Goal: Task Accomplishment & Management: Manage account settings

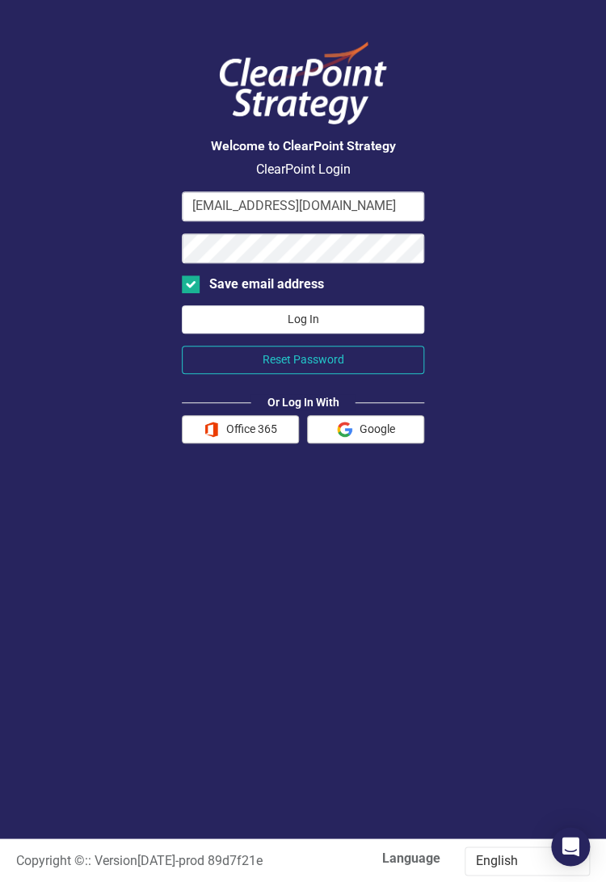
click at [328, 317] on button "Log In" at bounding box center [303, 319] width 242 height 28
click at [233, 428] on button "Office 365" at bounding box center [240, 429] width 117 height 28
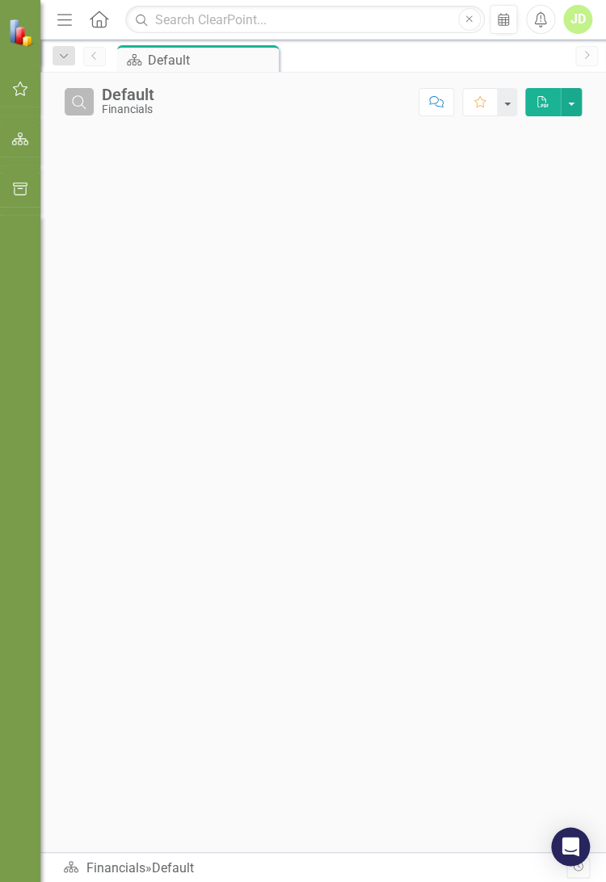
click at [84, 106] on icon "Search" at bounding box center [79, 101] width 18 height 15
click at [84, 106] on icon "Close" at bounding box center [79, 101] width 18 height 15
click at [77, 97] on icon "Search" at bounding box center [79, 101] width 18 height 15
click at [77, 97] on icon "Close" at bounding box center [79, 101] width 18 height 15
click at [23, 141] on icon "button" at bounding box center [20, 138] width 17 height 13
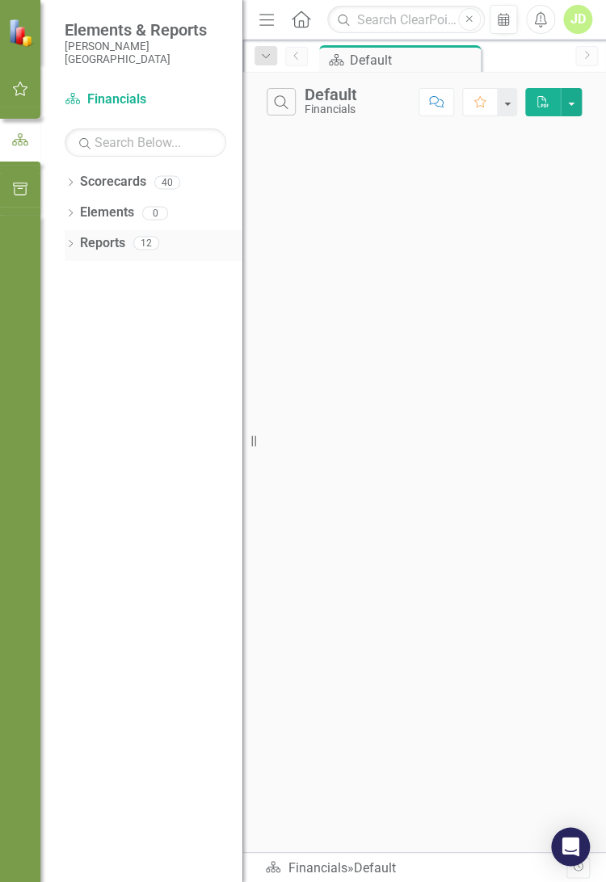
click at [73, 244] on icon "Dropdown" at bounding box center [70, 245] width 11 height 9
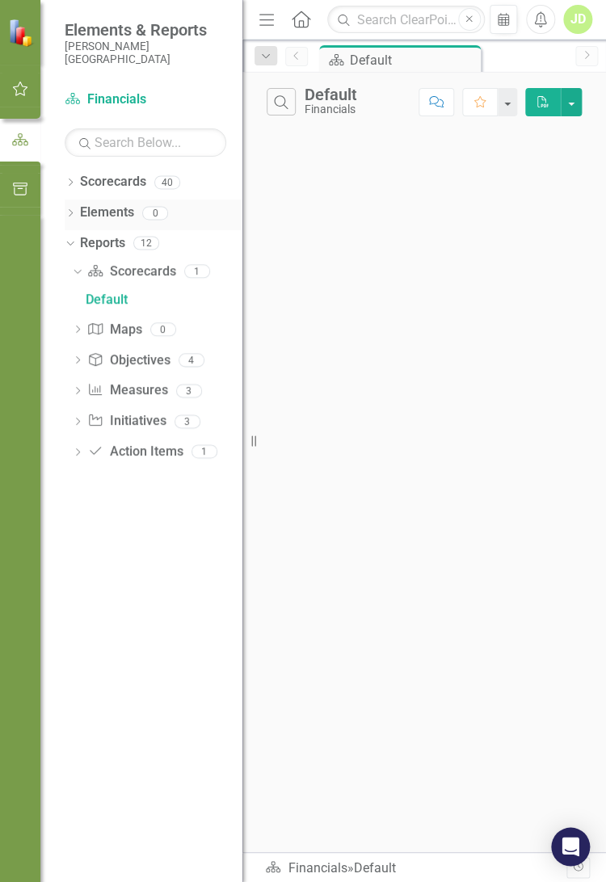
click at [89, 213] on link "Elements" at bounding box center [107, 213] width 54 height 19
click at [68, 211] on icon "Dropdown" at bounding box center [70, 214] width 11 height 9
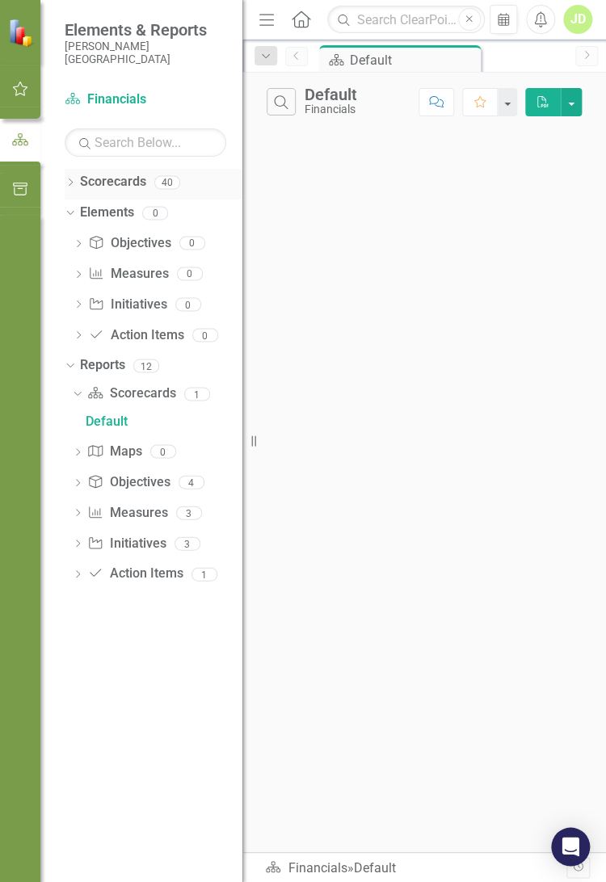
click at [70, 179] on icon "Dropdown" at bounding box center [70, 183] width 11 height 9
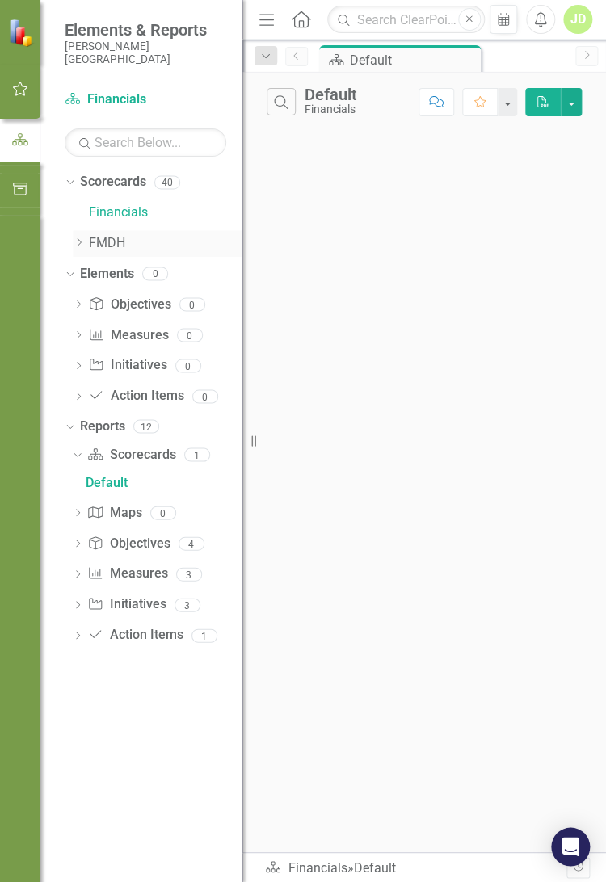
click at [82, 241] on icon "Dropdown" at bounding box center [79, 242] width 12 height 10
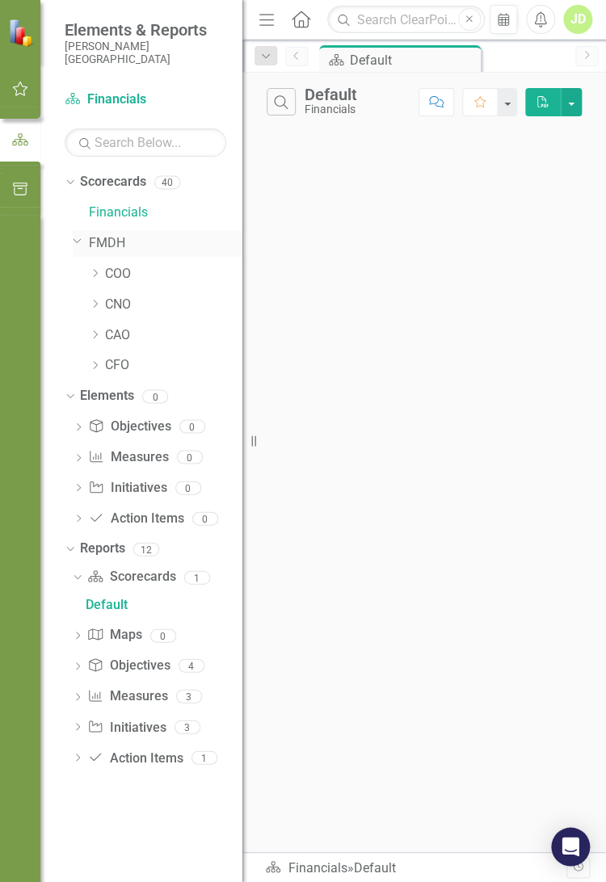
click at [82, 241] on div "Dropdown" at bounding box center [76, 240] width 14 height 12
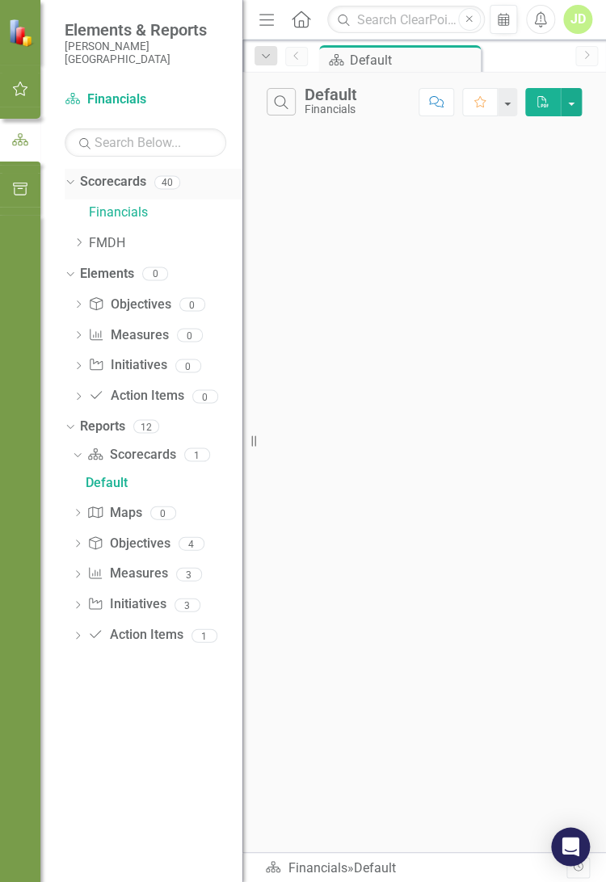
click at [162, 183] on div "40" at bounding box center [167, 182] width 26 height 14
click at [24, 188] on icon "button" at bounding box center [20, 189] width 17 height 13
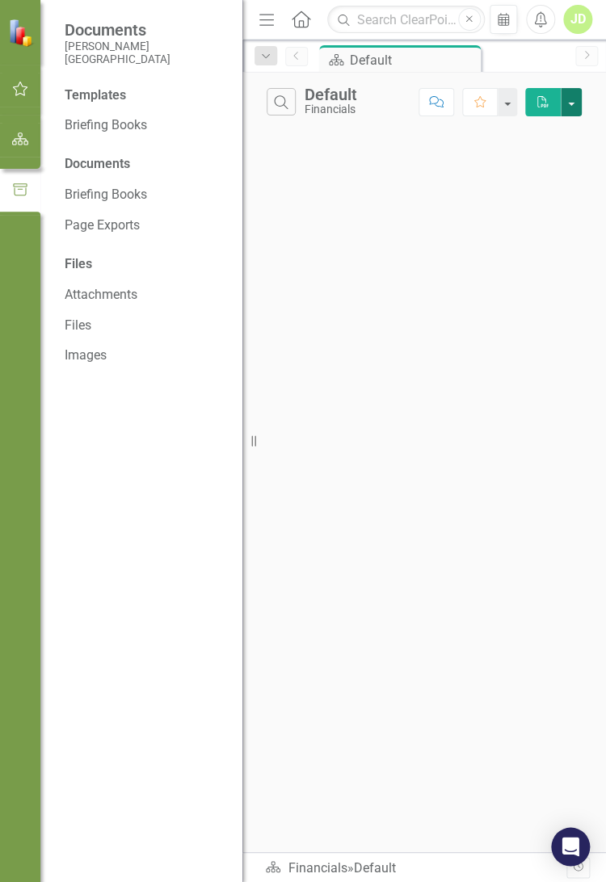
click at [574, 106] on button "button" at bounding box center [571, 102] width 21 height 28
click at [265, 56] on icon "Dropdown" at bounding box center [265, 56] width 15 height 11
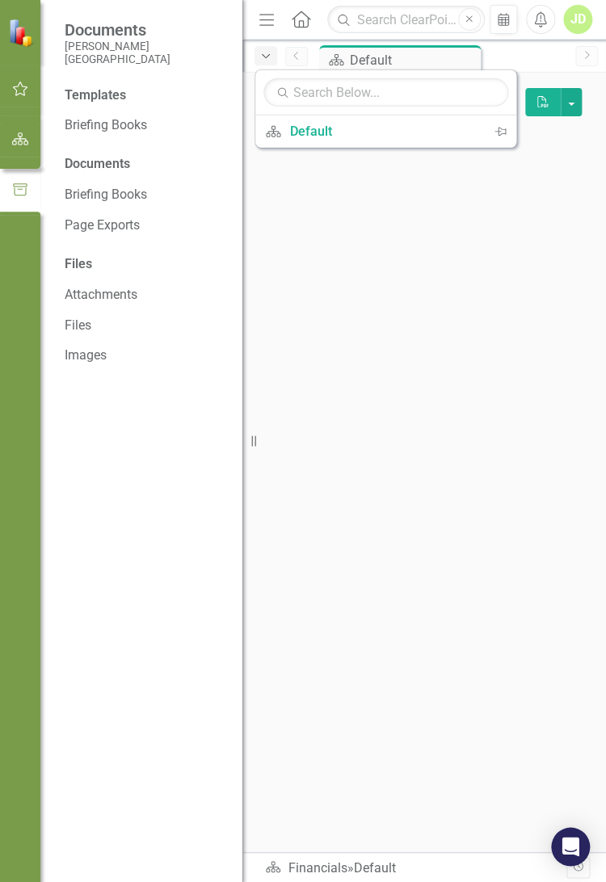
click at [265, 56] on icon "Dropdown" at bounding box center [265, 56] width 15 height 11
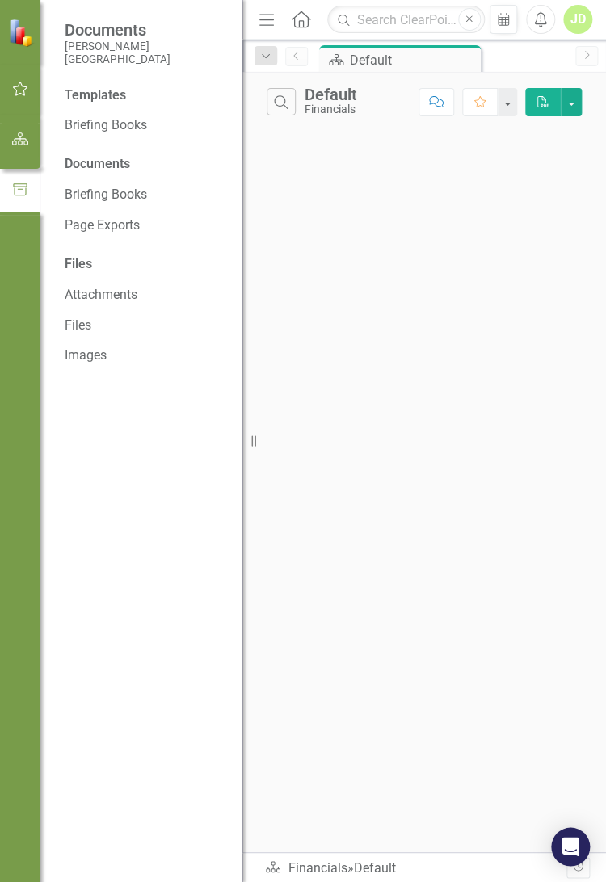
click at [70, 262] on div "Files" at bounding box center [146, 264] width 162 height 19
click at [69, 262] on div "Files" at bounding box center [146, 264] width 162 height 19
click at [77, 326] on link "Files" at bounding box center [146, 326] width 162 height 19
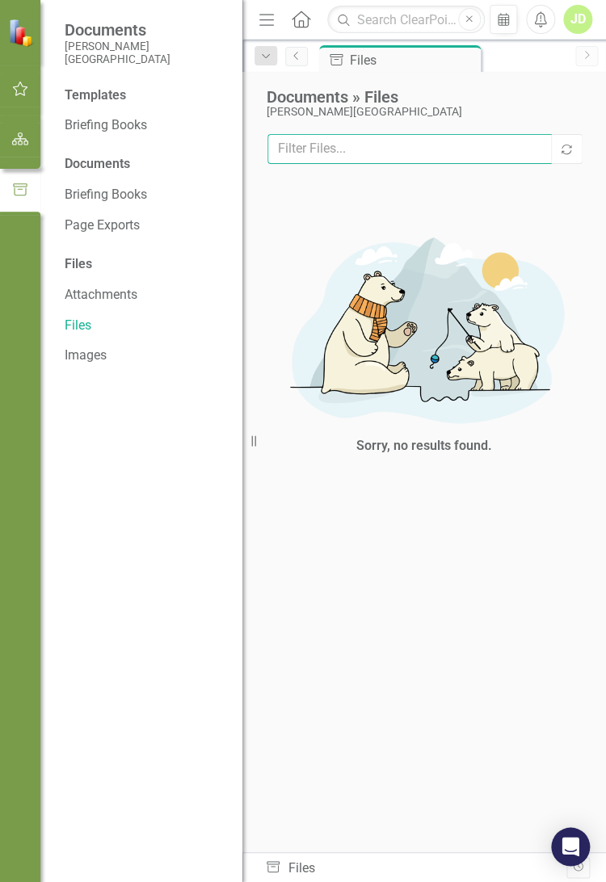
click at [388, 144] on input "text" at bounding box center [409, 149] width 284 height 30
click at [101, 97] on div "Templates" at bounding box center [146, 95] width 162 height 19
click at [82, 90] on div "Templates" at bounding box center [146, 95] width 162 height 19
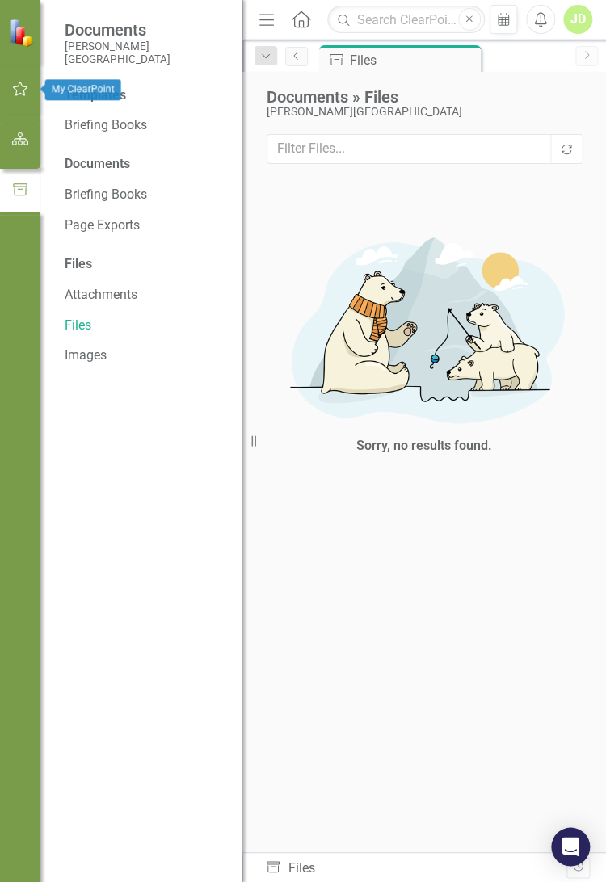
click at [22, 92] on icon "button" at bounding box center [20, 88] width 17 height 13
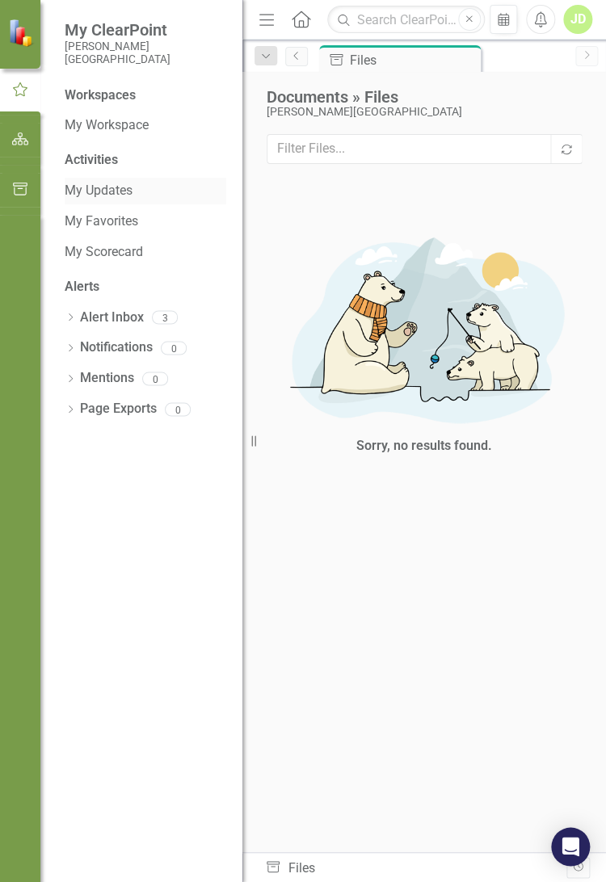
click at [124, 190] on link "My Updates" at bounding box center [146, 191] width 162 height 19
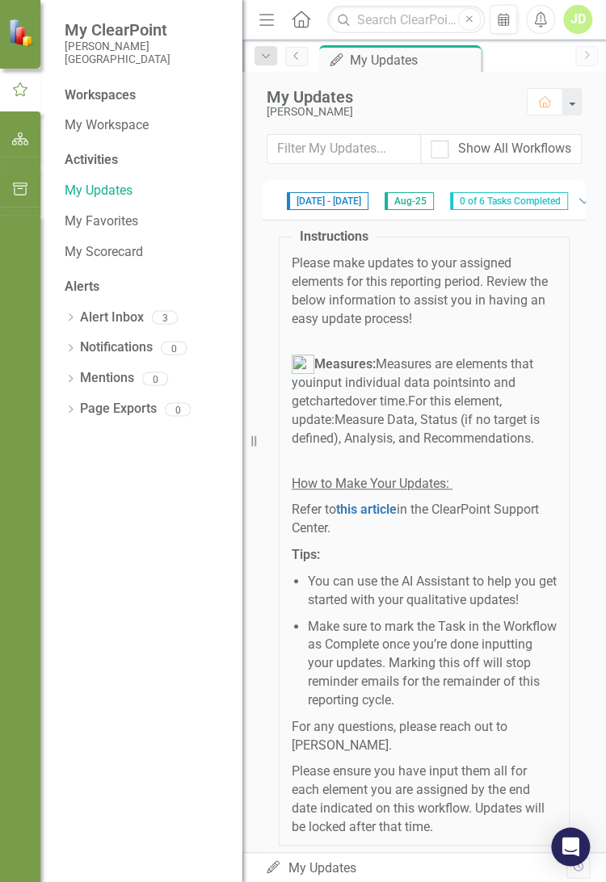
click at [428, 199] on span "Aug-25" at bounding box center [408, 201] width 49 height 18
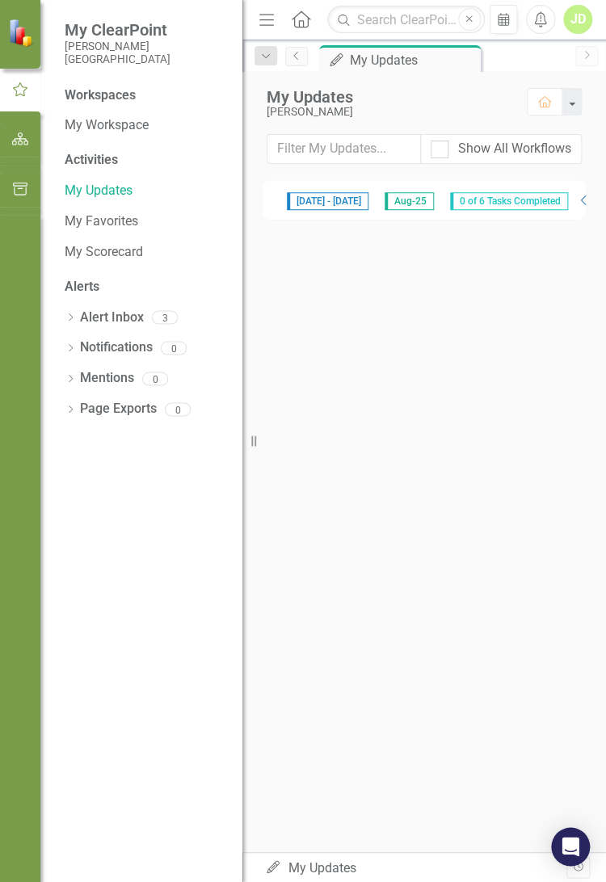
click at [507, 203] on span "0 of 6 Tasks Completed" at bounding box center [509, 201] width 118 height 18
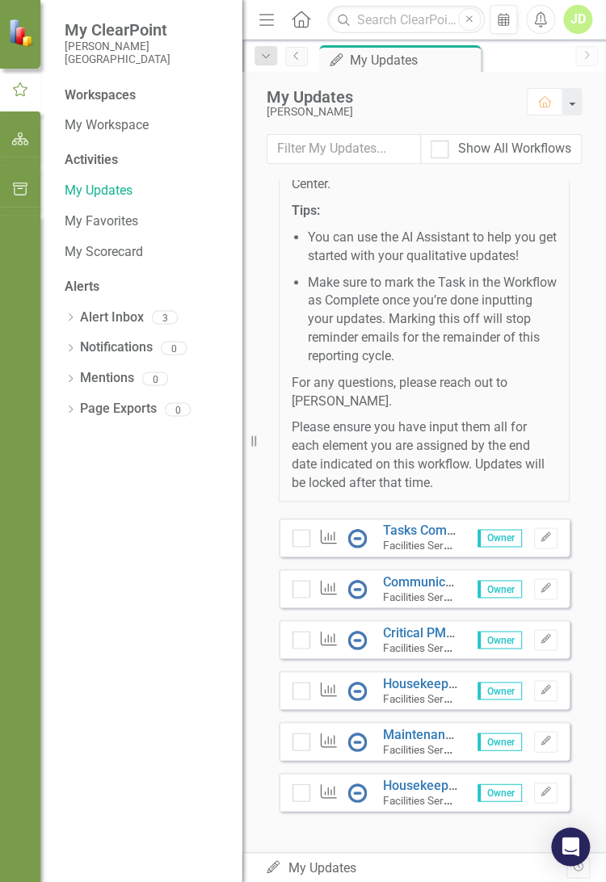
scroll to position [349, 0]
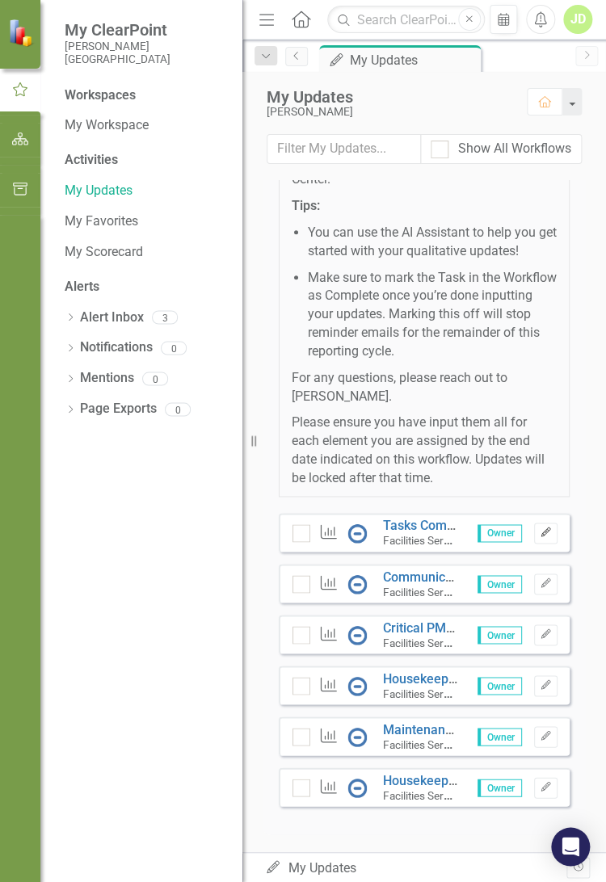
click at [540, 531] on icon "Edit" at bounding box center [546, 532] width 12 height 10
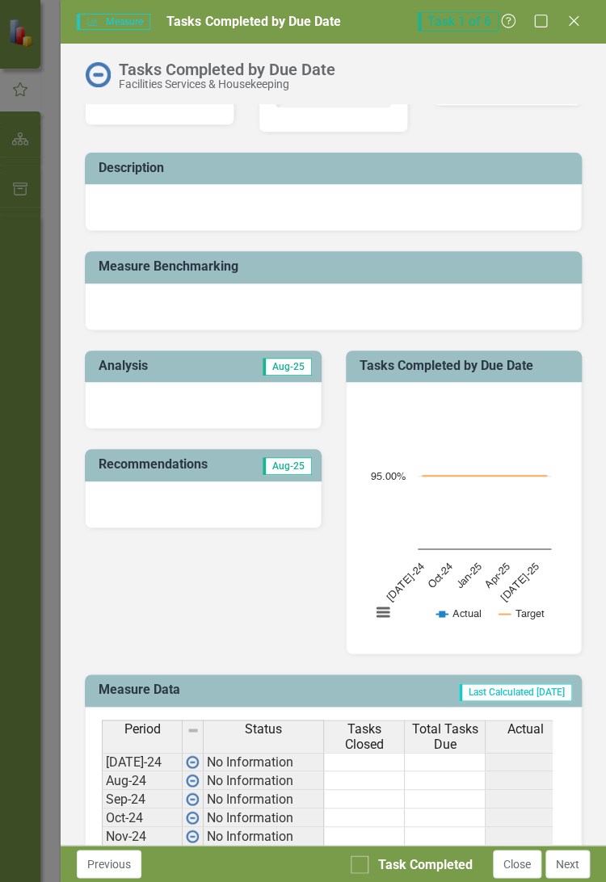
scroll to position [0, 0]
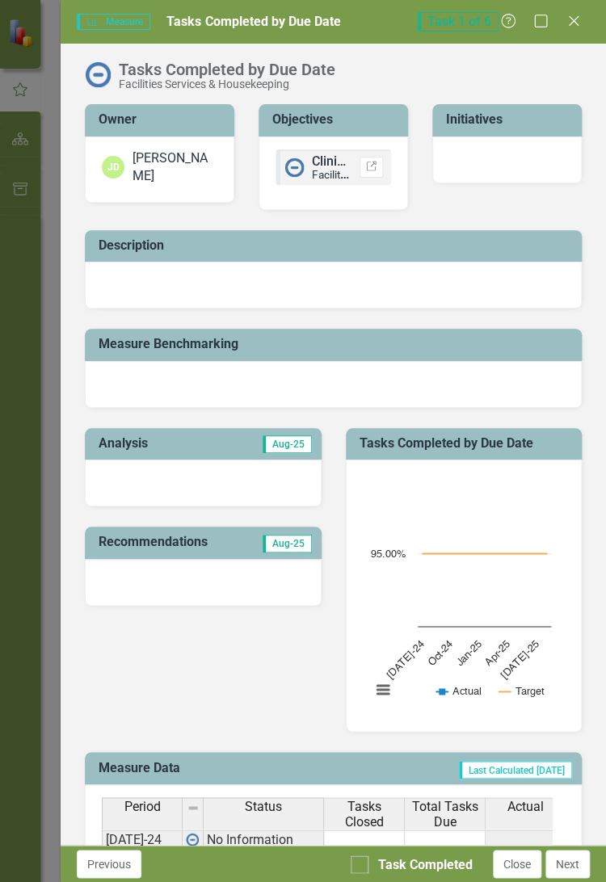
click at [468, 120] on h3 "Initiatives" at bounding box center [510, 119] width 128 height 15
click at [116, 266] on div at bounding box center [333, 285] width 497 height 47
click at [128, 247] on h3 "Description" at bounding box center [336, 245] width 475 height 15
click at [319, 165] on span "Clinical Quality" at bounding box center [355, 160] width 86 height 15
click at [365, 165] on icon "Link" at bounding box center [371, 167] width 12 height 10
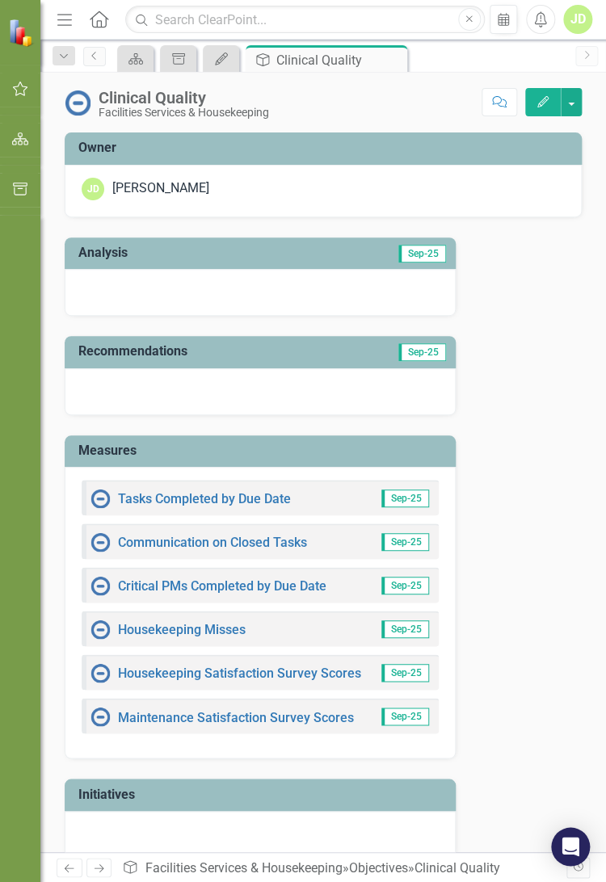
scroll to position [19, 0]
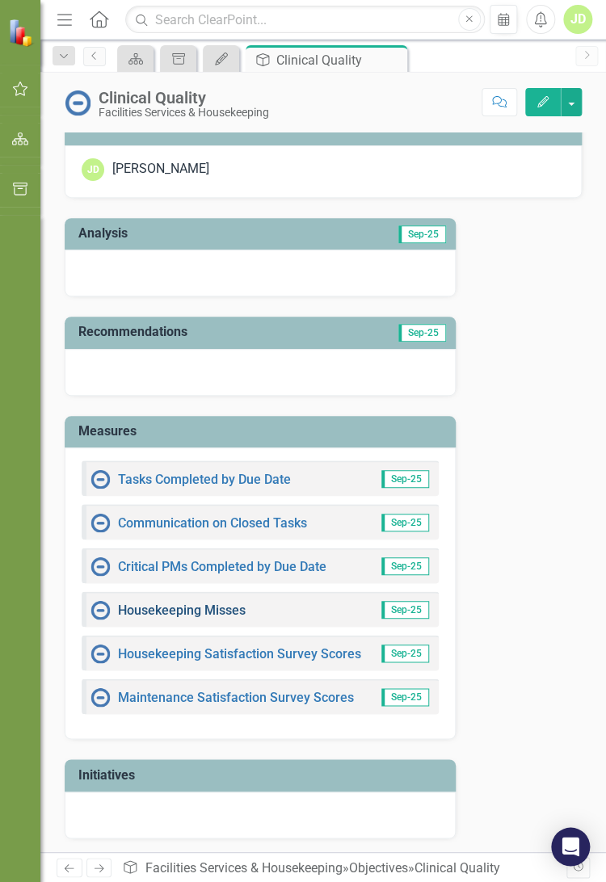
click at [149, 612] on link "Housekeeping Misses" at bounding box center [182, 610] width 128 height 15
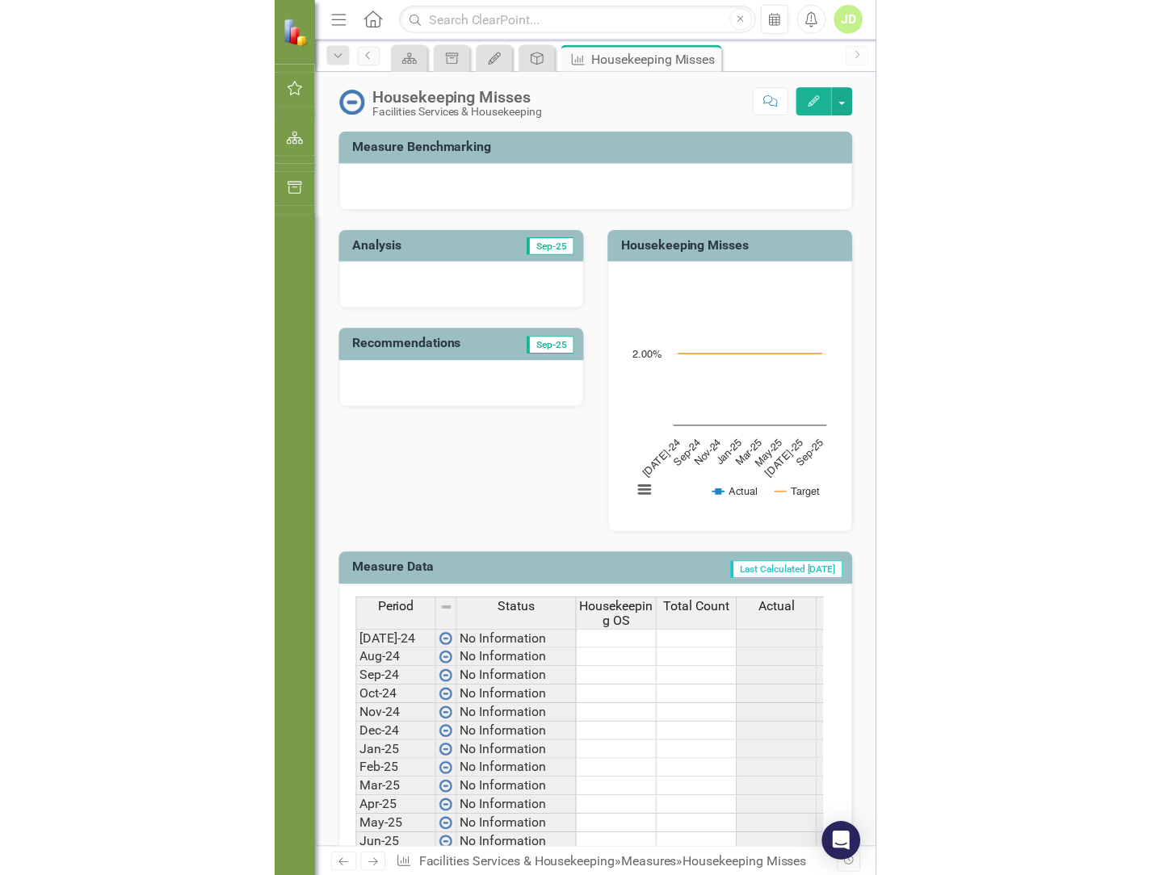
scroll to position [242, 0]
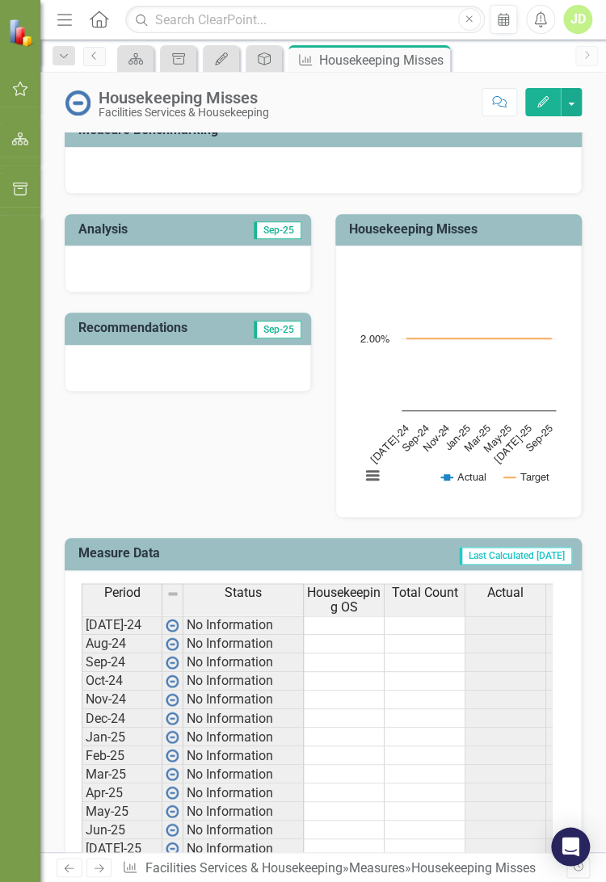
click at [336, 620] on td at bounding box center [344, 624] width 81 height 19
click at [321, 640] on td at bounding box center [344, 644] width 81 height 19
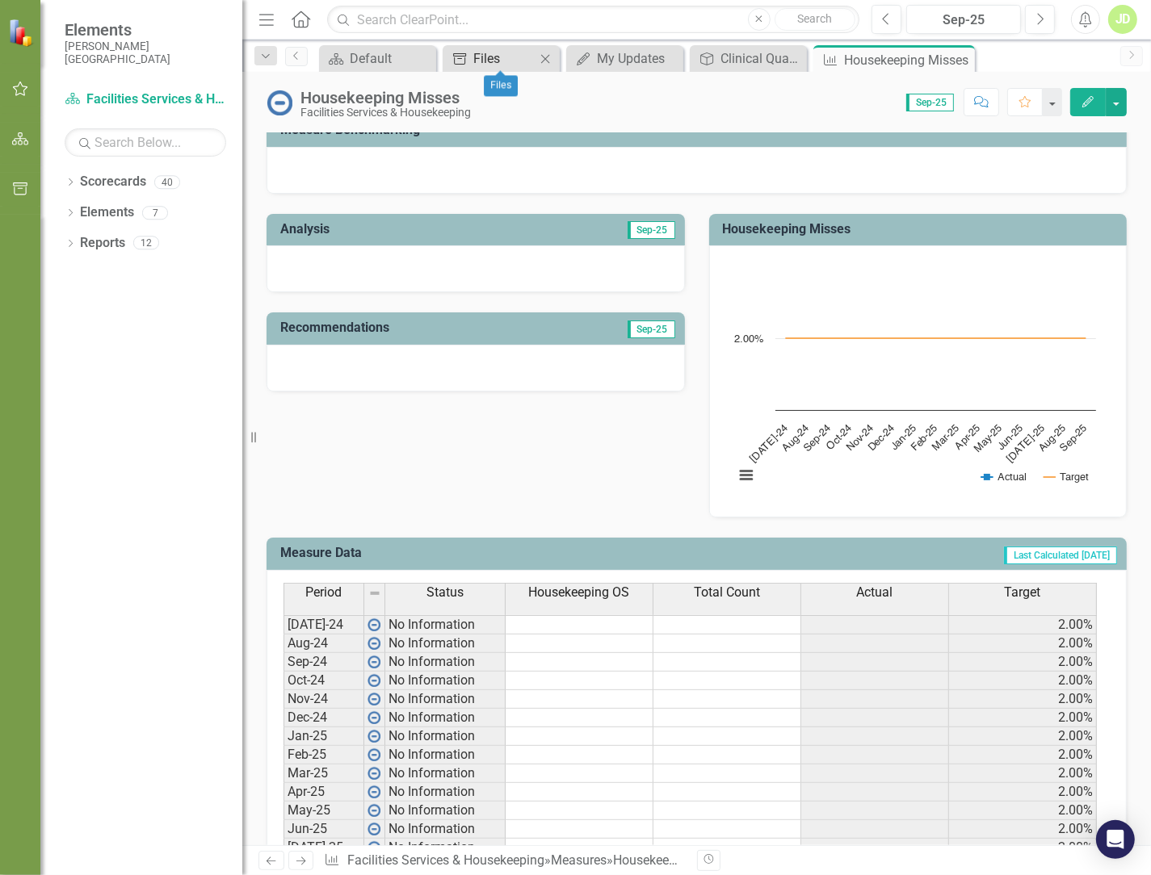
click at [502, 57] on div "Files" at bounding box center [504, 58] width 62 height 20
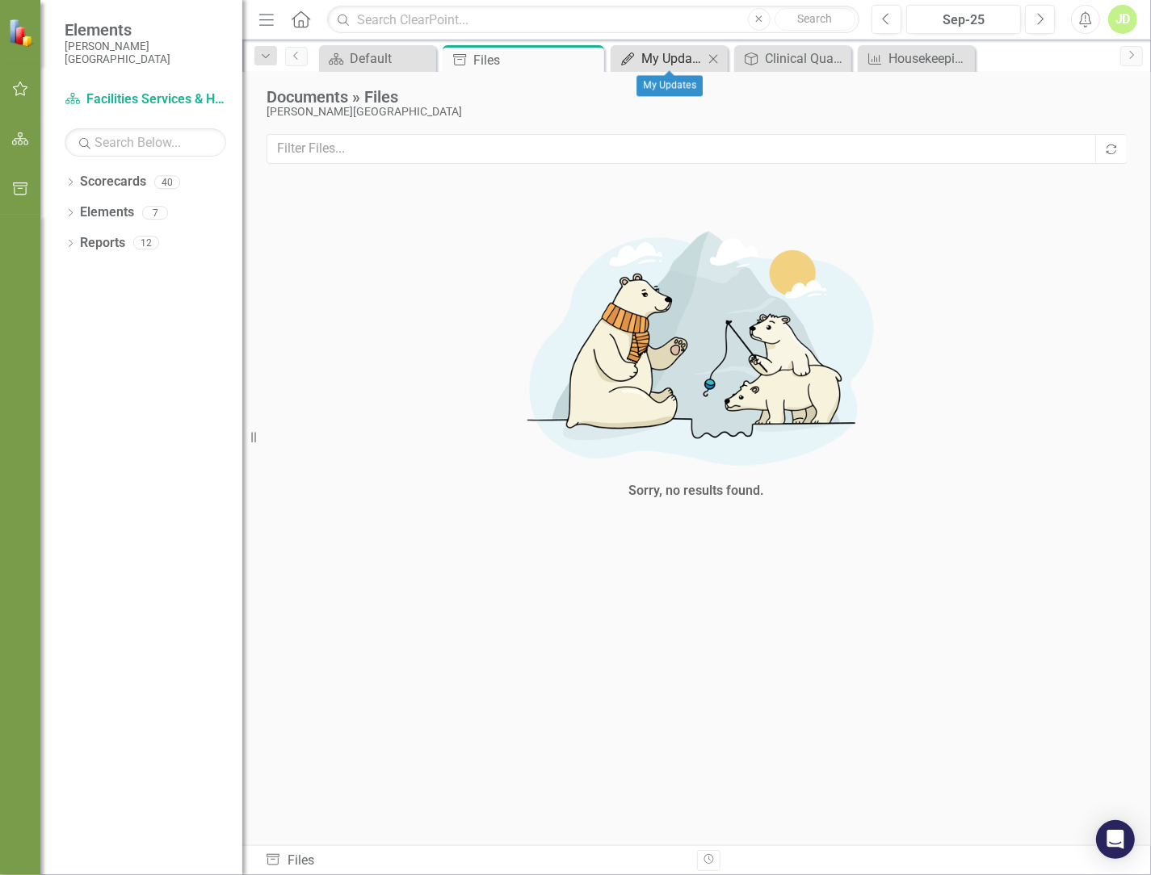
click at [605, 59] on div "My Updates" at bounding box center [672, 58] width 62 height 20
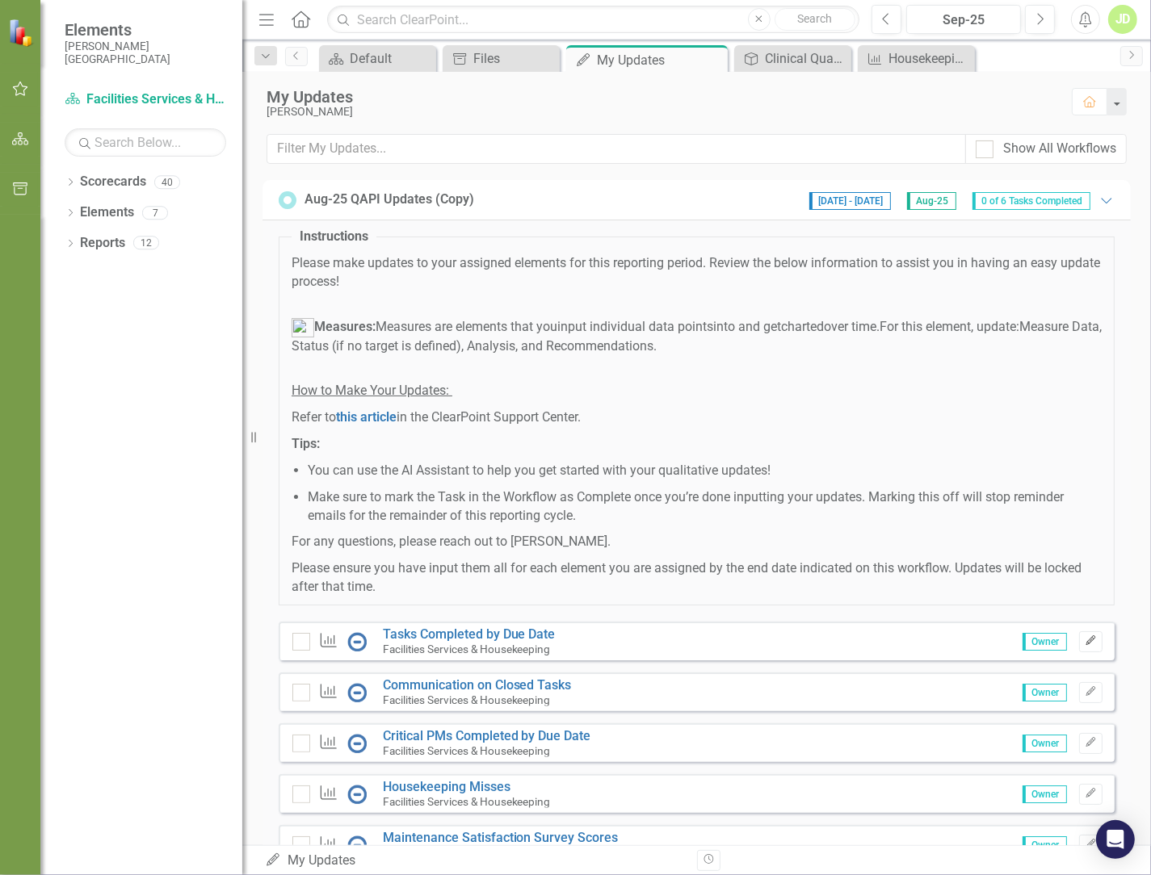
click at [605, 643] on icon "Edit" at bounding box center [1091, 641] width 12 height 10
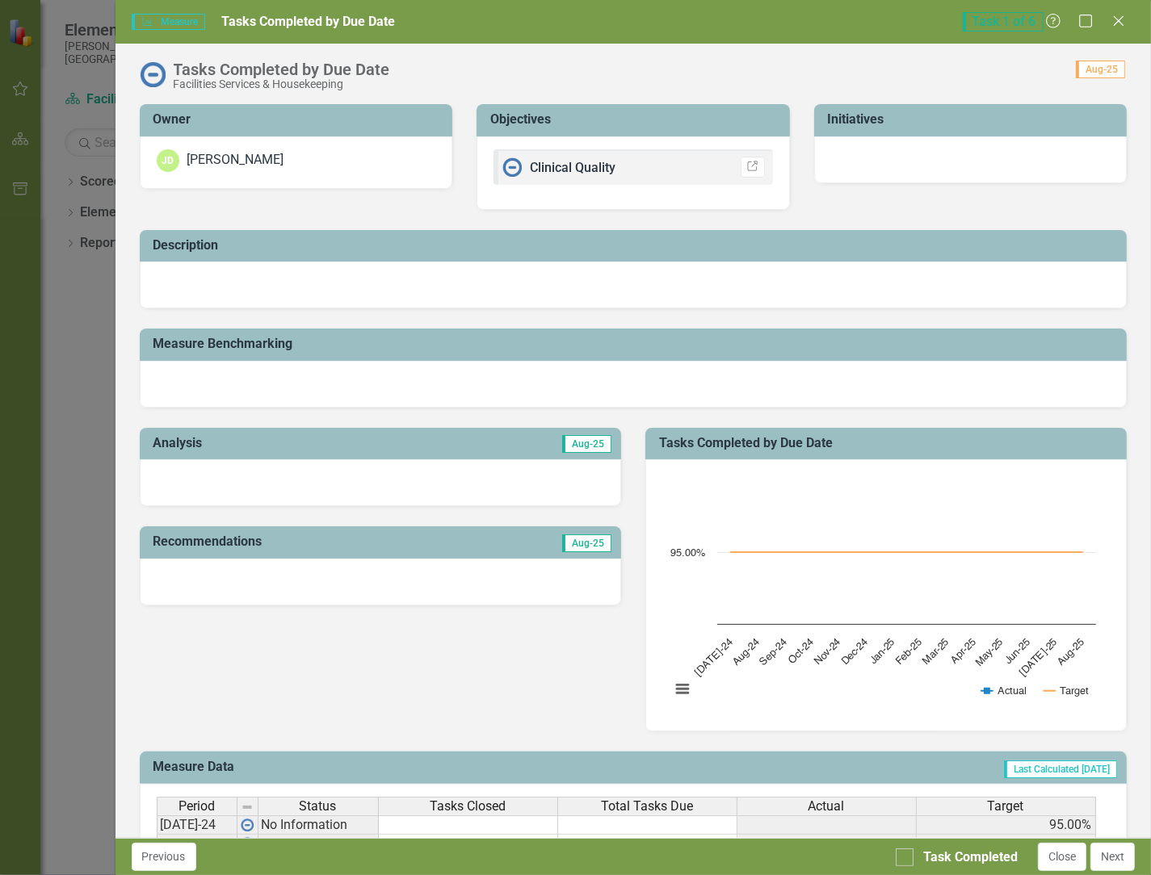
click at [506, 167] on img at bounding box center [511, 166] width 19 height 19
click at [566, 168] on span "Clinical Quality" at bounding box center [573, 167] width 86 height 15
click at [250, 371] on div at bounding box center [634, 384] width 988 height 47
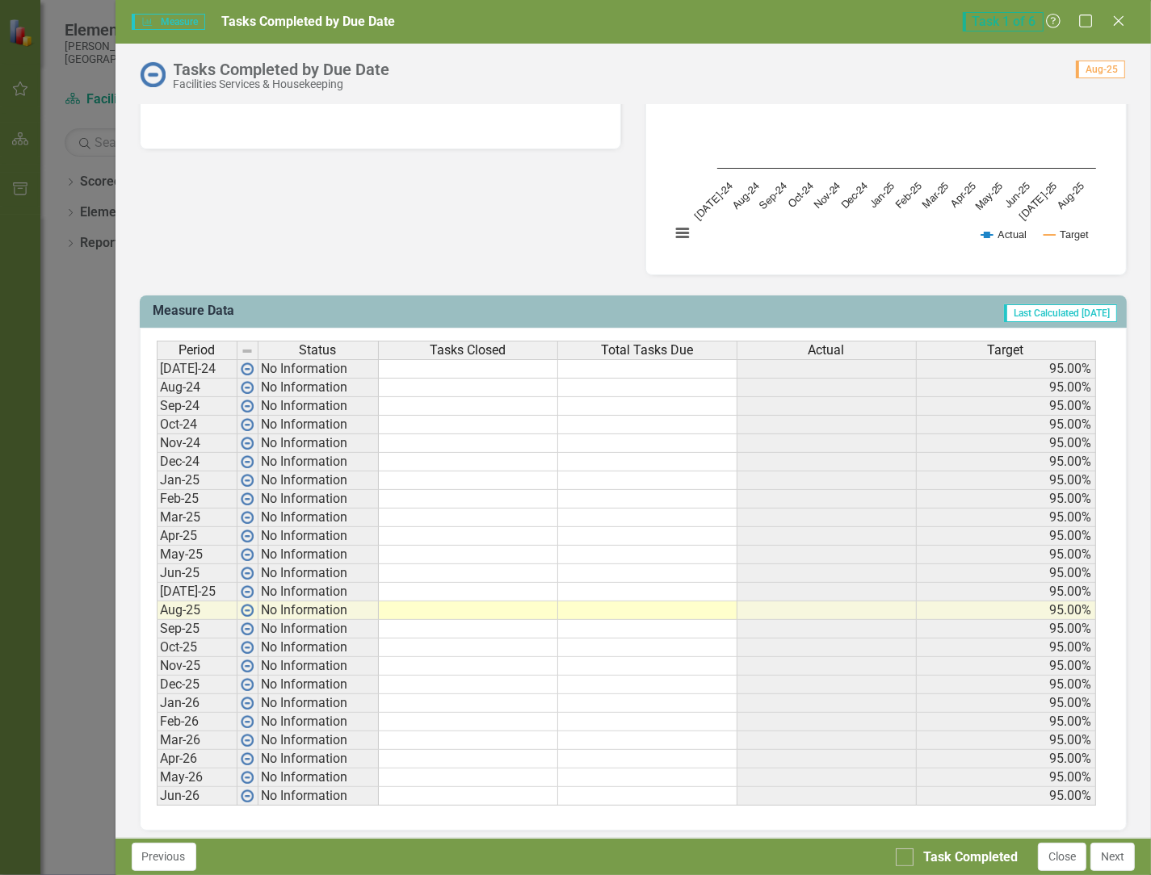
scroll to position [464, 0]
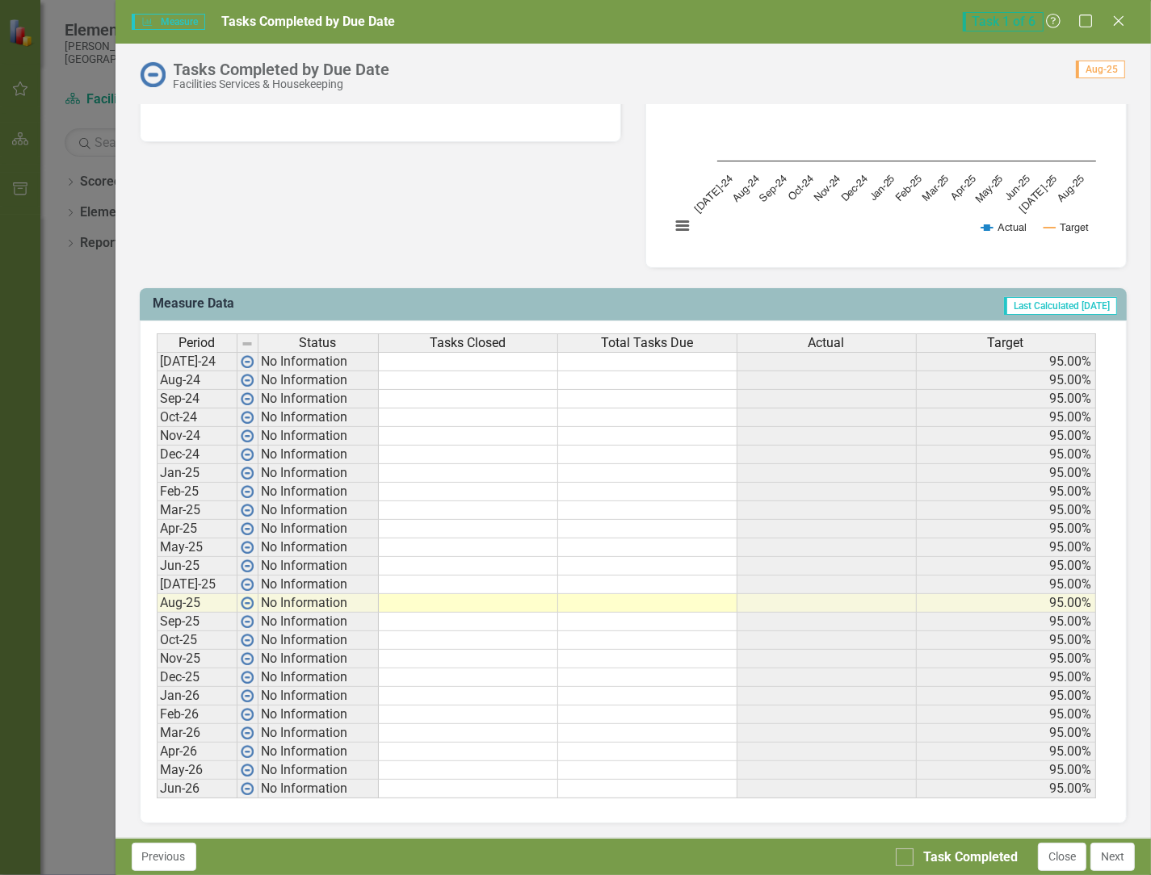
click at [411, 380] on td at bounding box center [468, 381] width 179 height 19
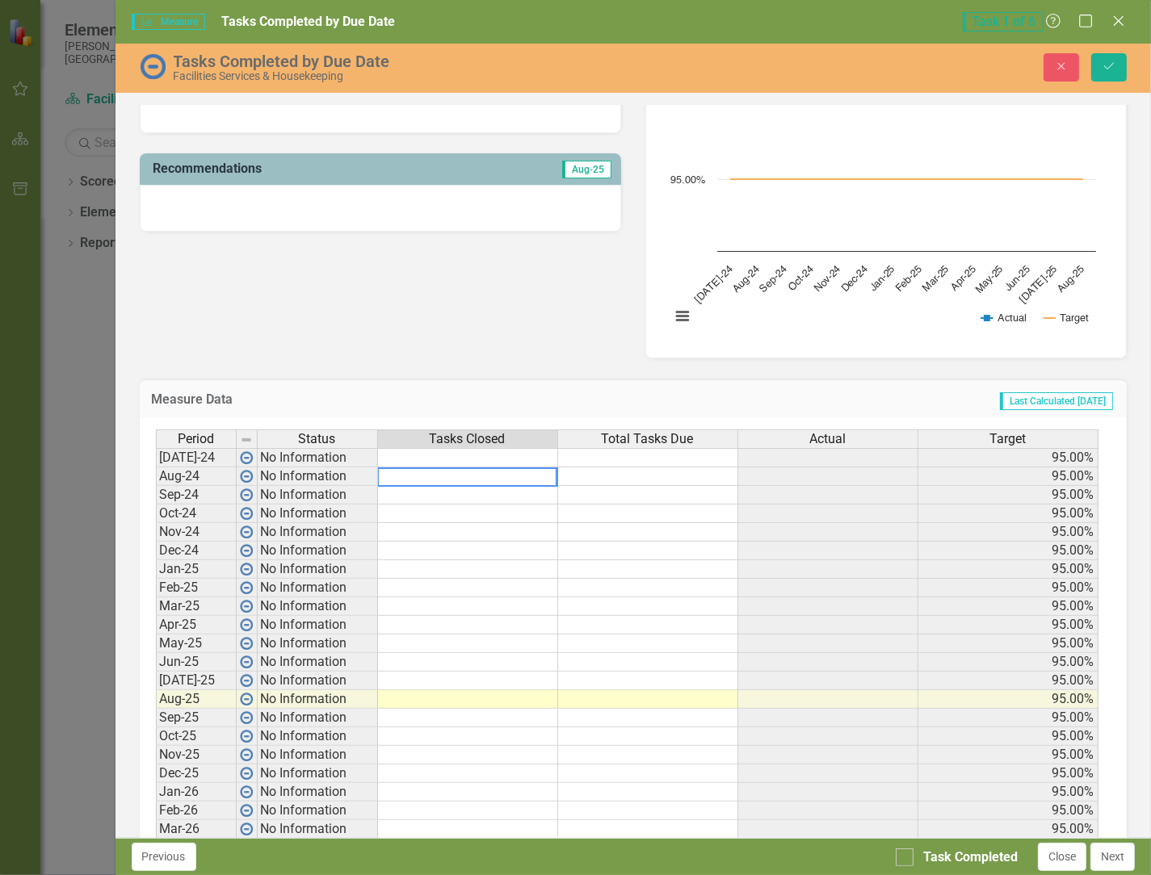
scroll to position [403, 0]
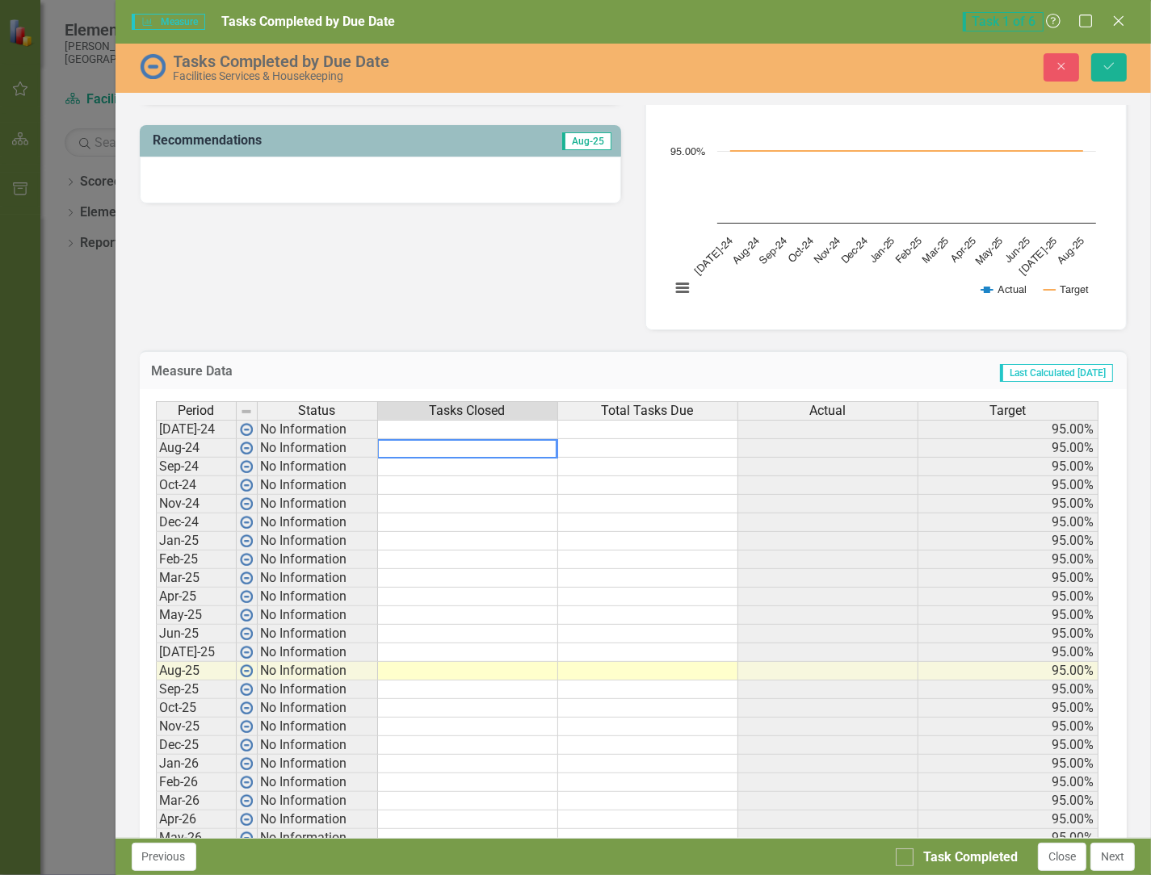
click at [477, 452] on textarea at bounding box center [467, 448] width 180 height 19
click at [154, 861] on button "Previous" at bounding box center [164, 857] width 65 height 28
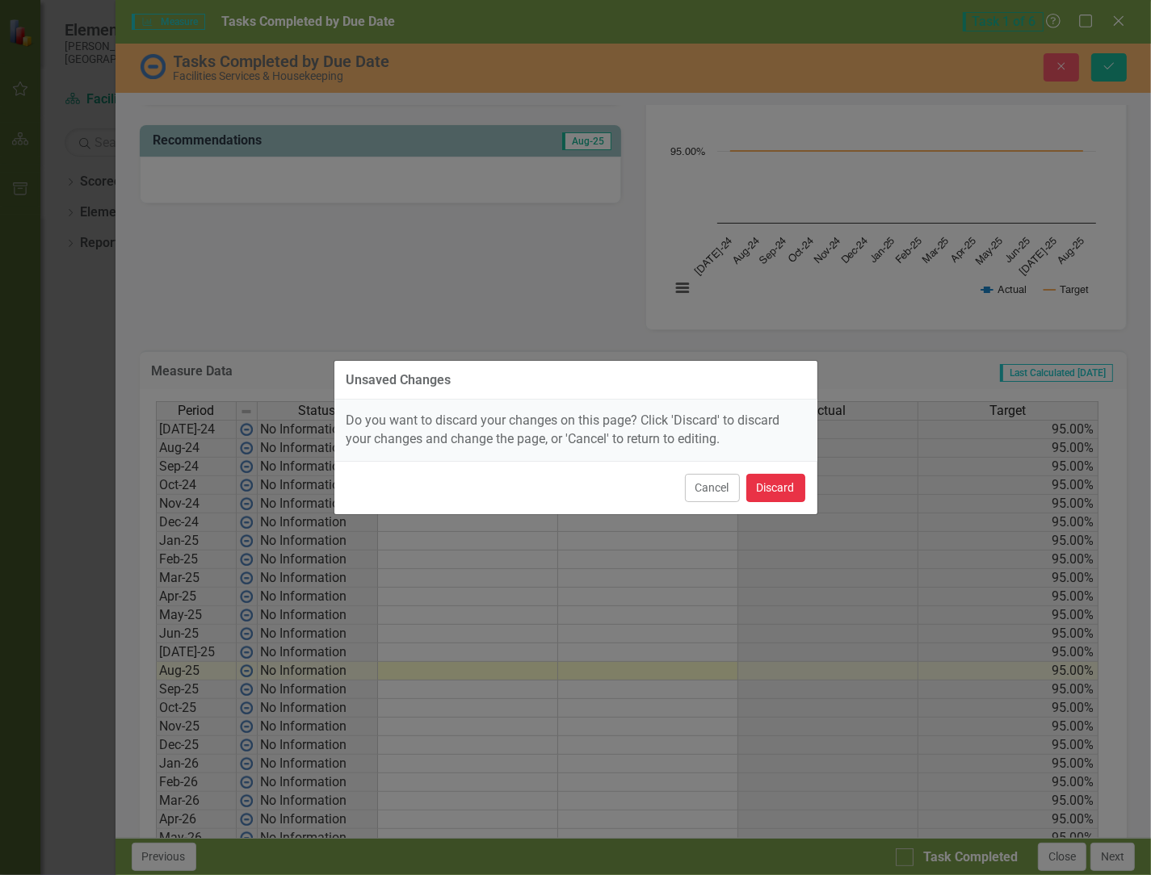
click at [605, 496] on button "Discard" at bounding box center [775, 488] width 59 height 28
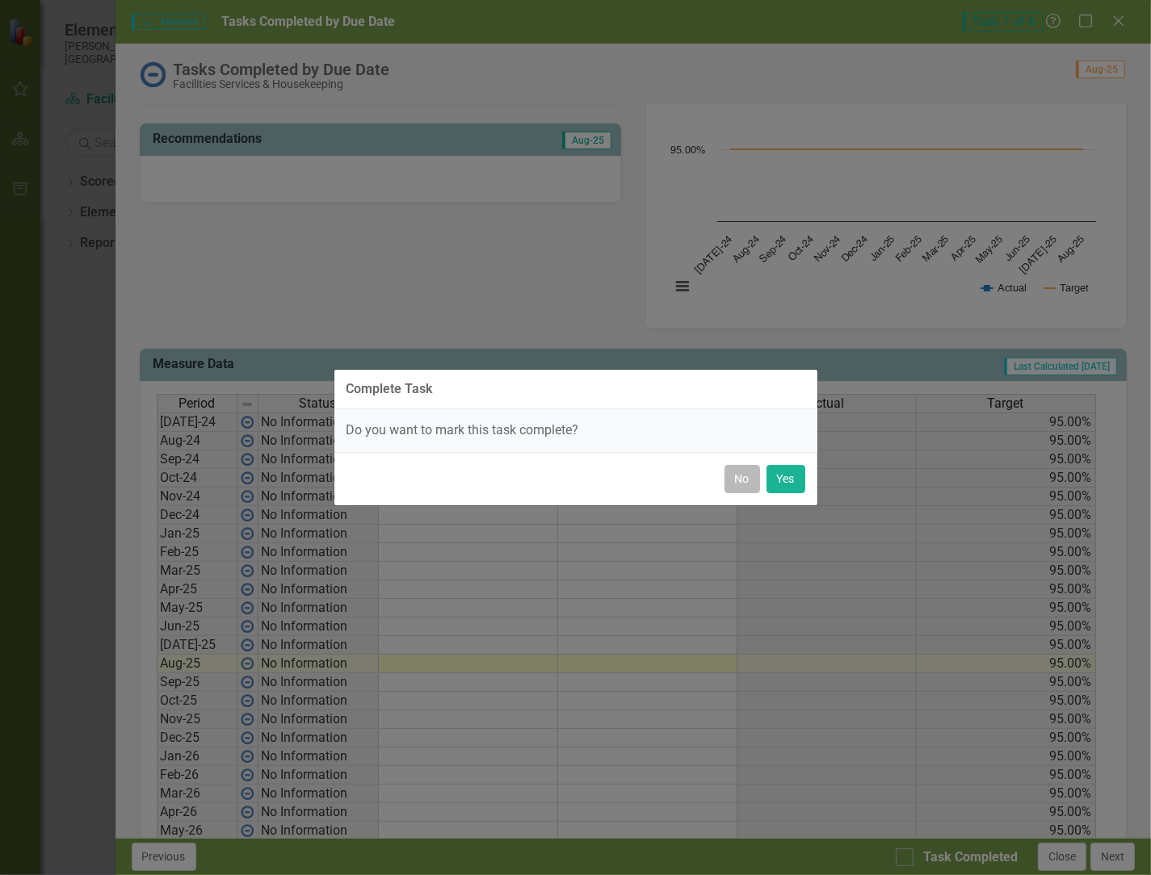
click at [605, 489] on button "No" at bounding box center [742, 479] width 36 height 28
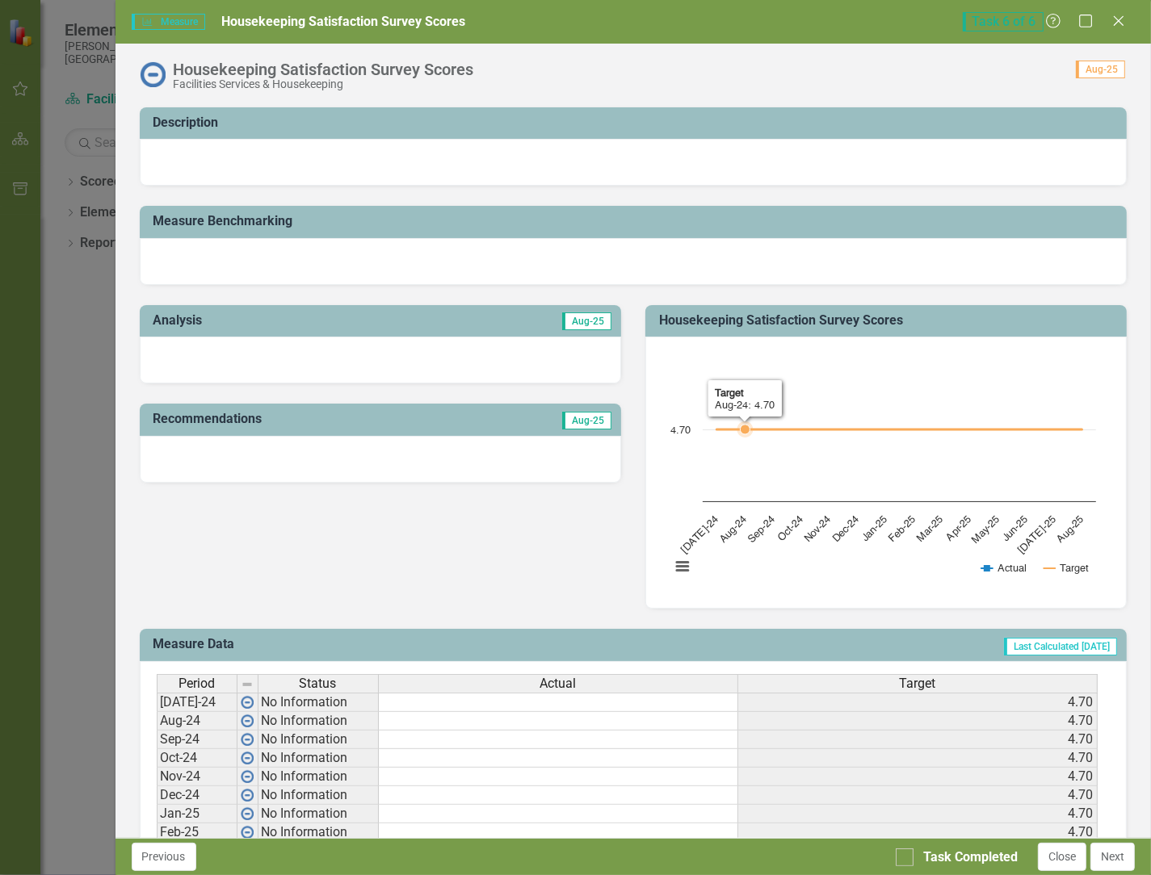
scroll to position [242, 0]
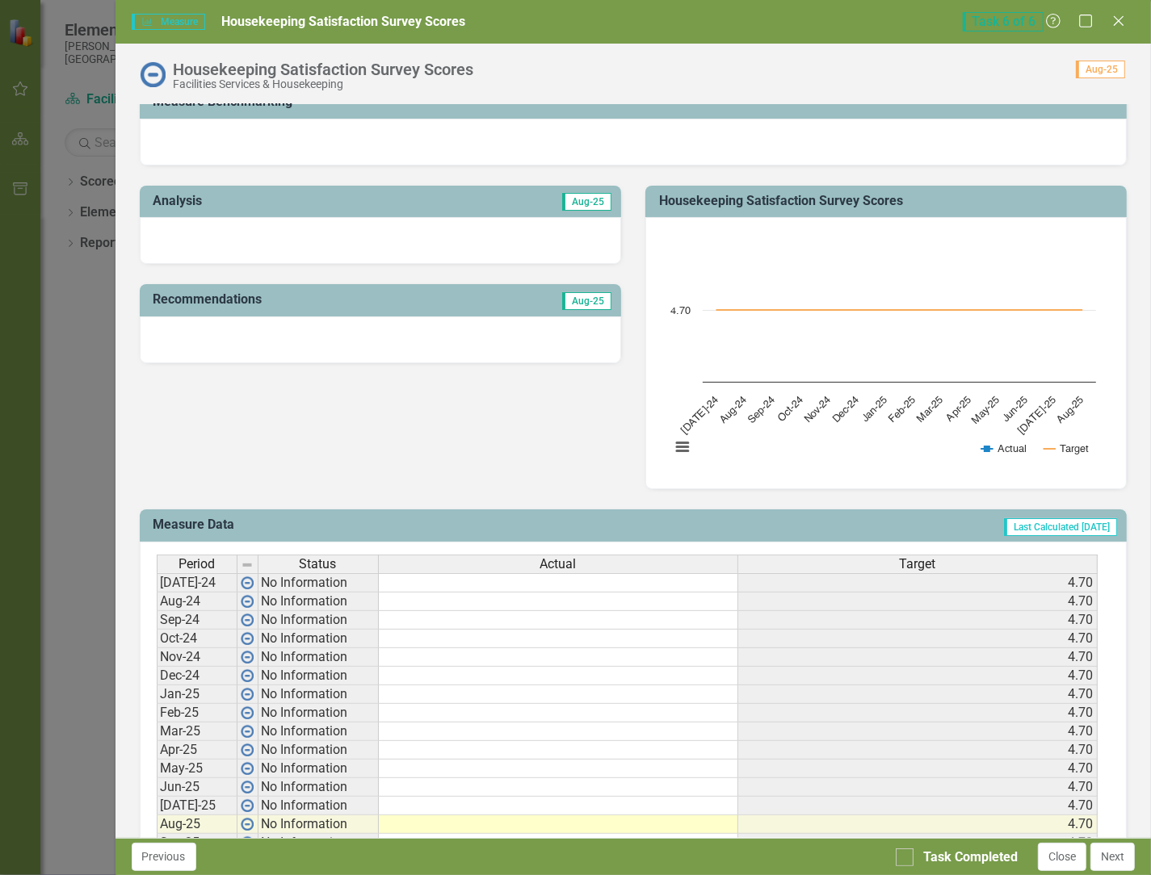
click at [404, 601] on td at bounding box center [558, 602] width 359 height 19
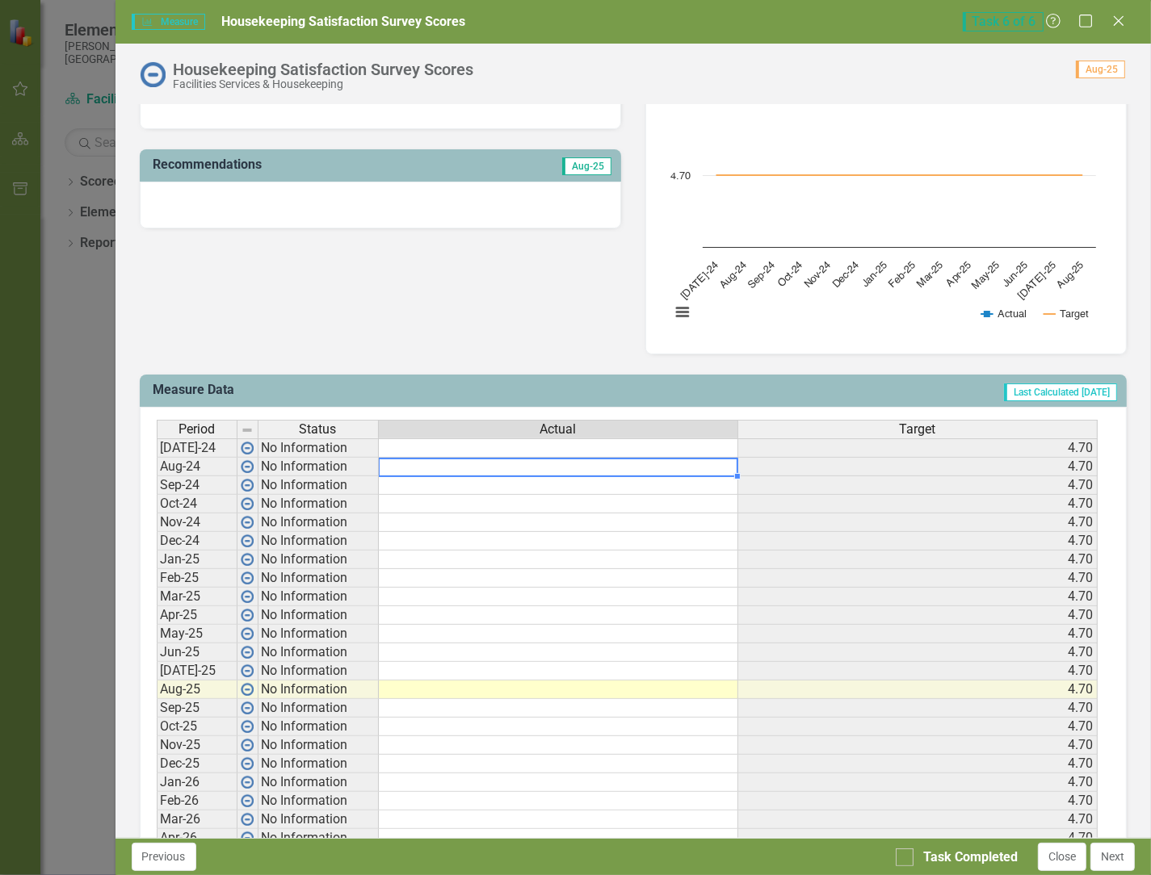
scroll to position [464, 0]
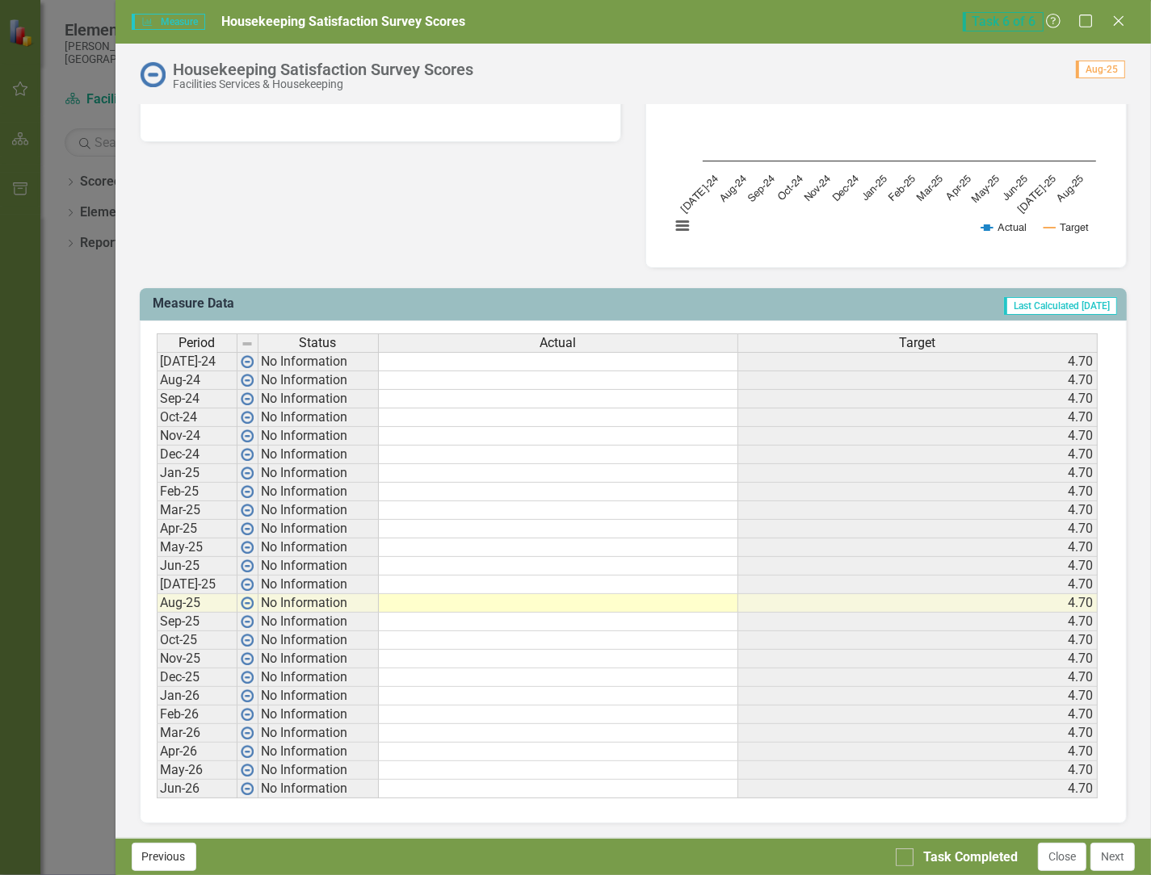
click at [170, 856] on button "Previous" at bounding box center [164, 857] width 65 height 28
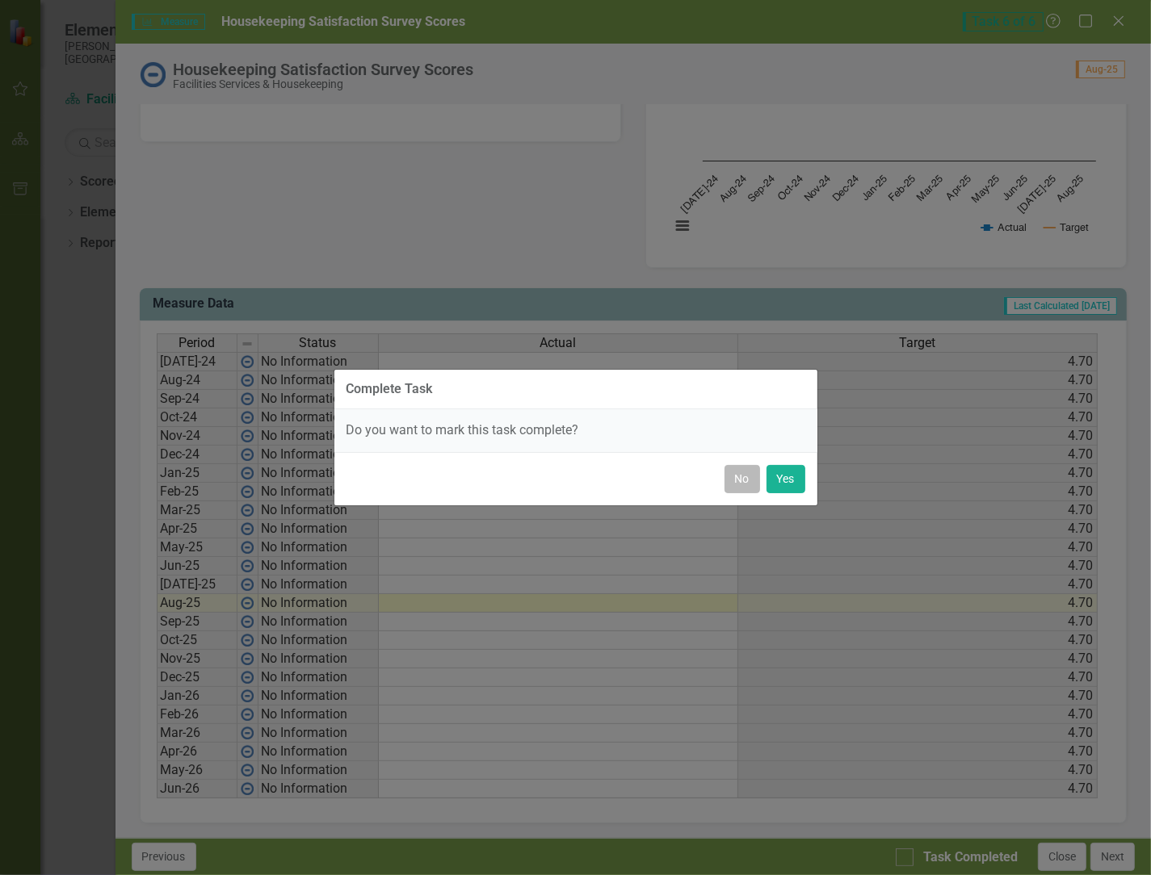
click at [605, 485] on button "No" at bounding box center [742, 479] width 36 height 28
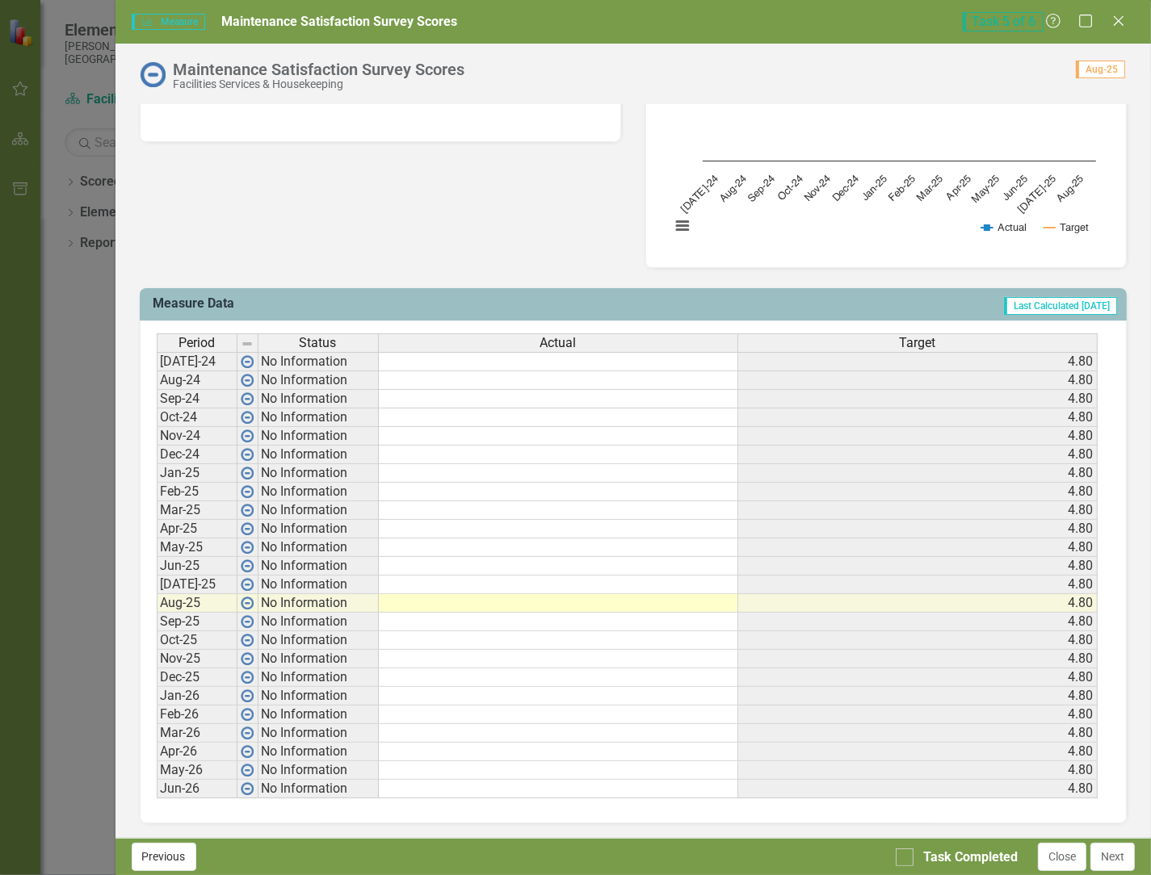
click at [170, 865] on button "Previous" at bounding box center [164, 857] width 65 height 28
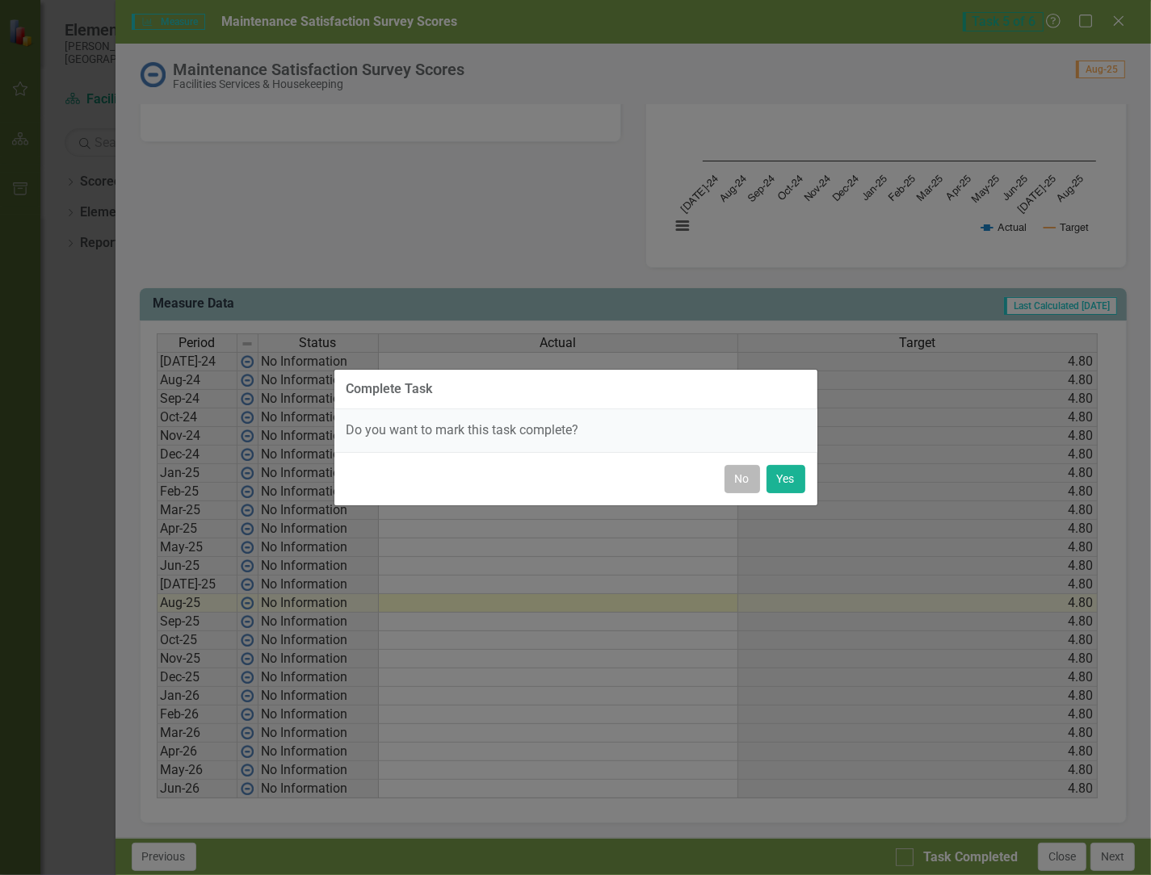
click at [605, 478] on button "No" at bounding box center [742, 479] width 36 height 28
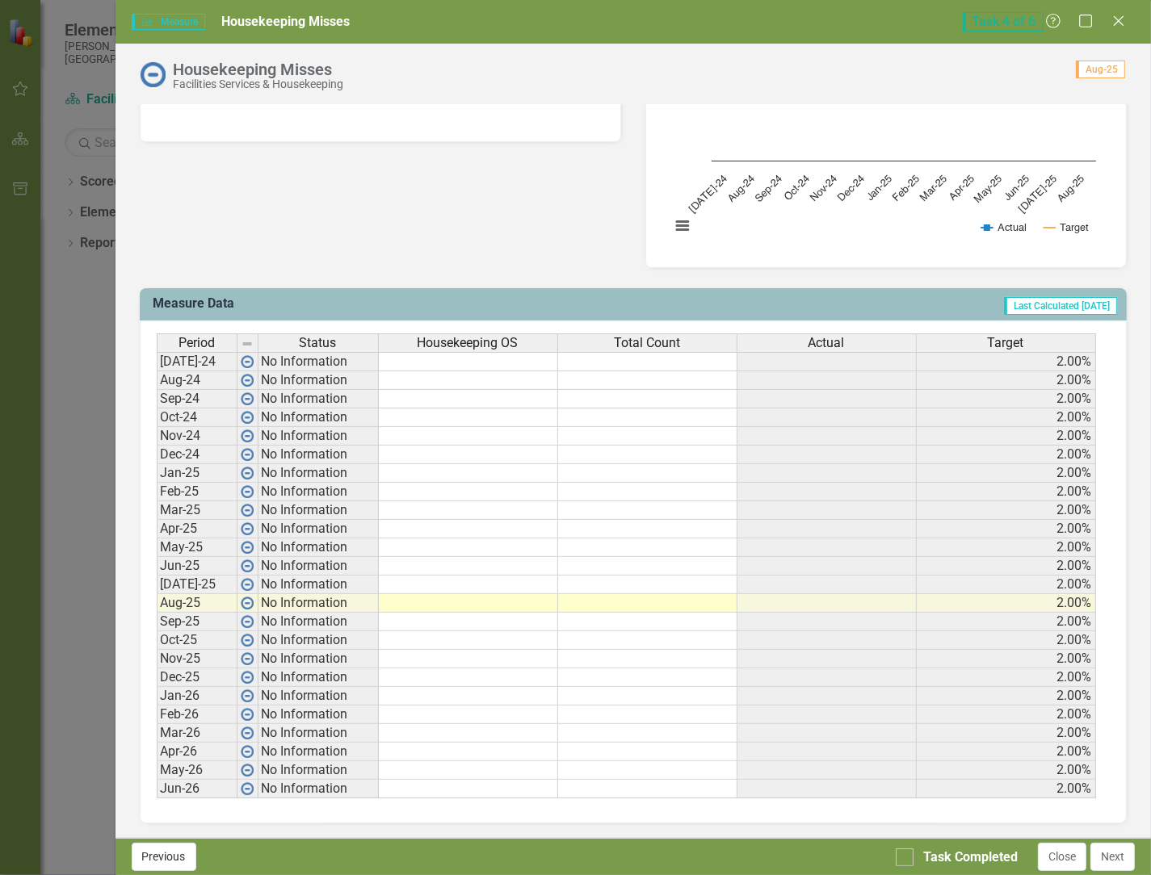
click at [174, 860] on button "Previous" at bounding box center [164, 857] width 65 height 28
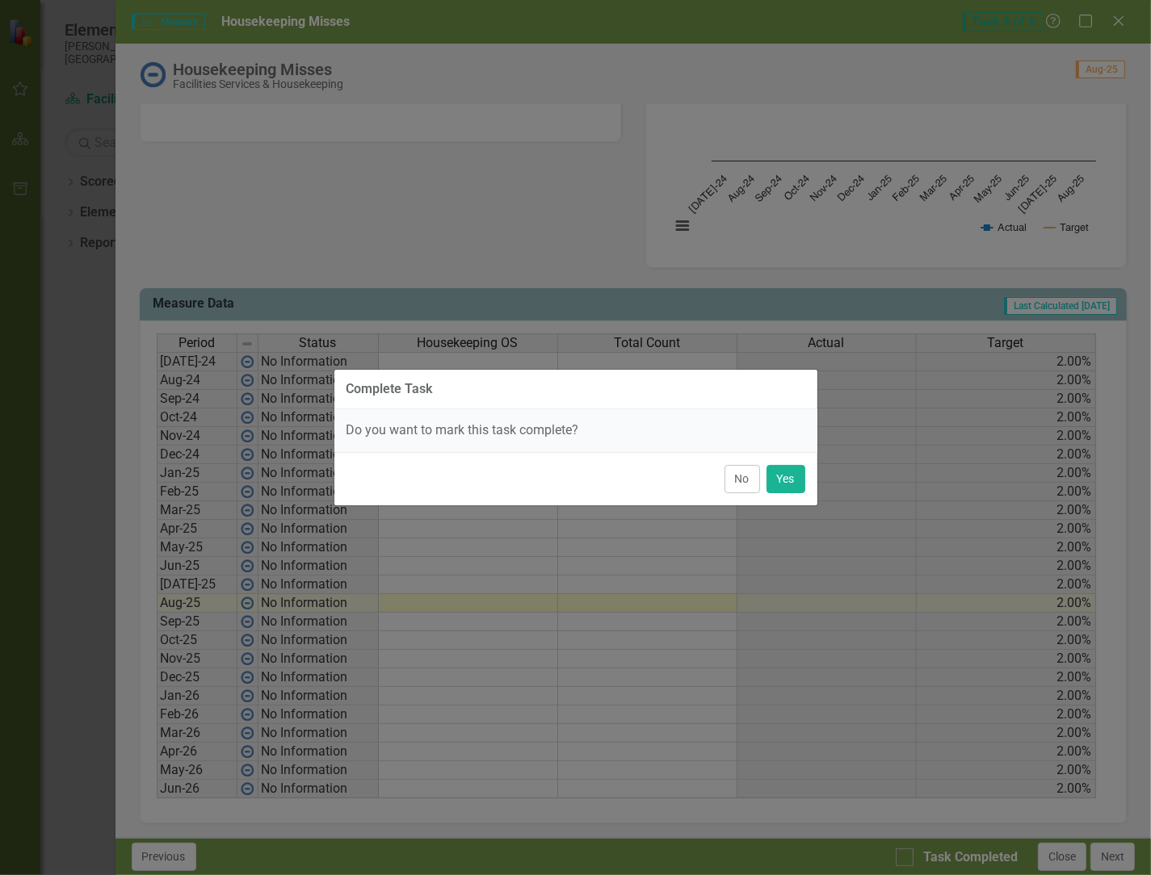
click at [605, 478] on button "No" at bounding box center [742, 479] width 36 height 28
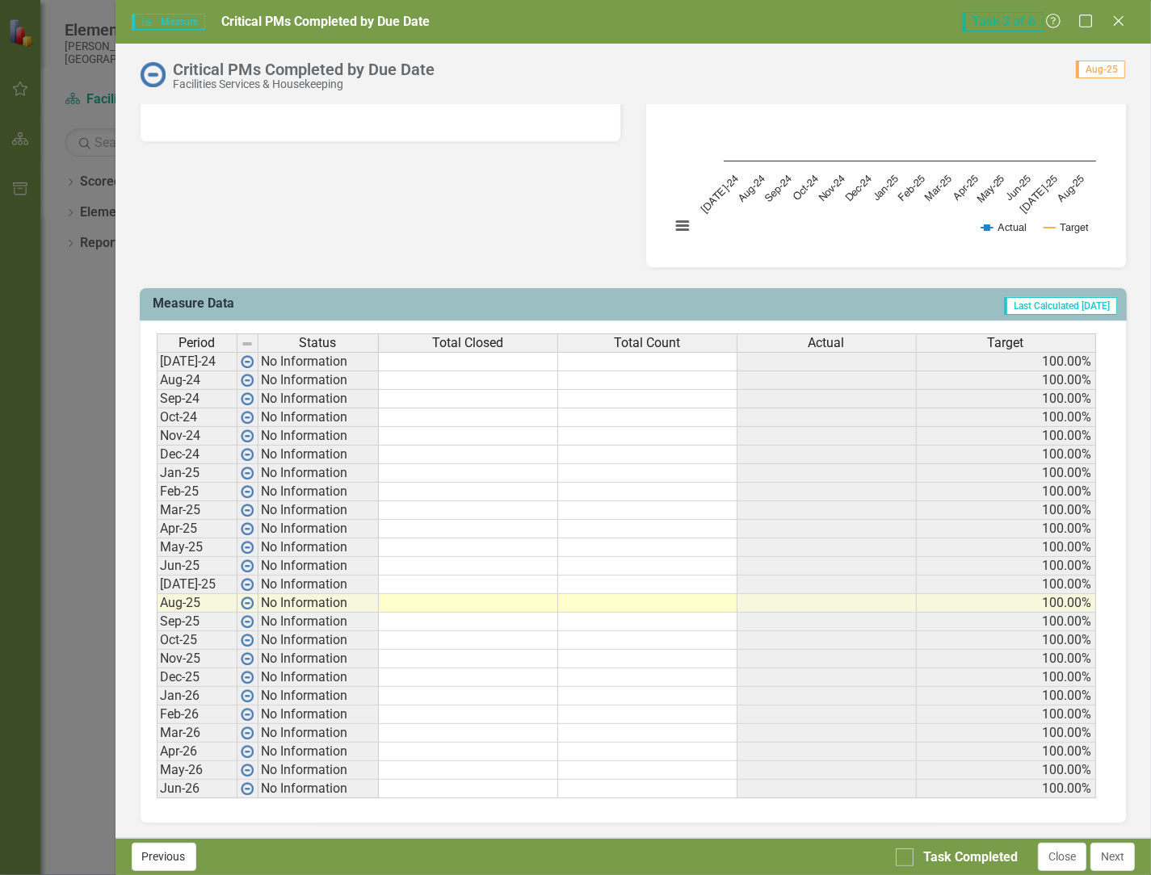
click at [181, 859] on button "Previous" at bounding box center [164, 857] width 65 height 28
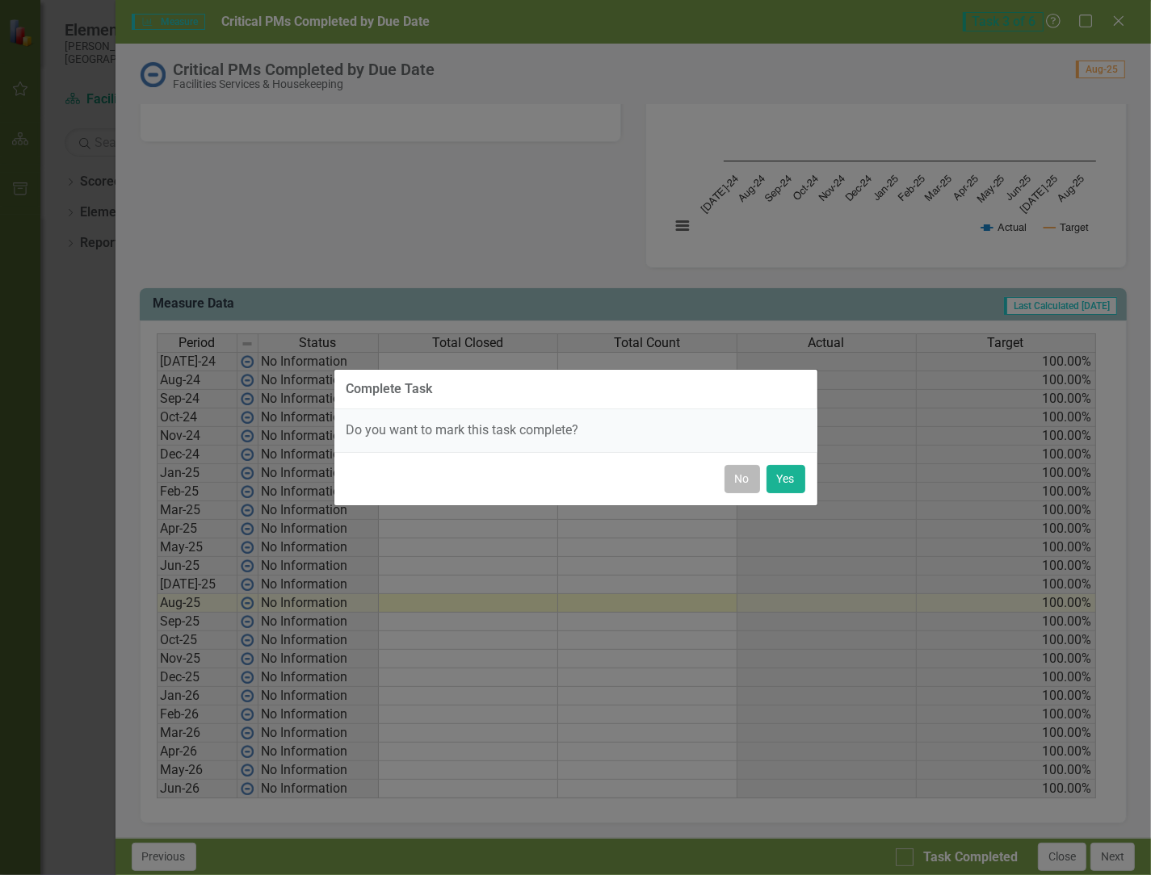
click at [605, 474] on button "No" at bounding box center [742, 479] width 36 height 28
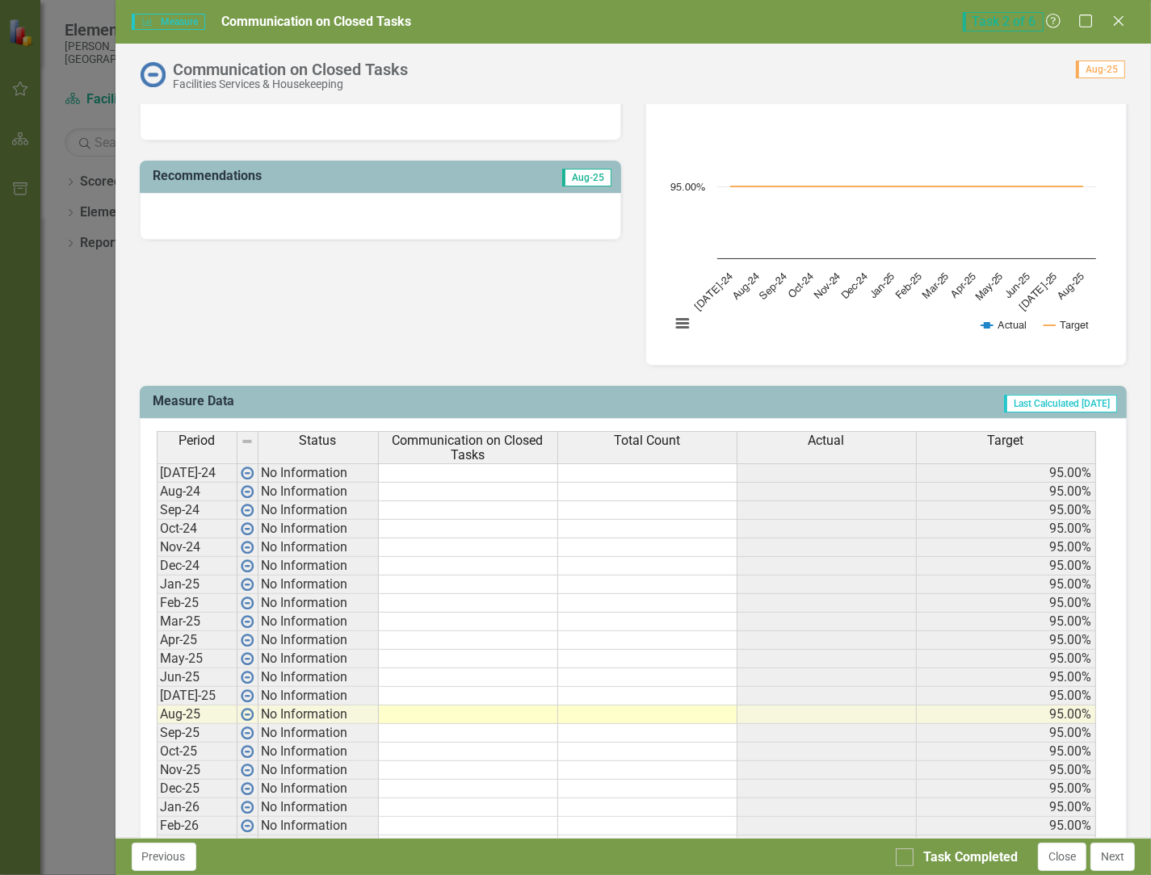
scroll to position [403, 0]
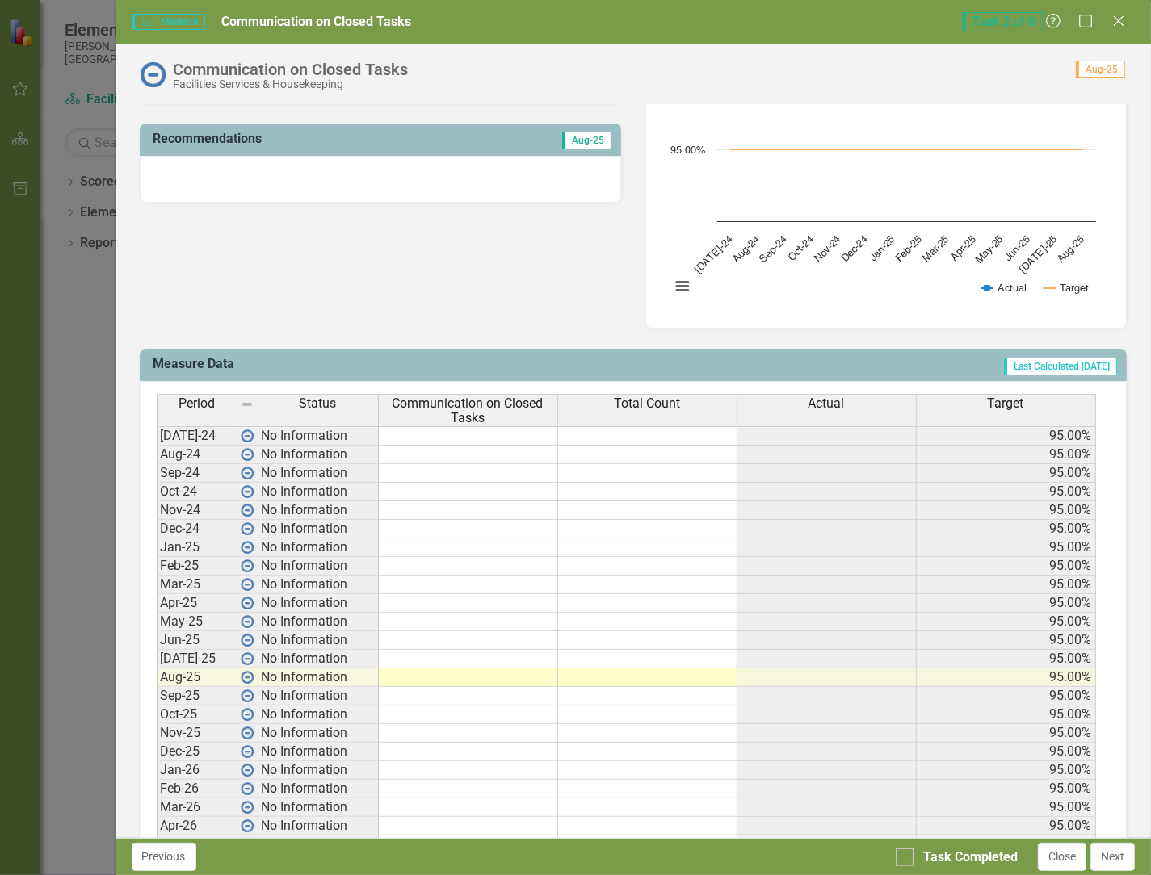
click at [483, 674] on td at bounding box center [468, 678] width 179 height 19
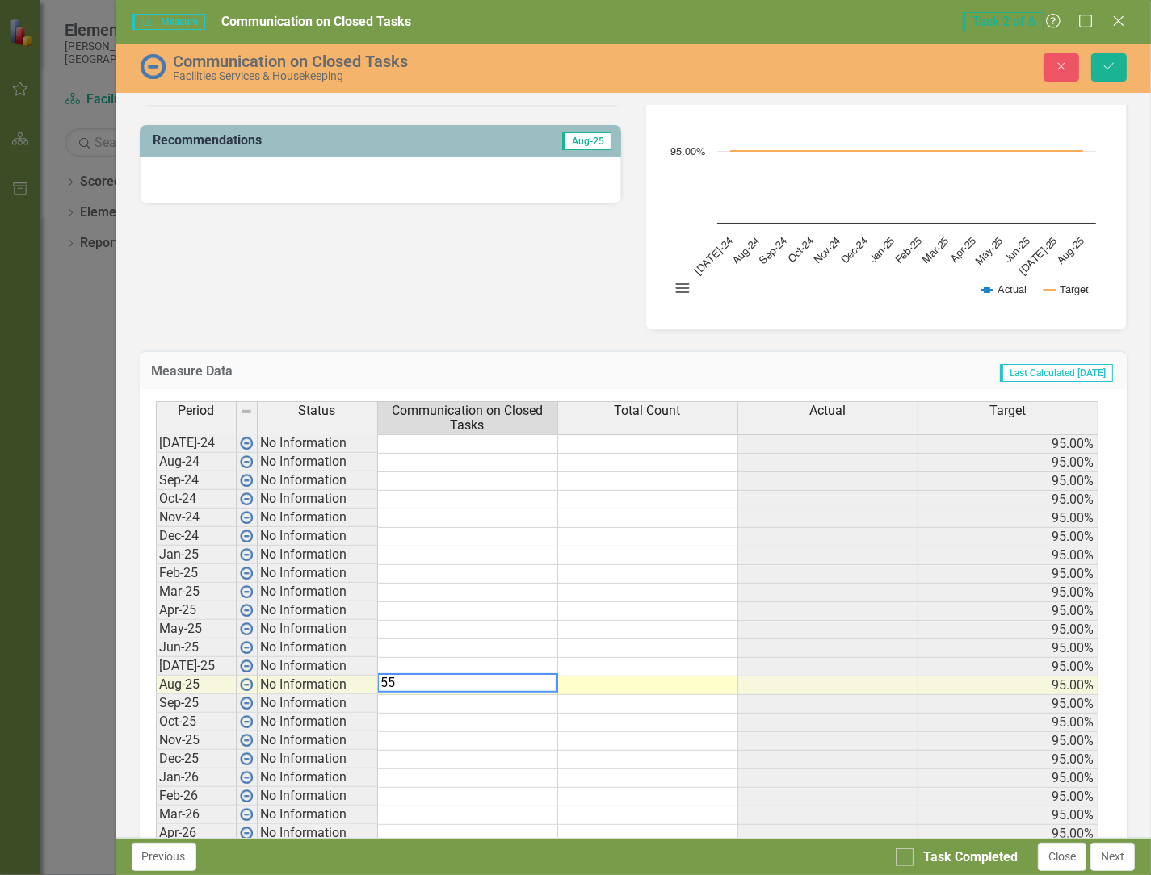
type textarea "55"
click at [591, 678] on td at bounding box center [648, 686] width 180 height 19
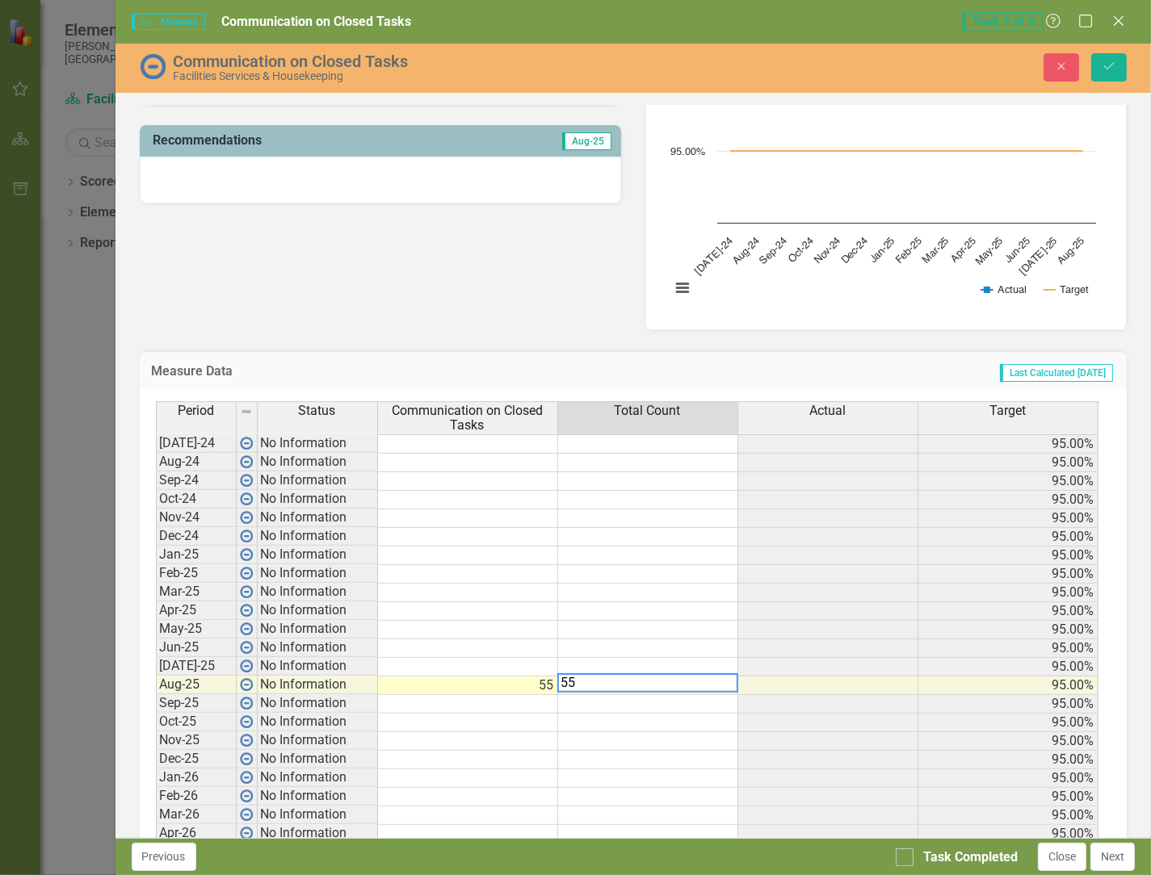
type textarea "55"
click at [605, 706] on td at bounding box center [648, 704] width 180 height 19
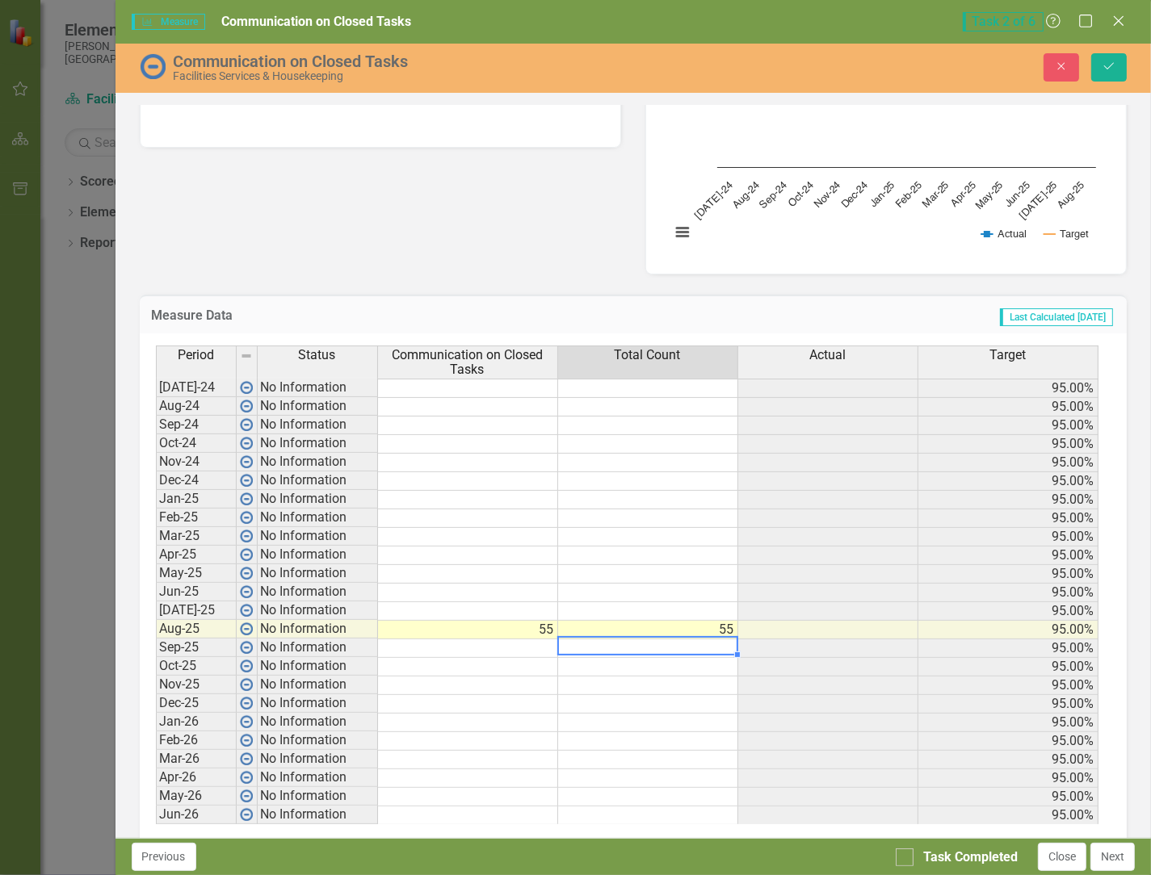
scroll to position [483, 0]
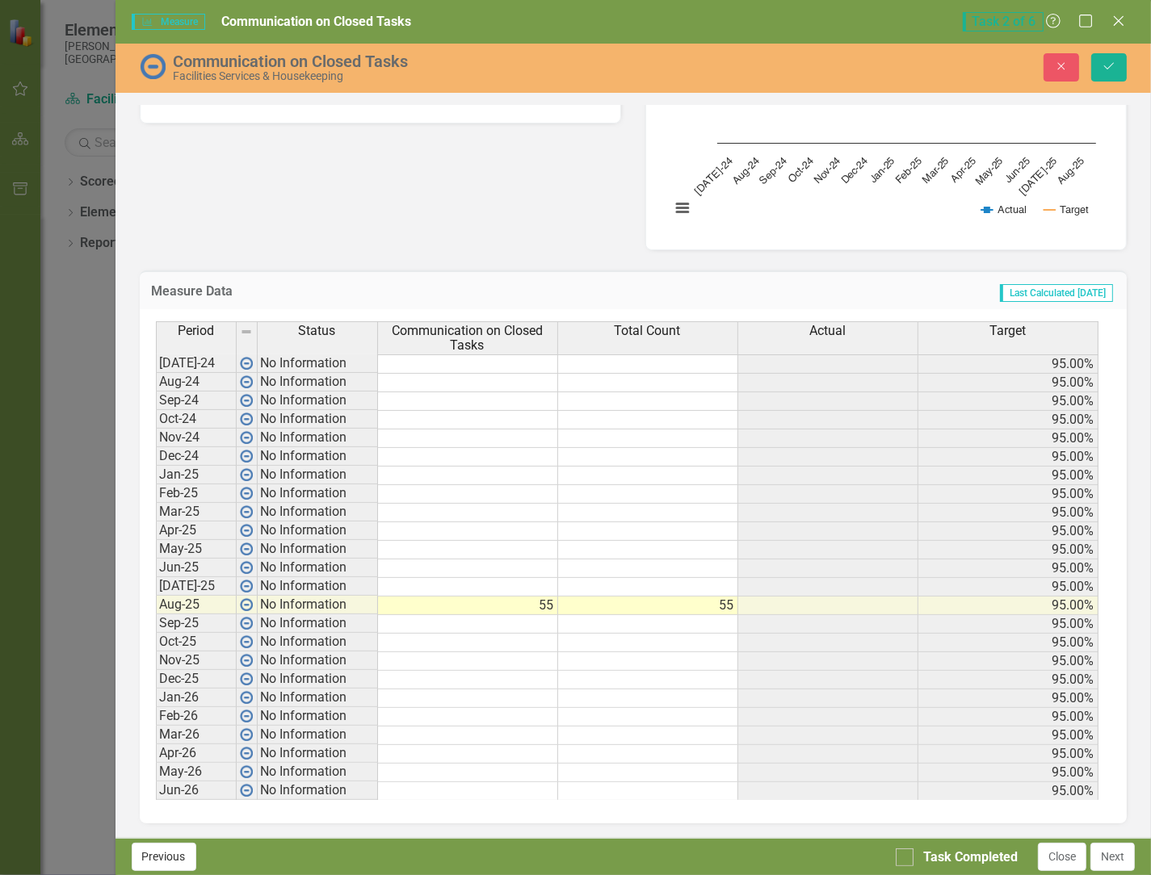
click at [171, 859] on button "Previous" at bounding box center [164, 857] width 65 height 28
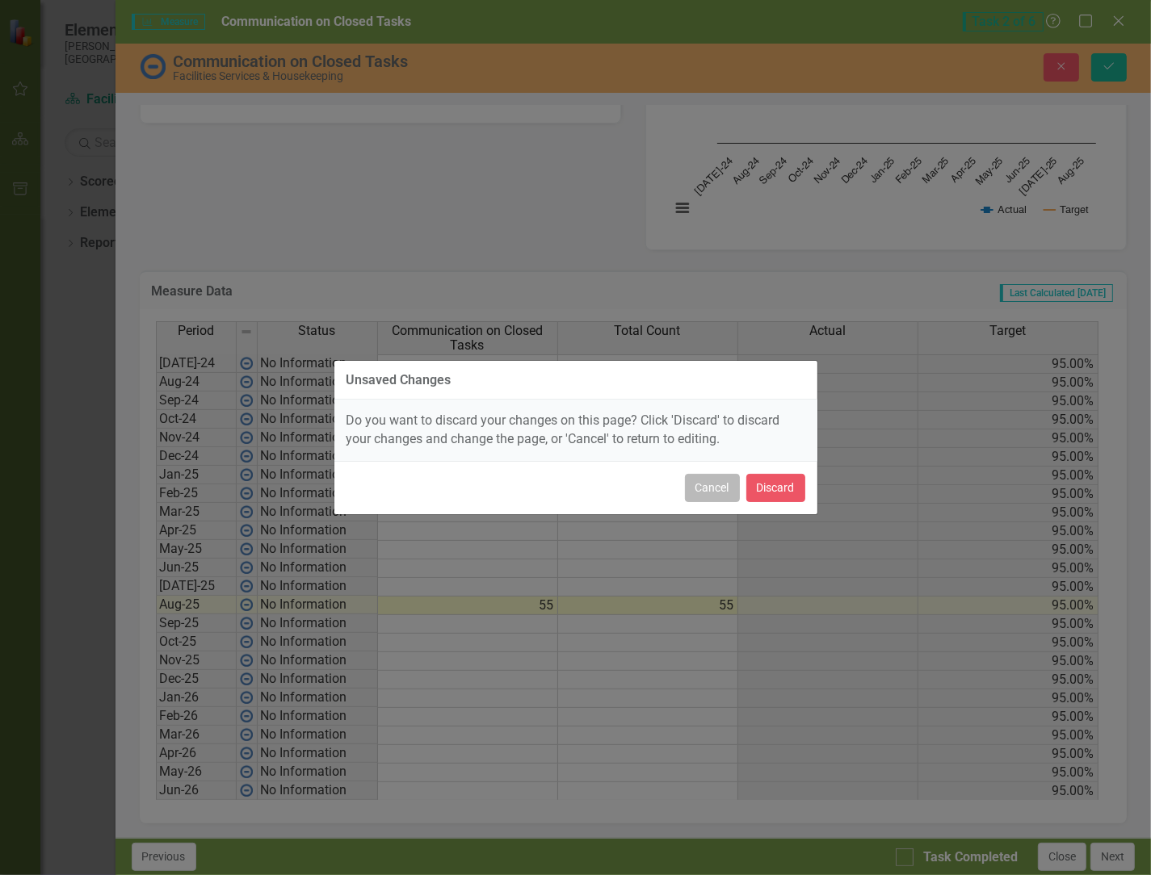
click at [605, 489] on button "Cancel" at bounding box center [712, 488] width 55 height 28
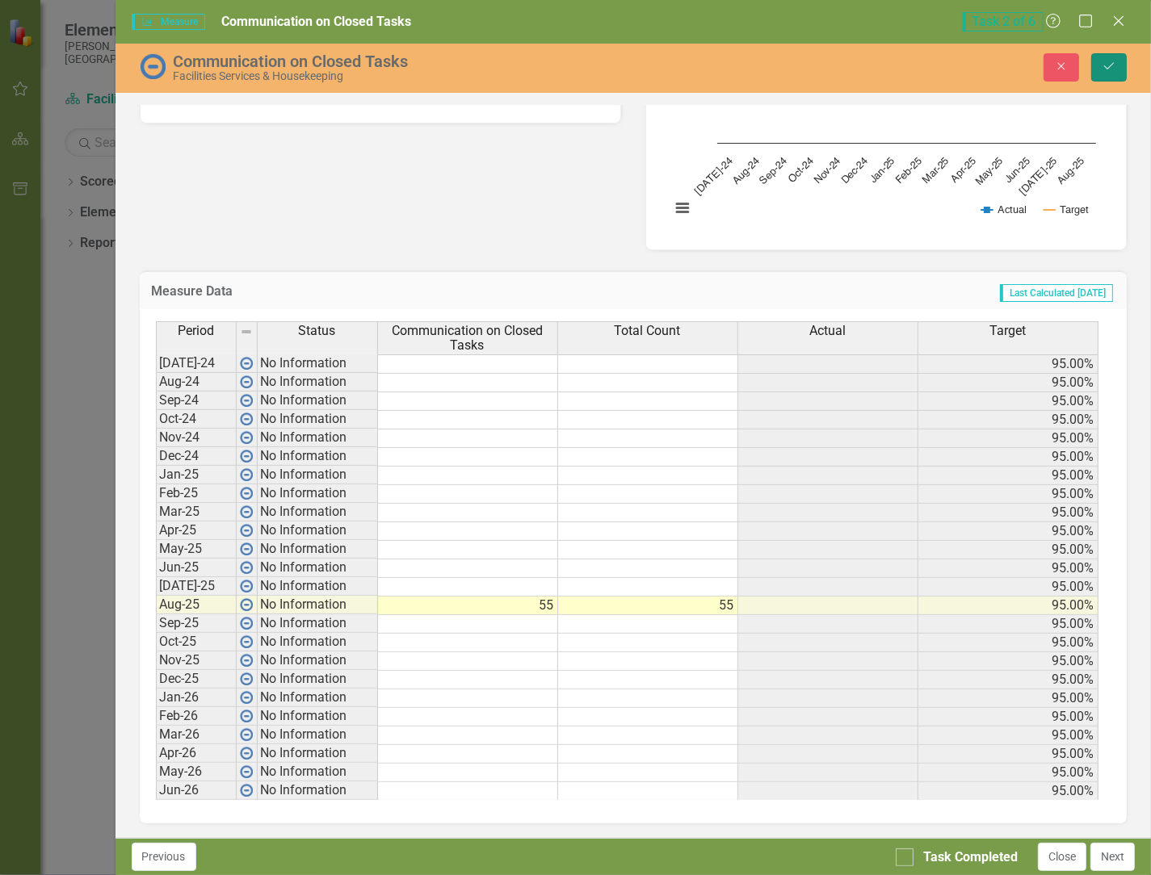
drag, startPoint x: 1106, startPoint y: 68, endPoint x: 995, endPoint y: 215, distance: 184.0
click at [605, 69] on icon "Save" at bounding box center [1109, 66] width 15 height 11
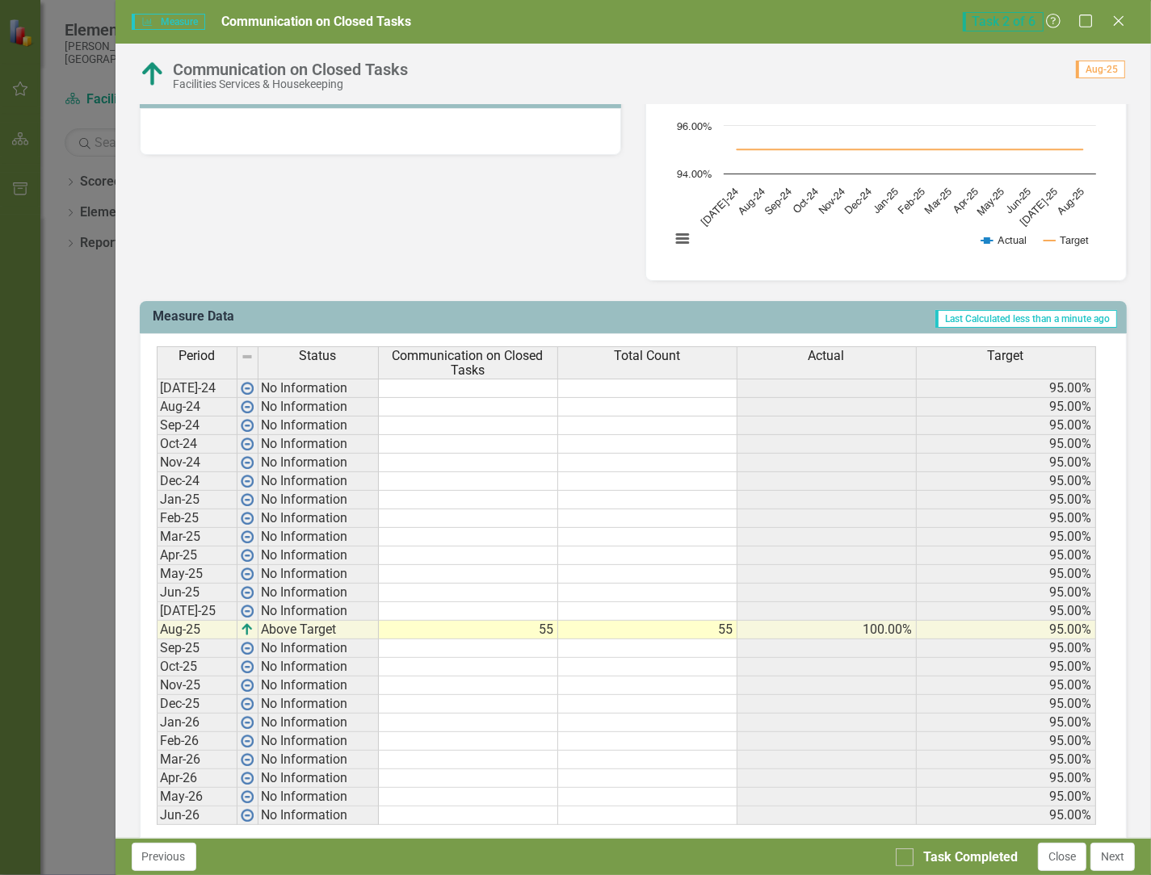
scroll to position [477, 0]
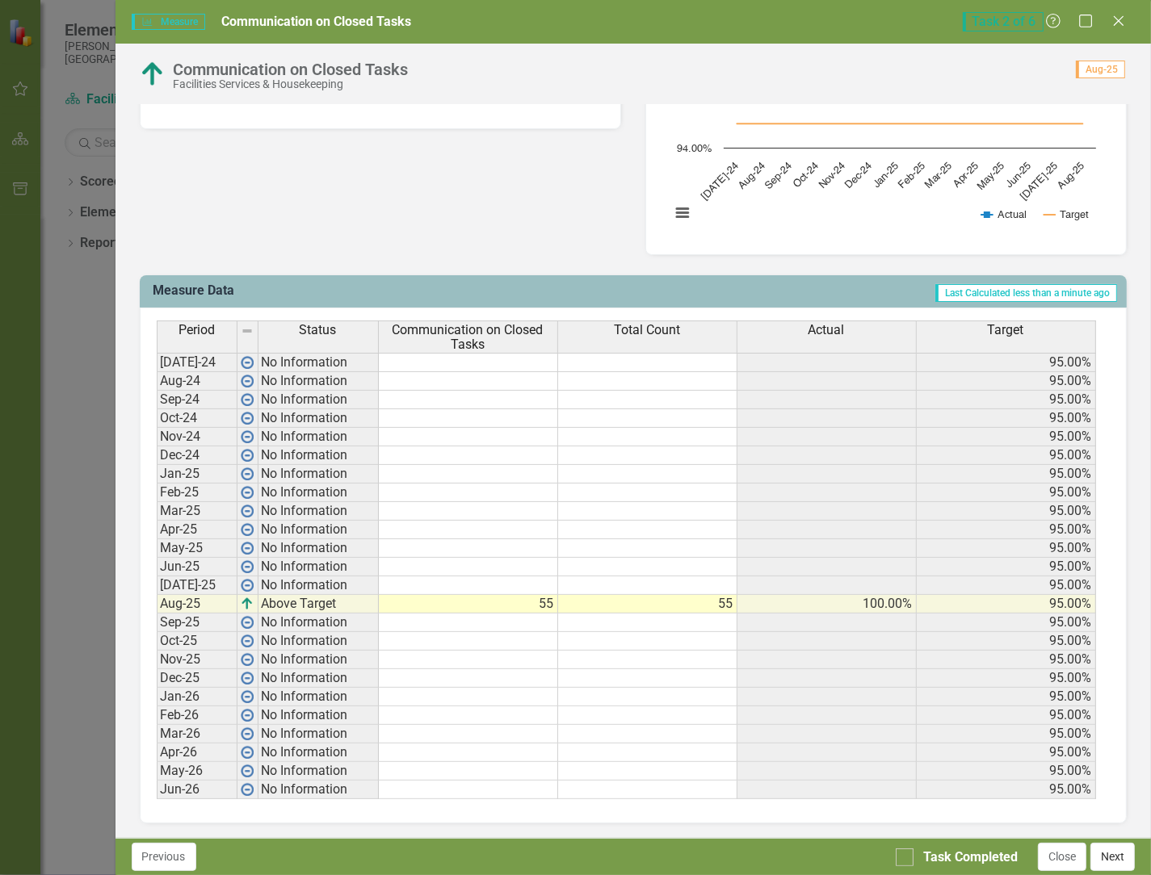
click at [605, 854] on button "Next" at bounding box center [1112, 857] width 44 height 28
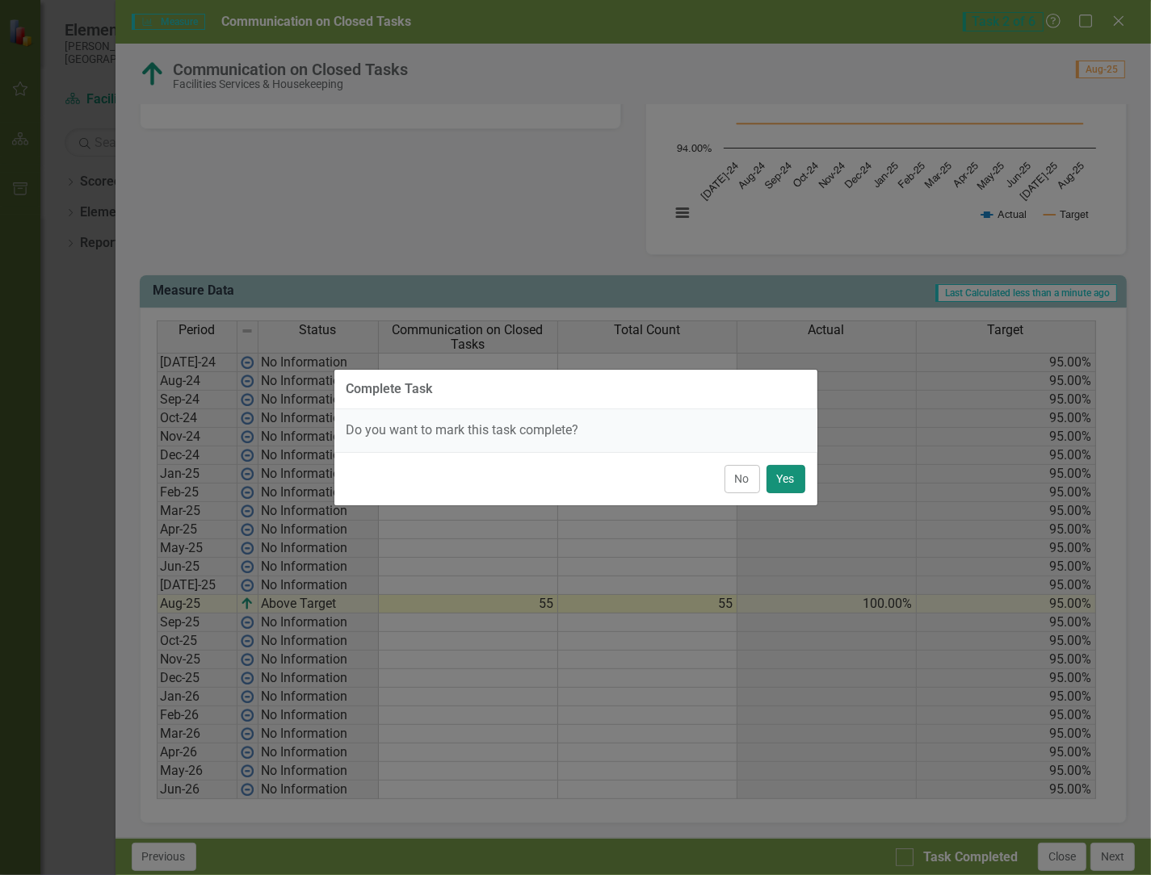
click at [605, 479] on button "Yes" at bounding box center [785, 479] width 39 height 28
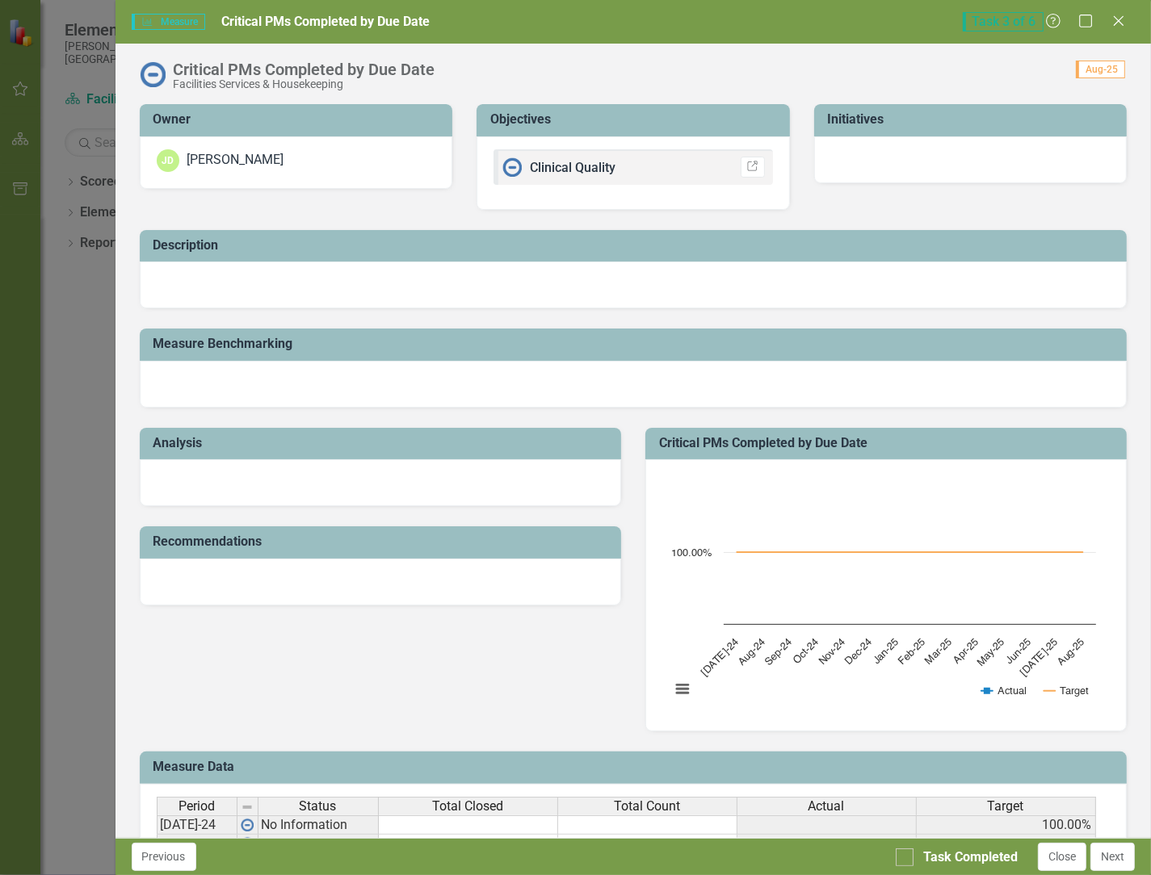
checkbox input "true"
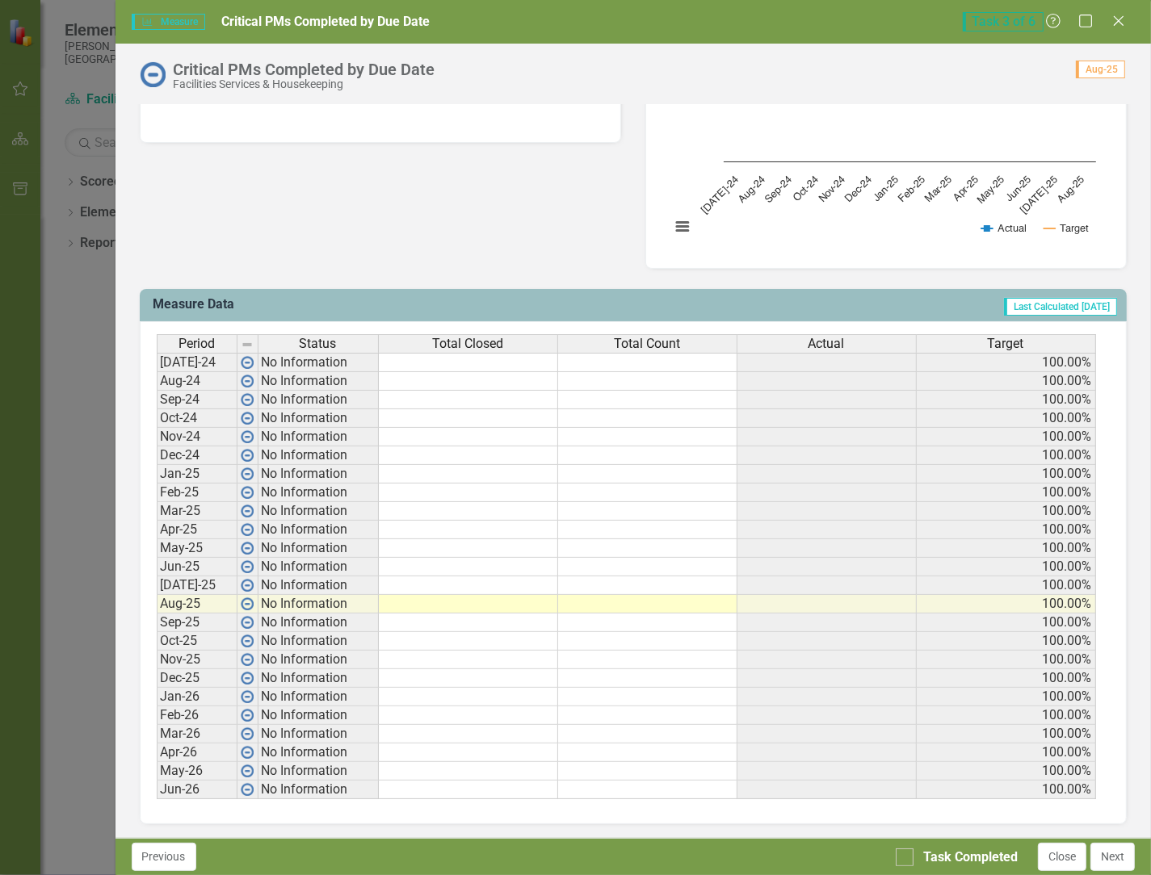
scroll to position [464, 0]
click at [482, 600] on td at bounding box center [468, 603] width 179 height 19
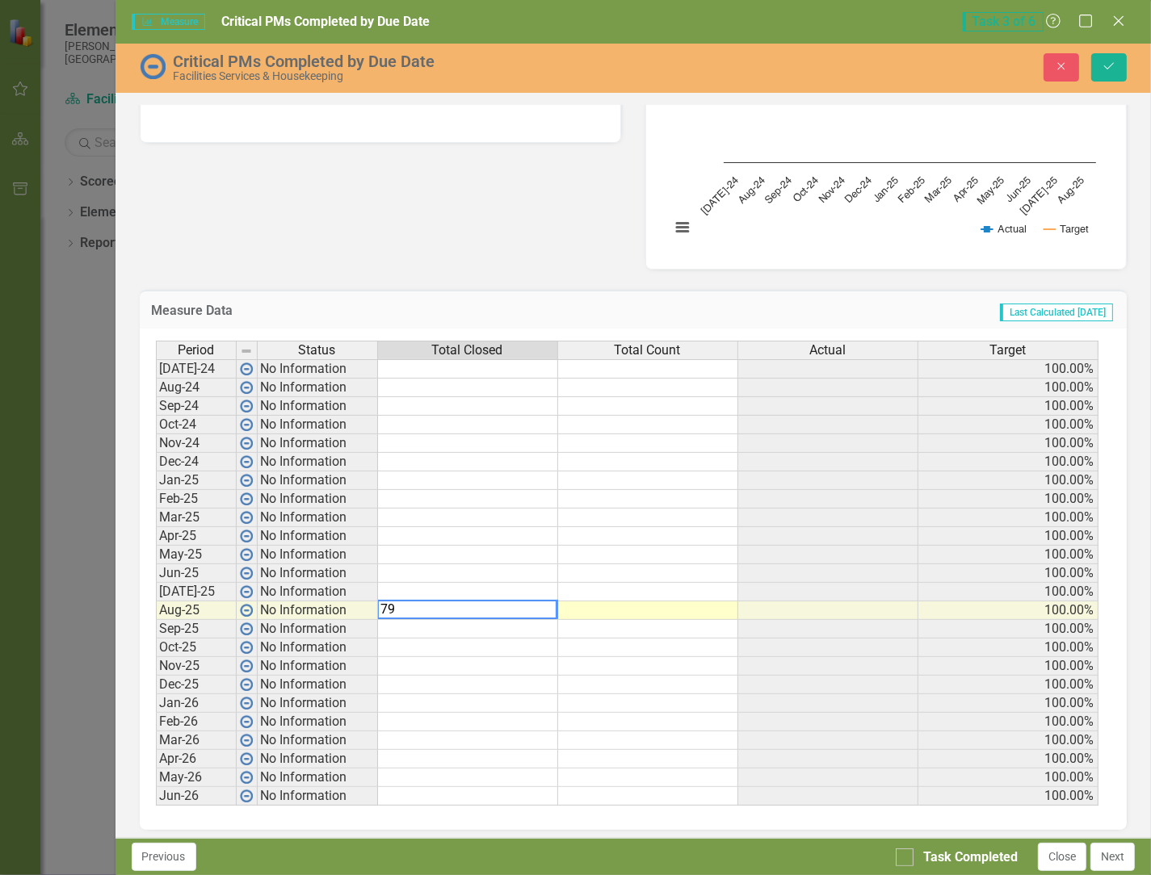
click at [605, 604] on td at bounding box center [648, 611] width 180 height 19
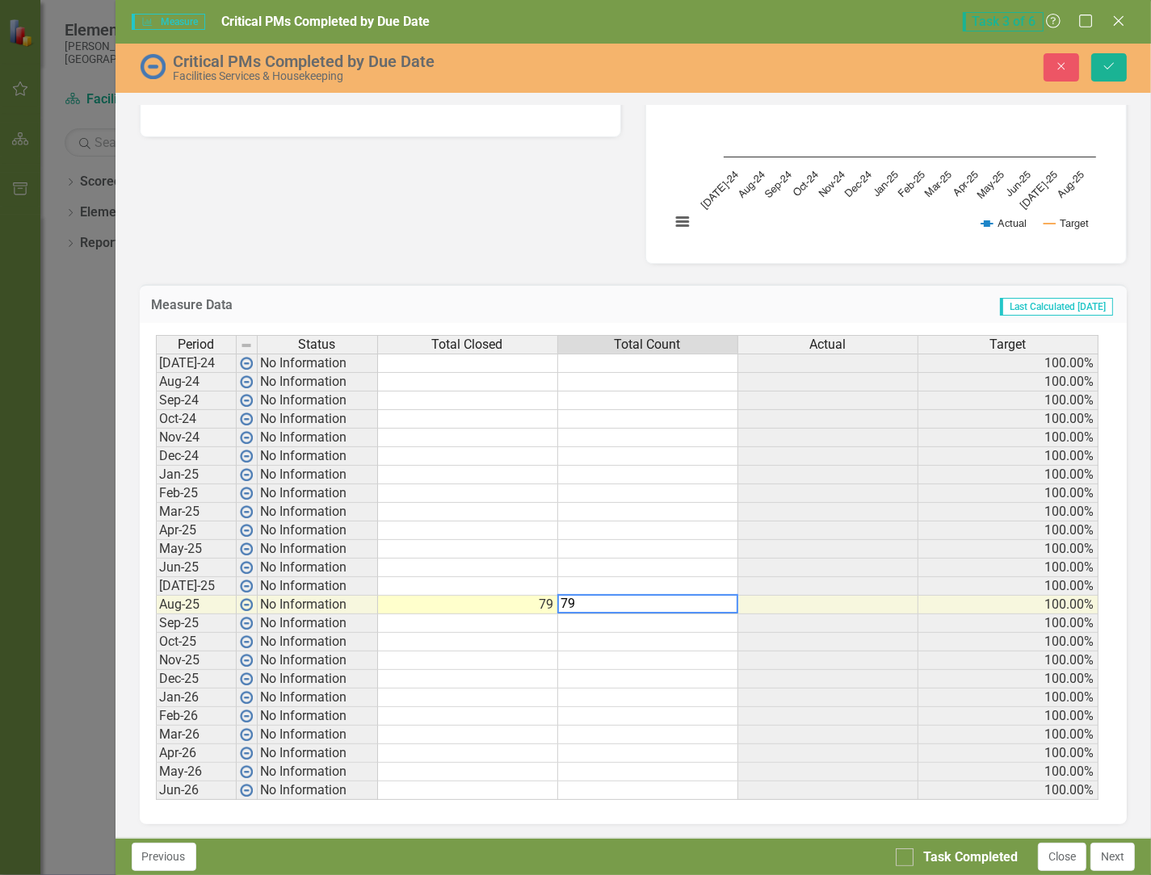
scroll to position [470, 0]
type textarea "79"
click at [605, 698] on td at bounding box center [828, 697] width 180 height 19
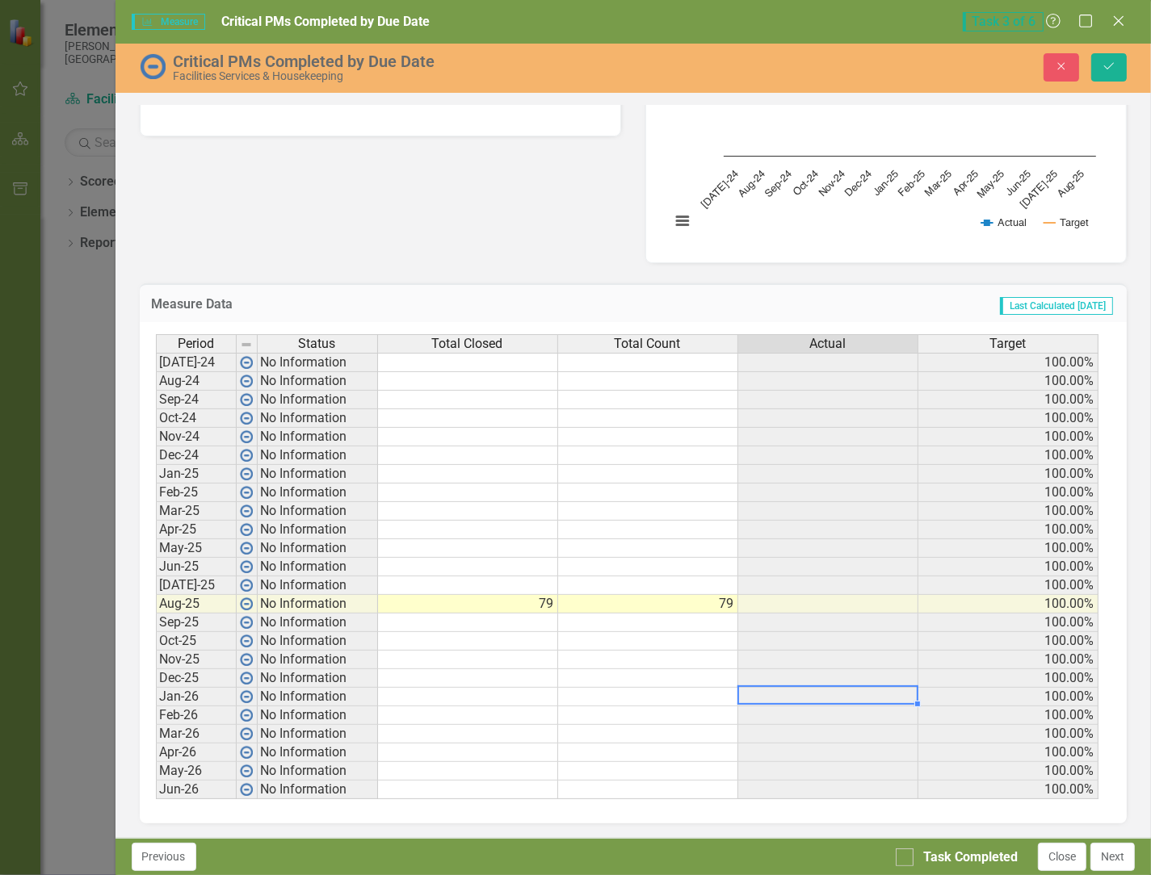
click at [605, 600] on td at bounding box center [828, 604] width 180 height 19
click at [605, 70] on icon "Save" at bounding box center [1109, 66] width 15 height 11
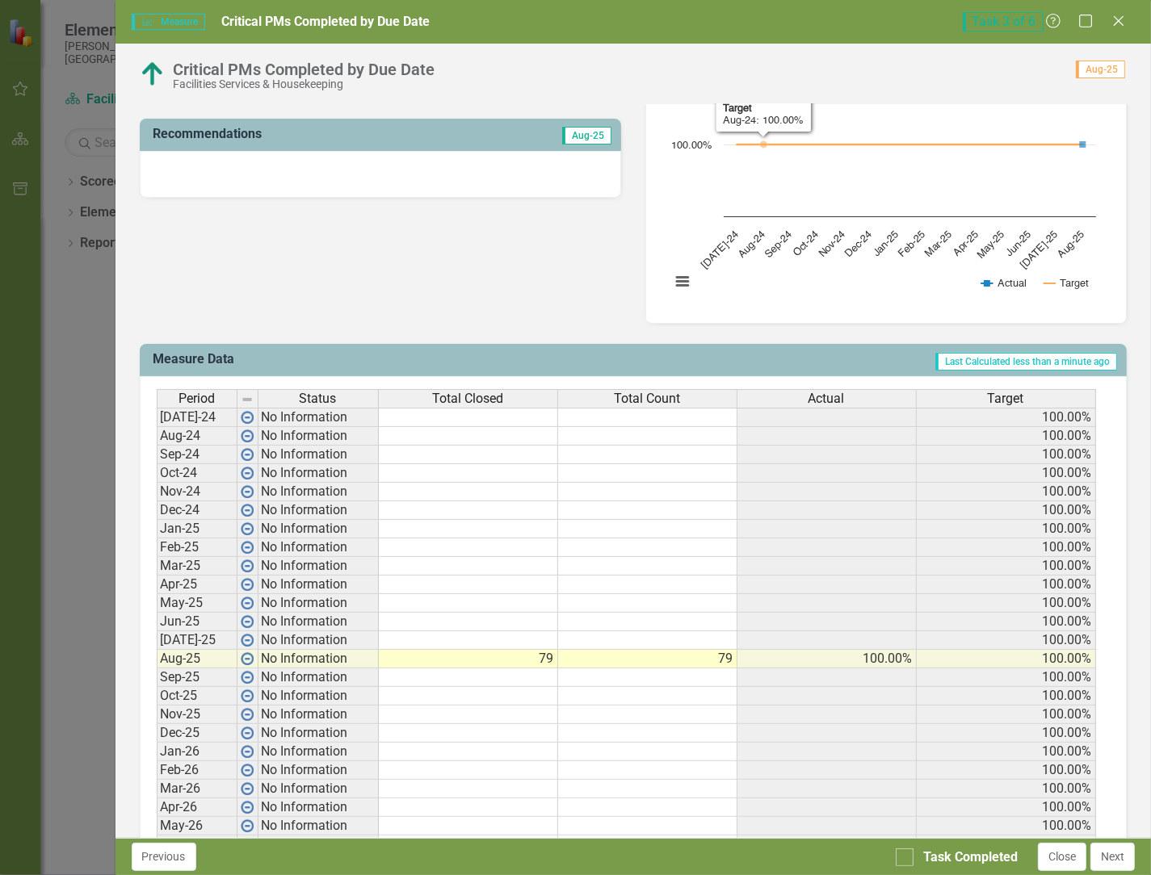
scroll to position [464, 0]
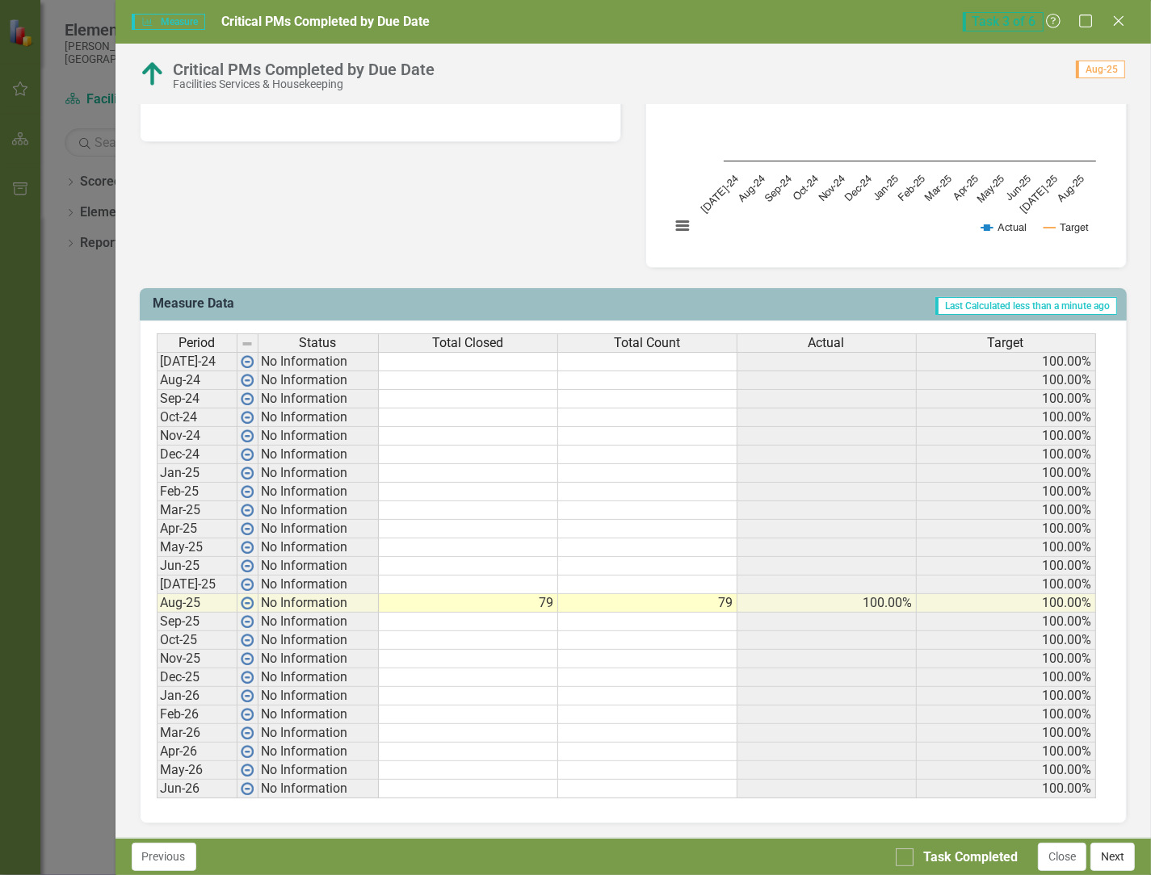
click at [605, 858] on button "Next" at bounding box center [1112, 857] width 44 height 28
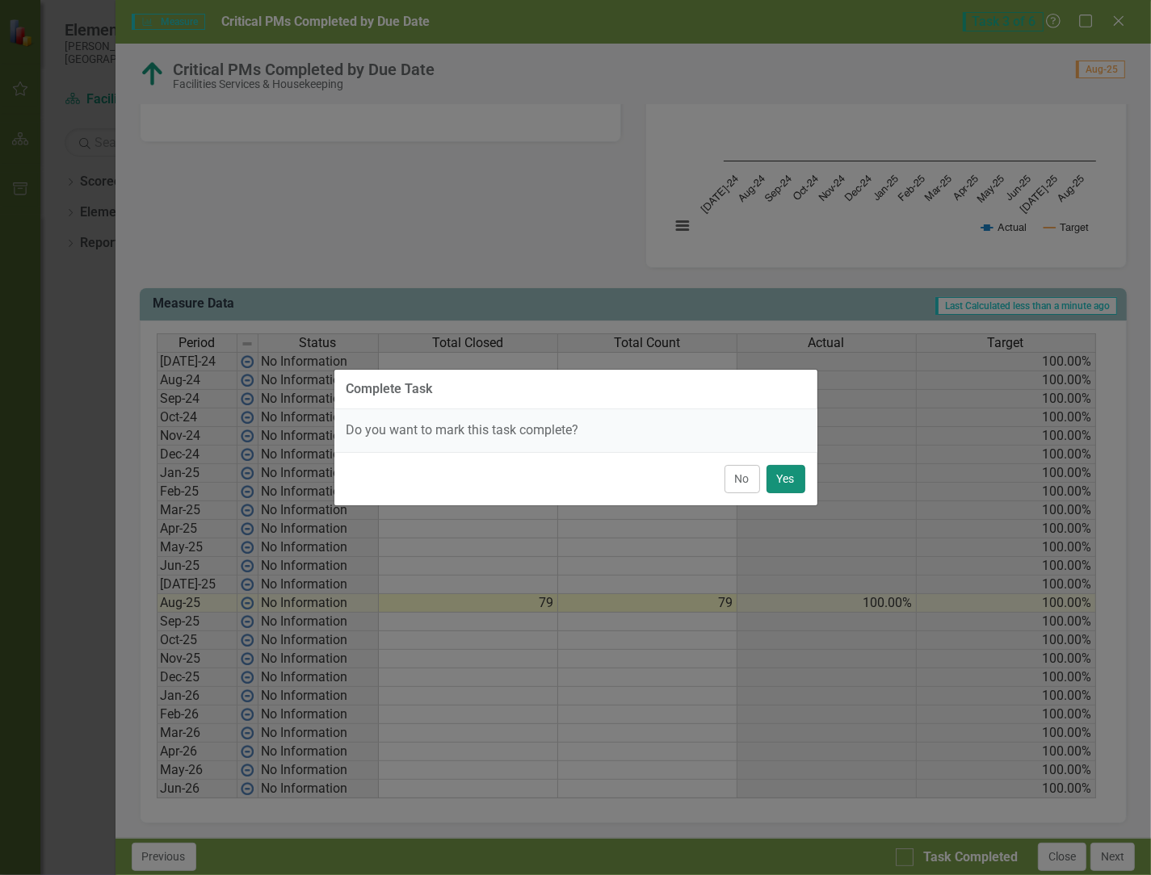
click at [605, 482] on button "Yes" at bounding box center [785, 479] width 39 height 28
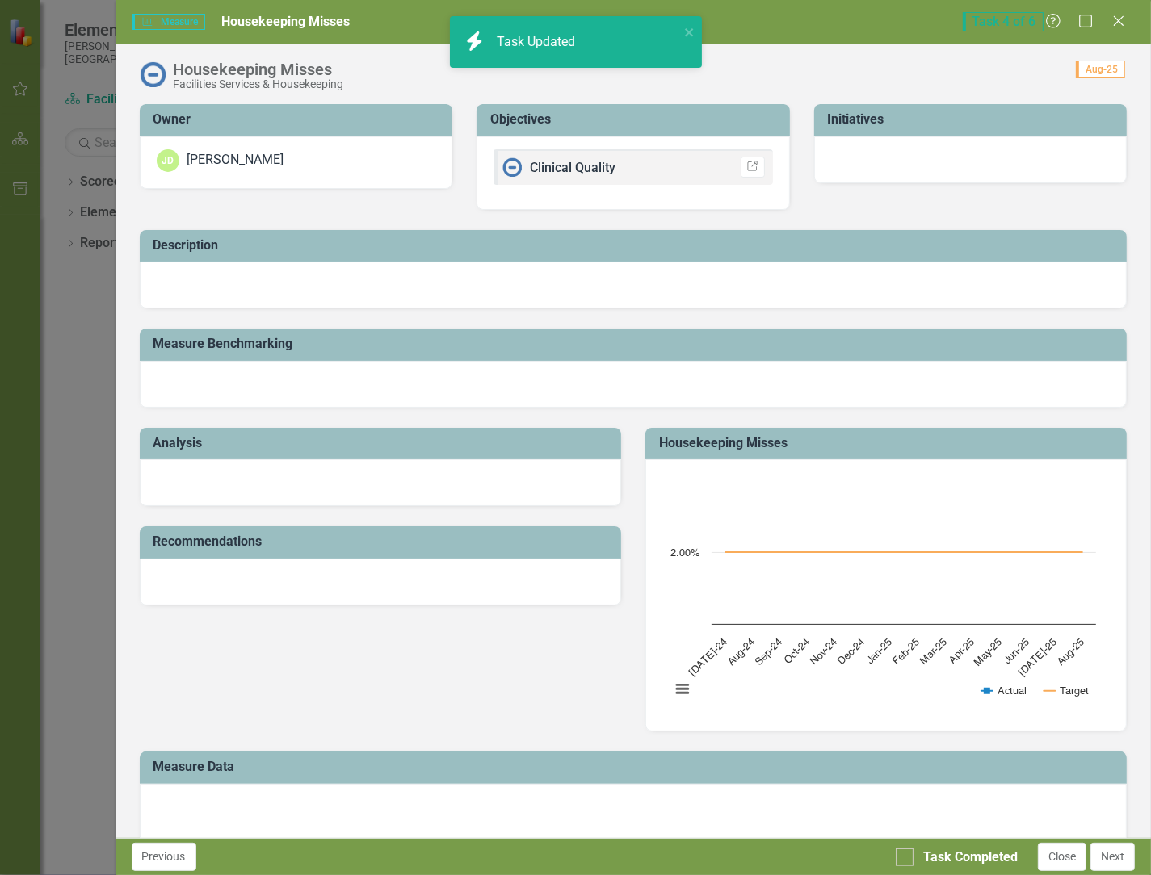
checkbox input "true"
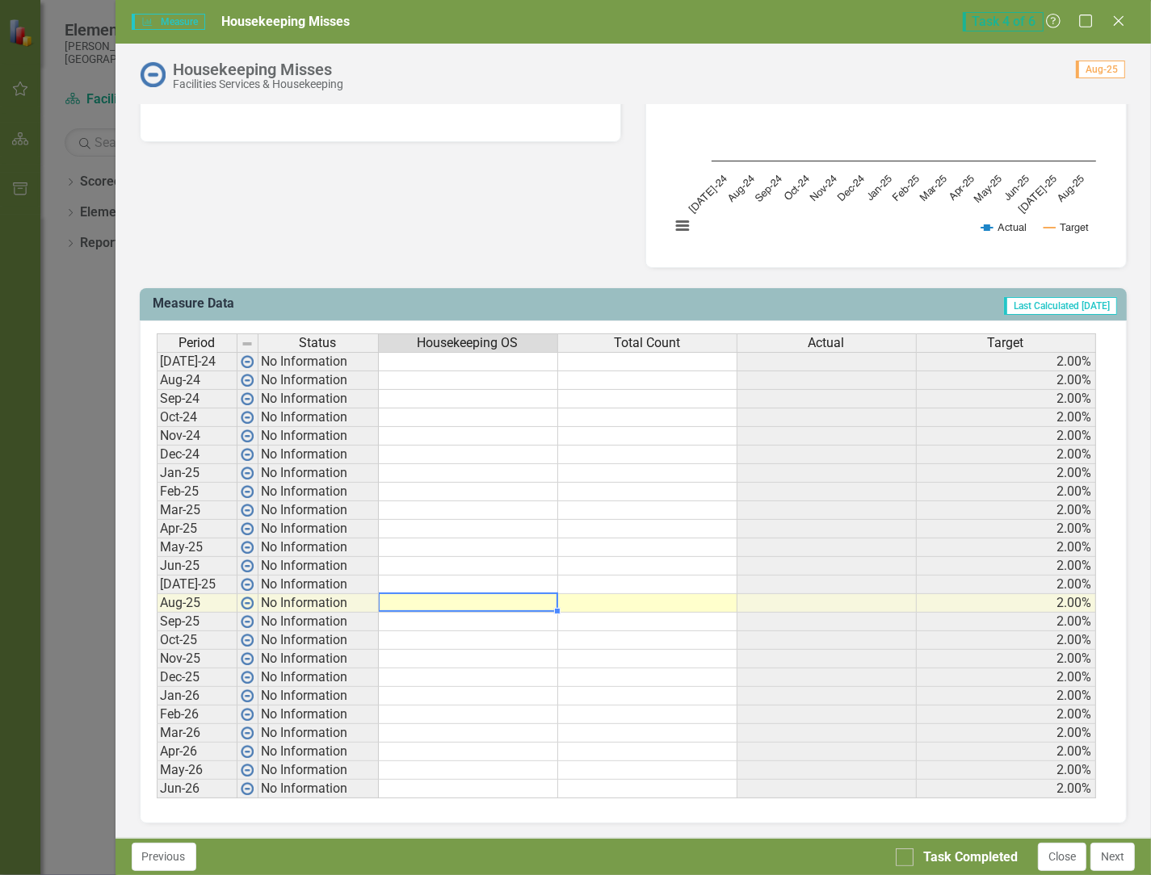
click at [482, 599] on td at bounding box center [468, 603] width 179 height 19
type textarea "5"
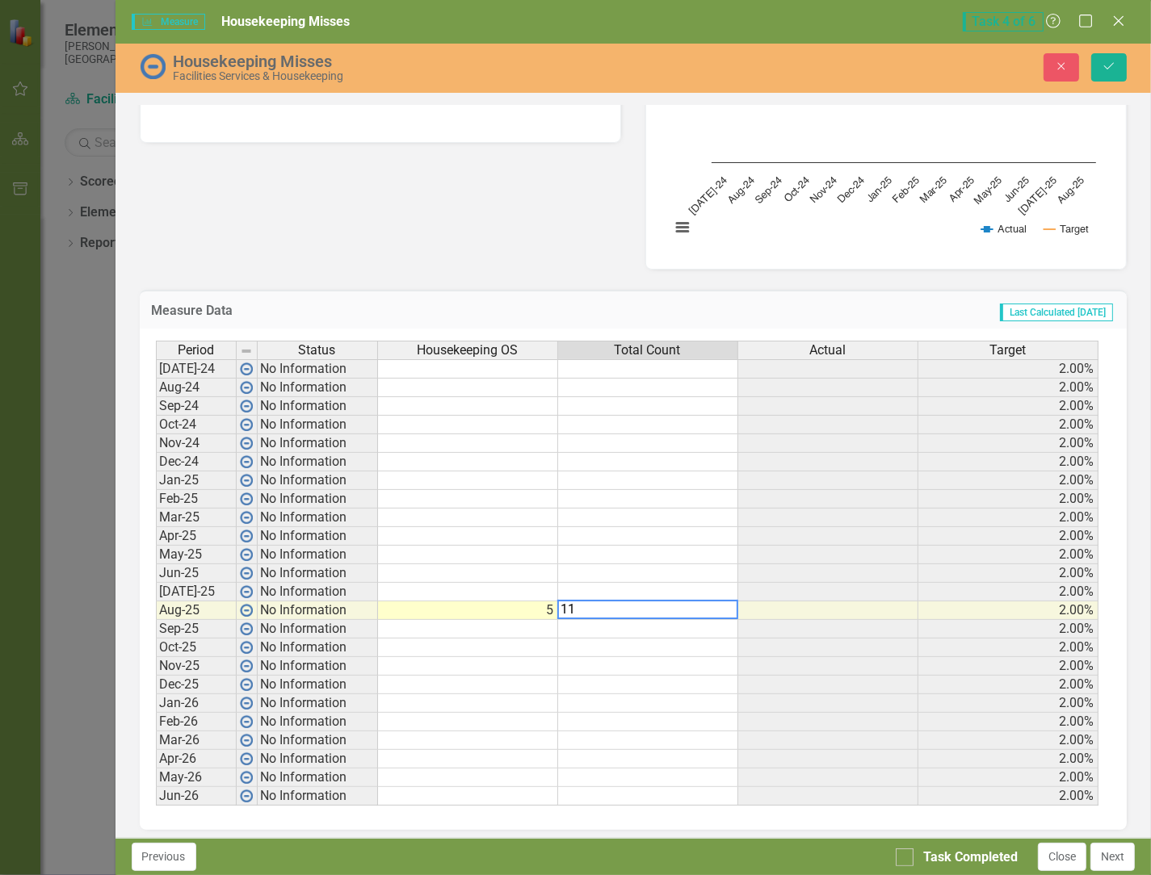
type textarea "11"
click at [156, 512] on div "Period Status Housekeeping OS Total Count Actual Target [DATE]-24 No Informatio…" at bounding box center [156, 573] width 0 height 465
click at [605, 62] on icon "Save" at bounding box center [1109, 66] width 15 height 11
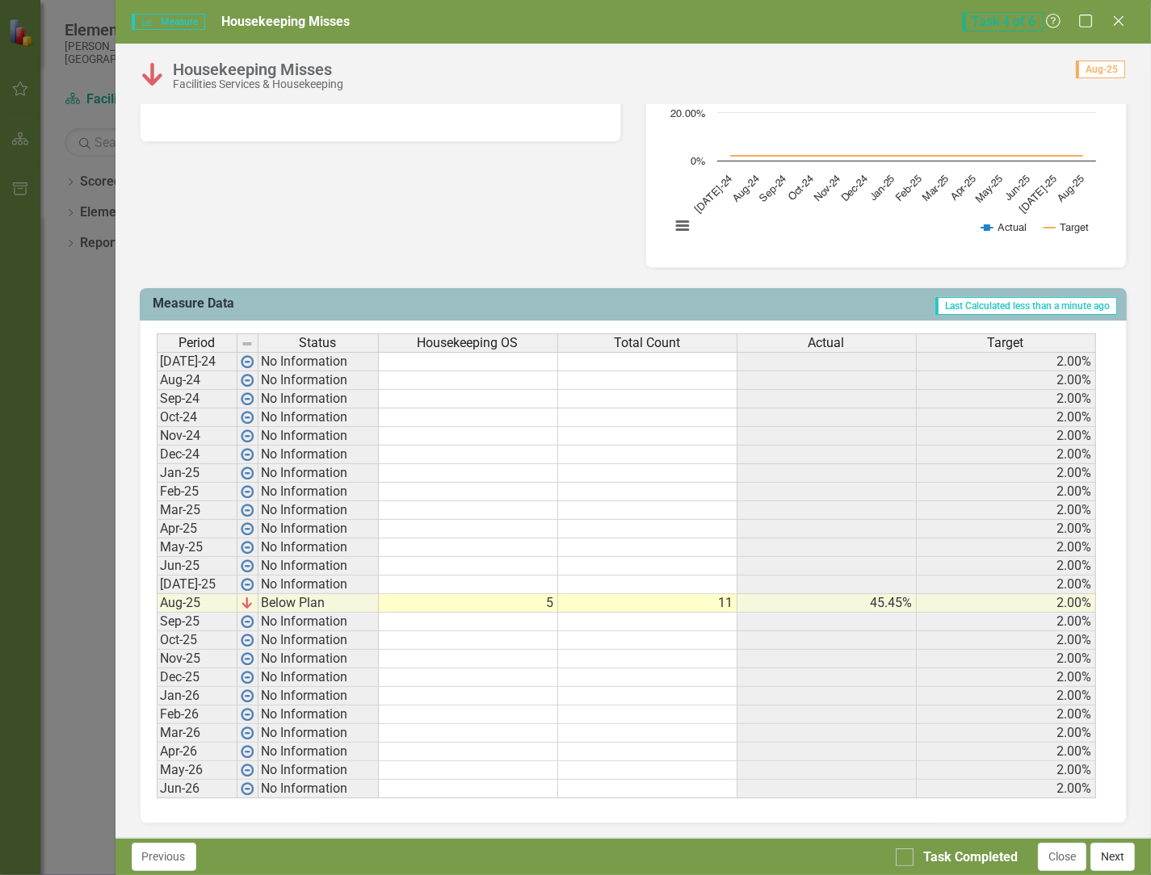
click at [605, 850] on button "Next" at bounding box center [1112, 857] width 44 height 28
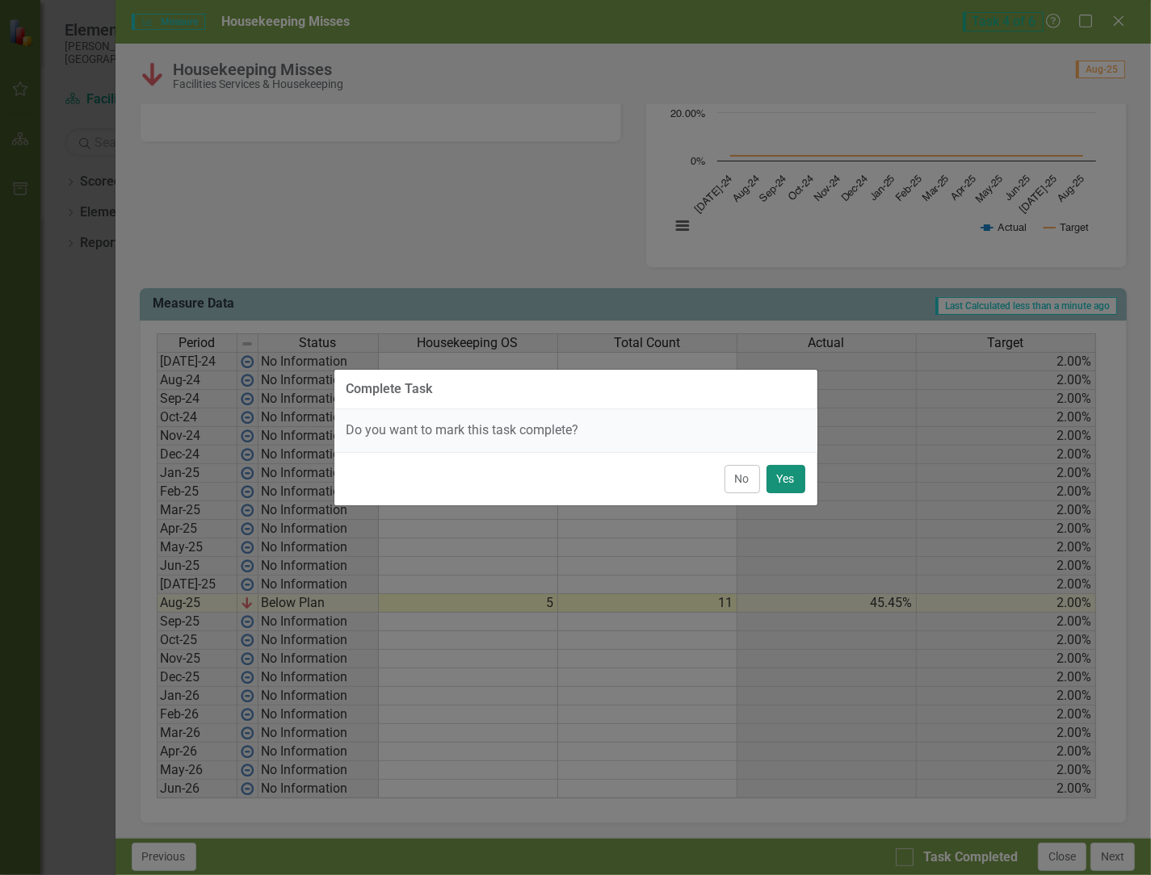
click at [605, 474] on button "Yes" at bounding box center [785, 479] width 39 height 28
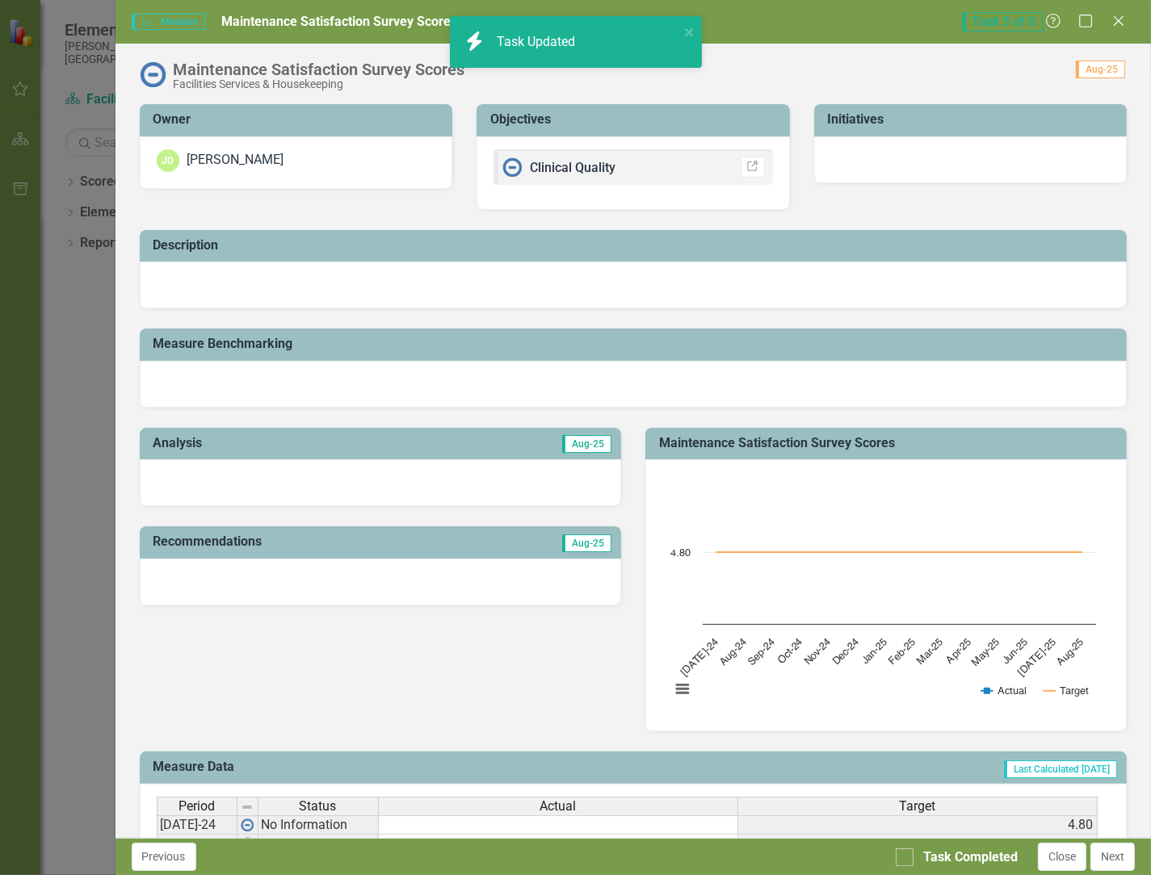
checkbox input "true"
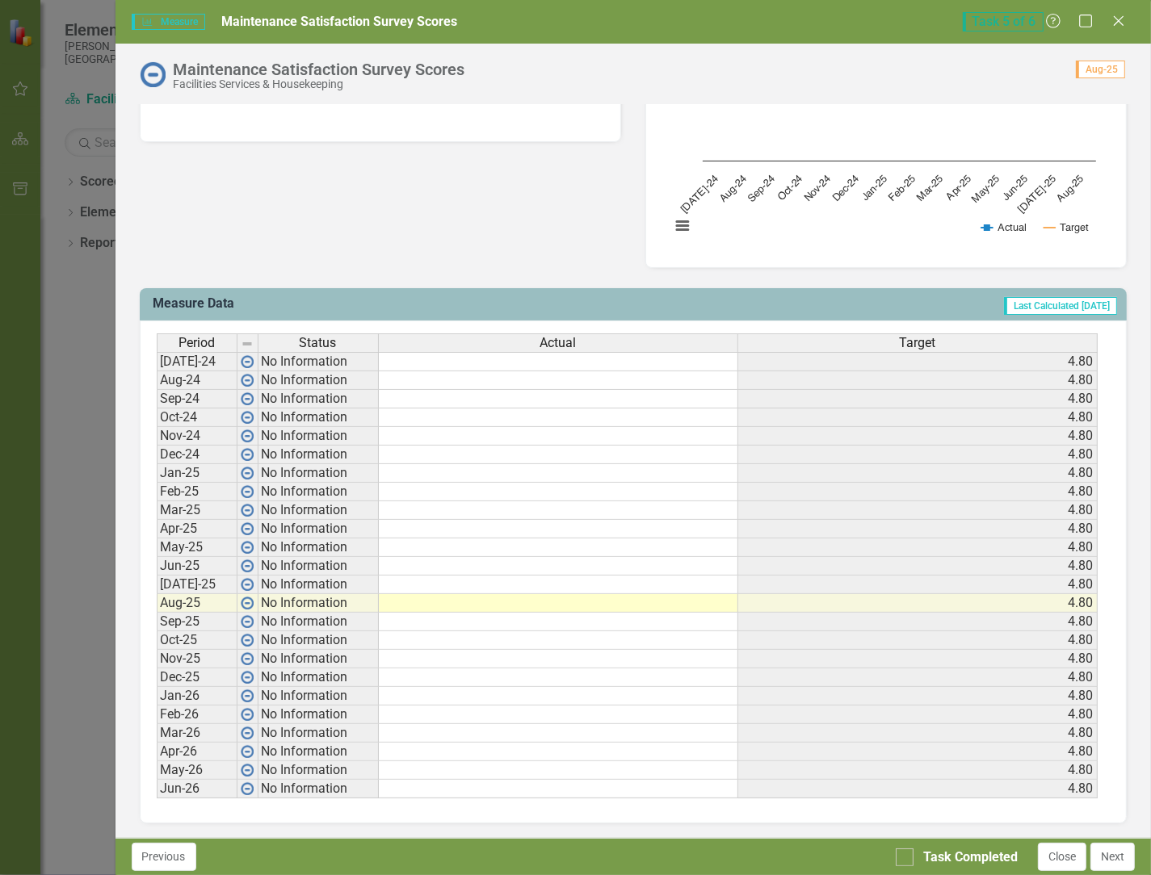
click at [511, 595] on td at bounding box center [558, 603] width 359 height 19
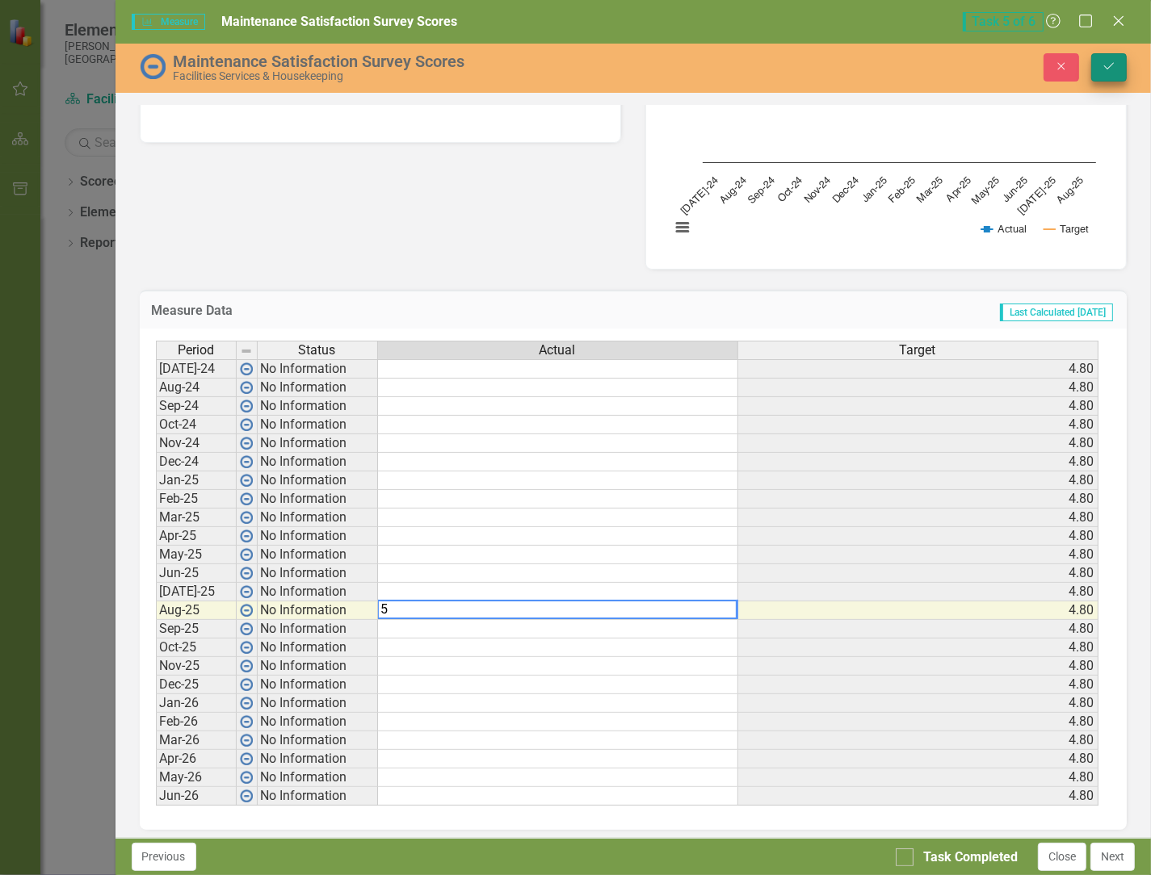
type textarea "5"
click at [605, 70] on button "Save" at bounding box center [1109, 67] width 36 height 28
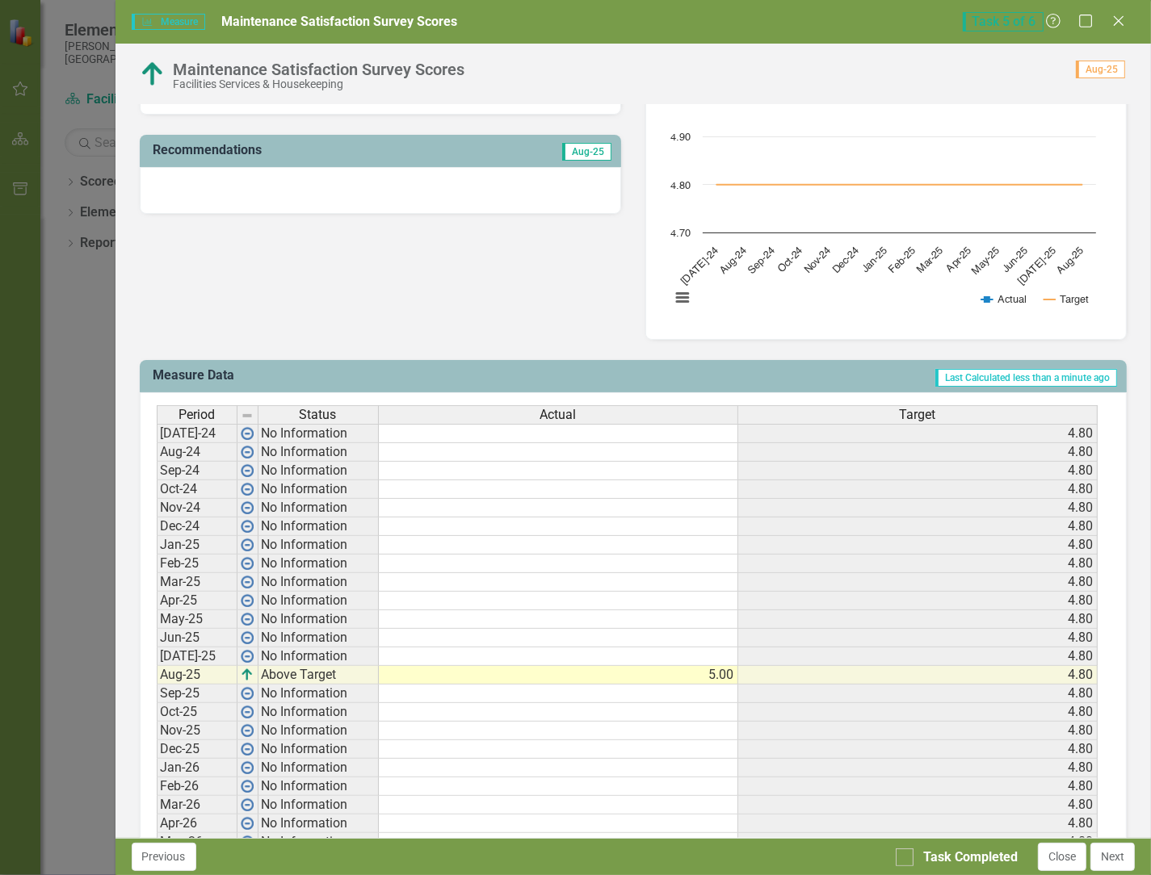
scroll to position [403, 0]
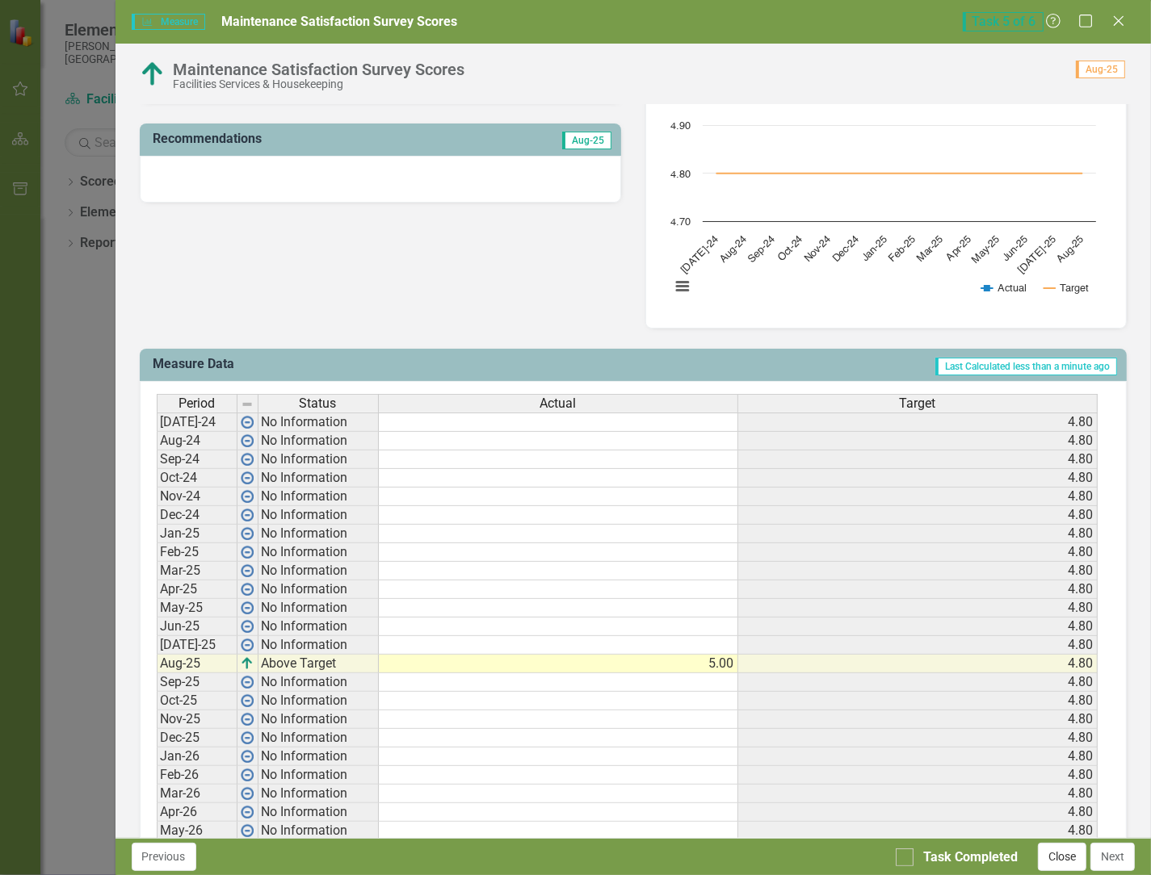
click at [605, 854] on button "Close" at bounding box center [1062, 857] width 48 height 28
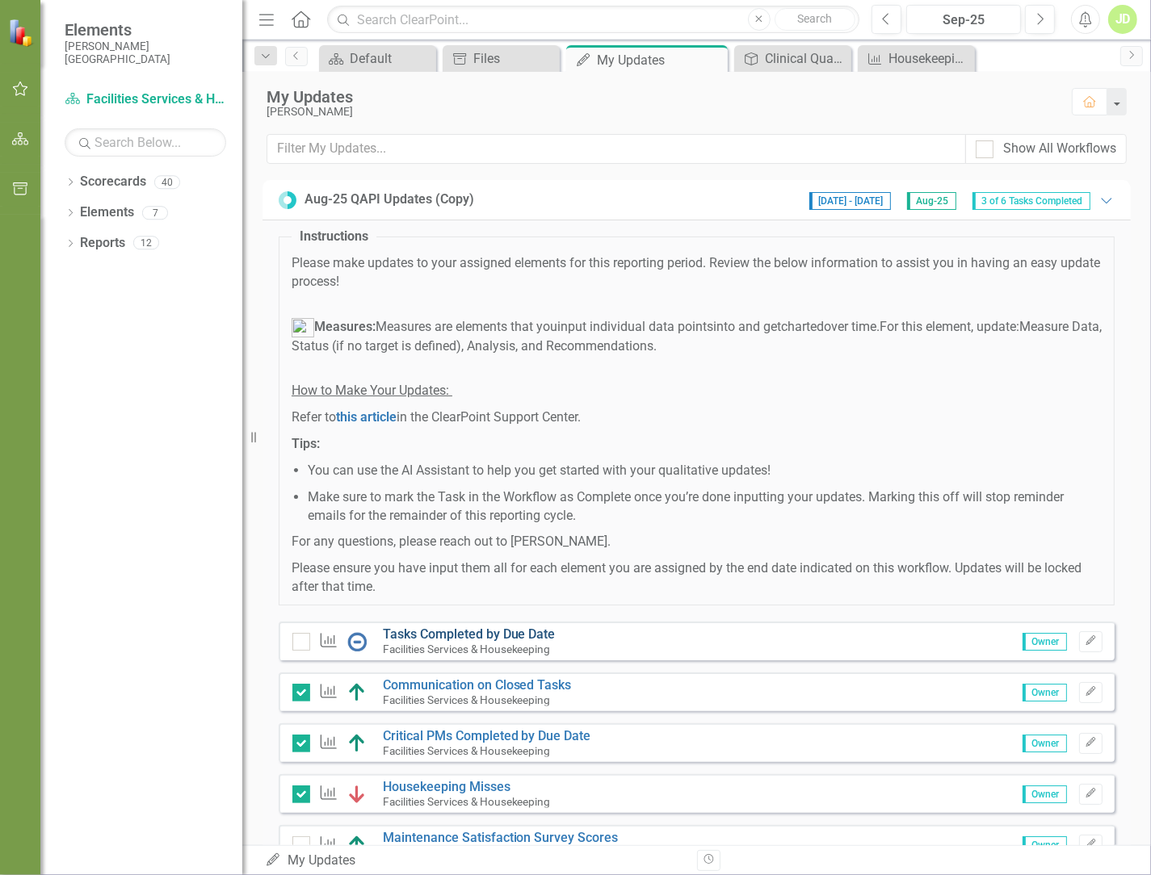
click at [417, 636] on link "Tasks Completed by Due Date" at bounding box center [469, 634] width 173 height 15
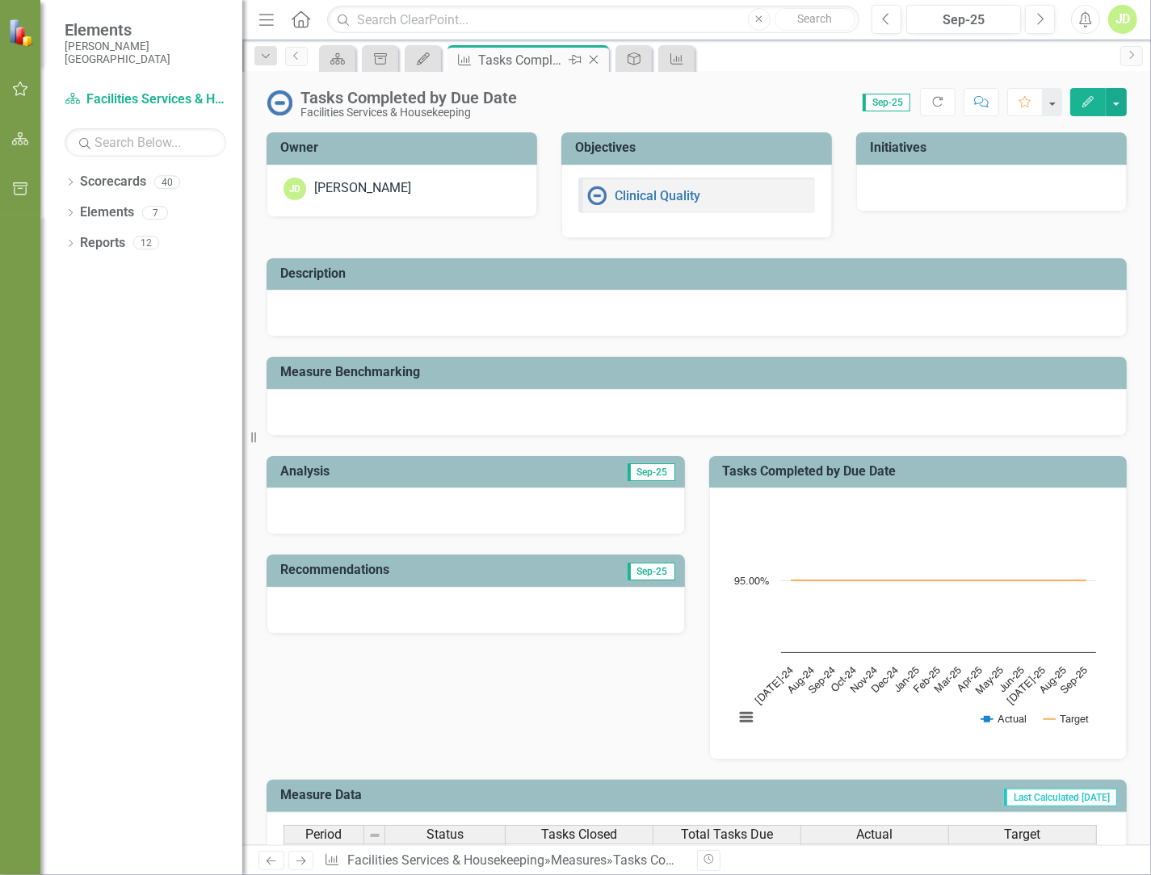
click at [544, 59] on div "Tasks Completed by Due Date" at bounding box center [521, 60] width 86 height 20
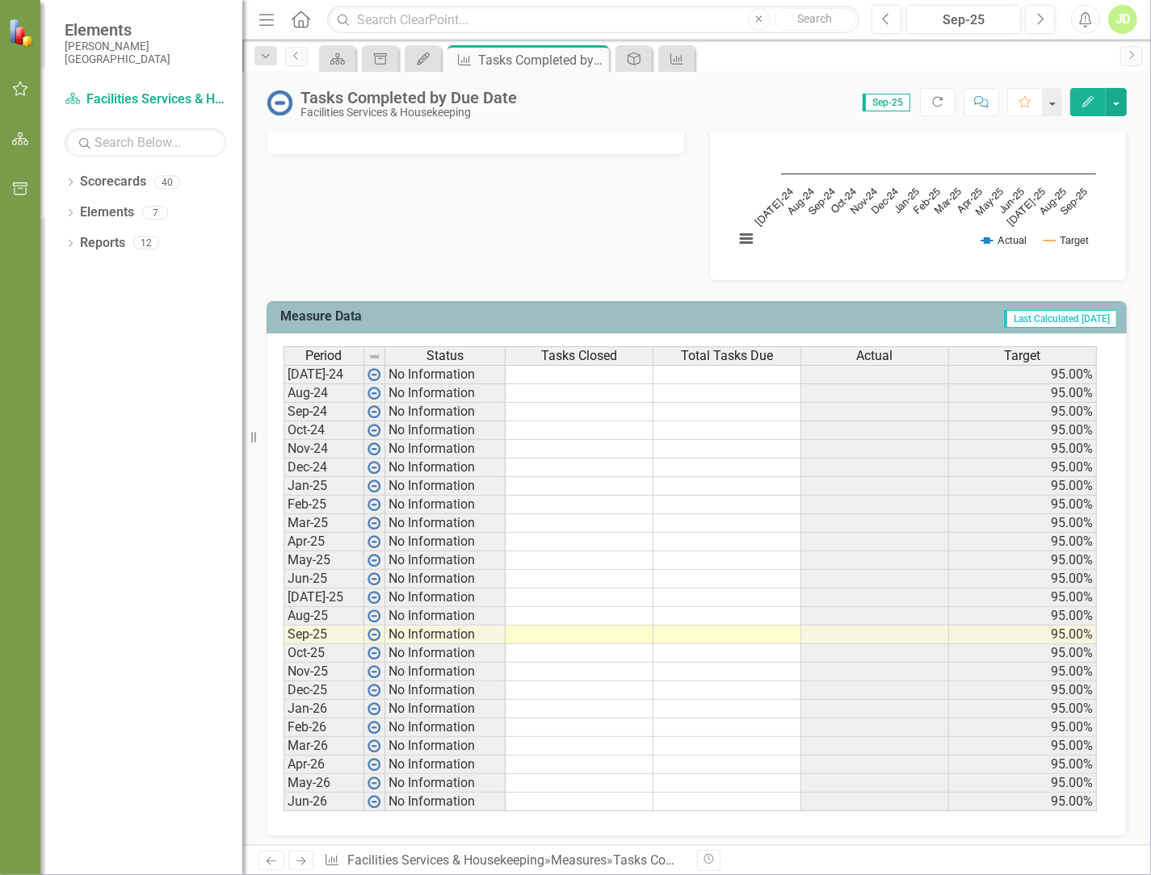
scroll to position [485, 0]
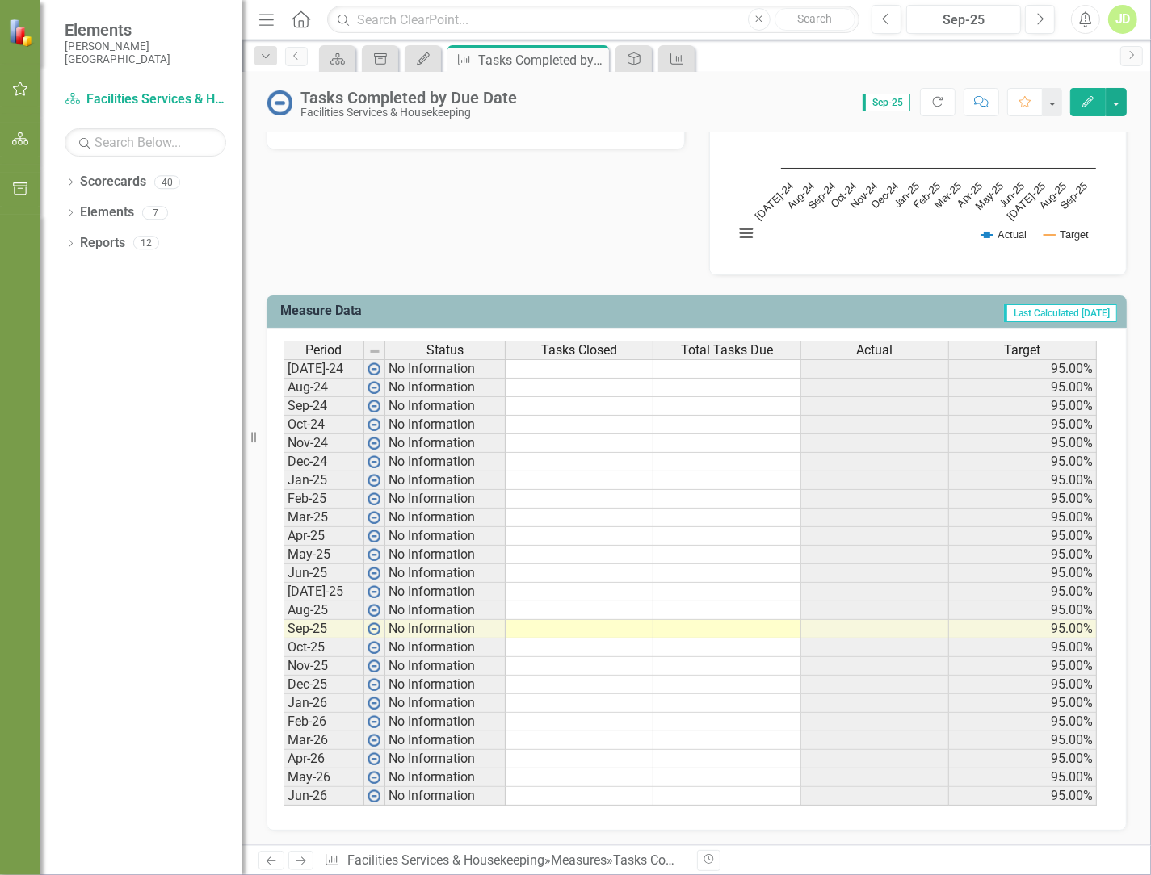
click at [599, 629] on td at bounding box center [580, 629] width 148 height 19
type textarea "58"
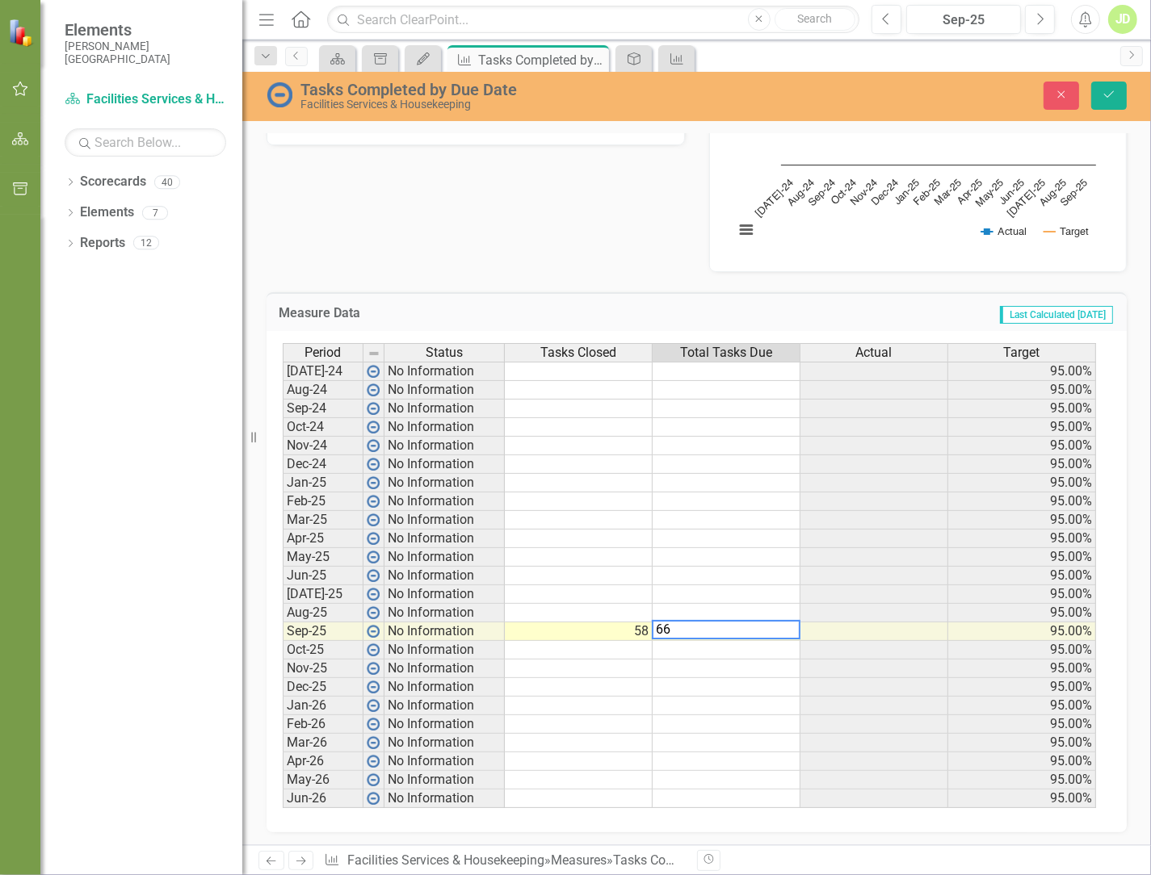
scroll to position [491, 0]
type textarea "66"
click at [605, 86] on button "Save" at bounding box center [1109, 96] width 36 height 28
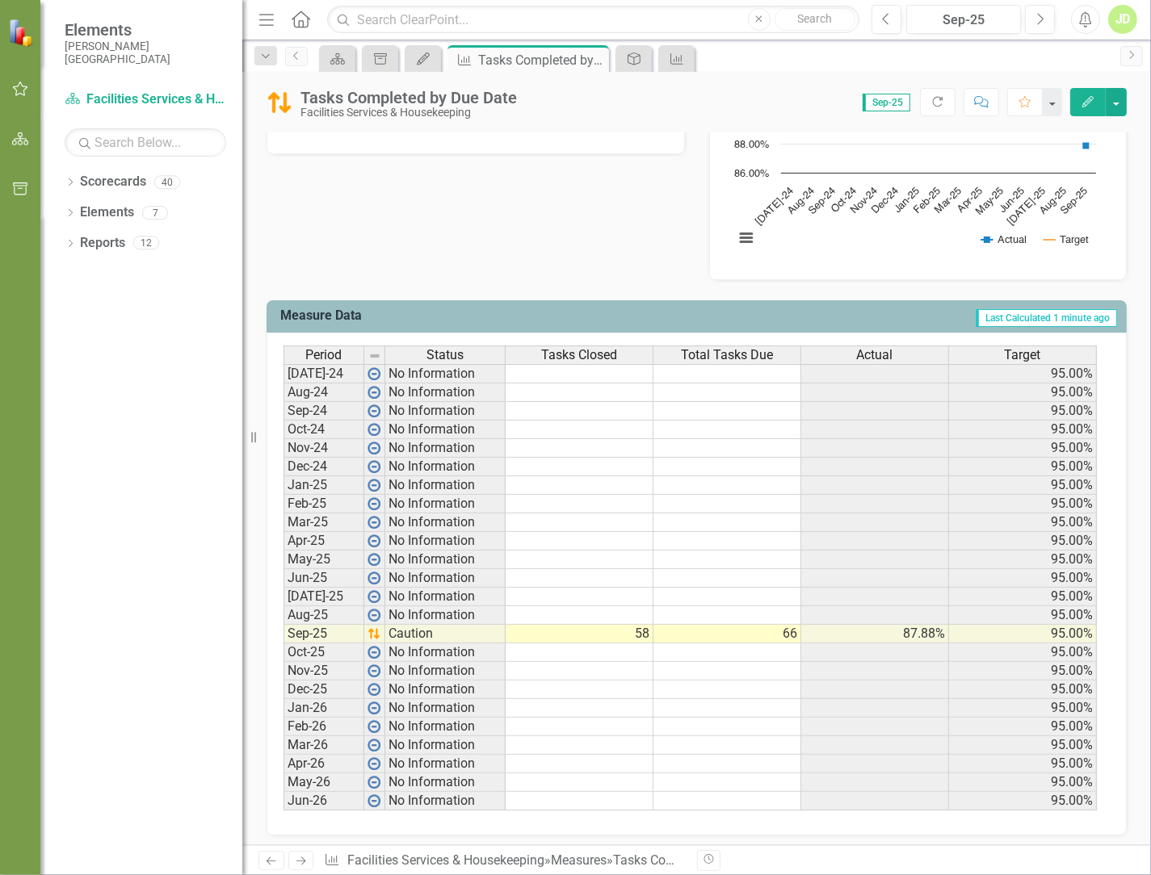
scroll to position [485, 0]
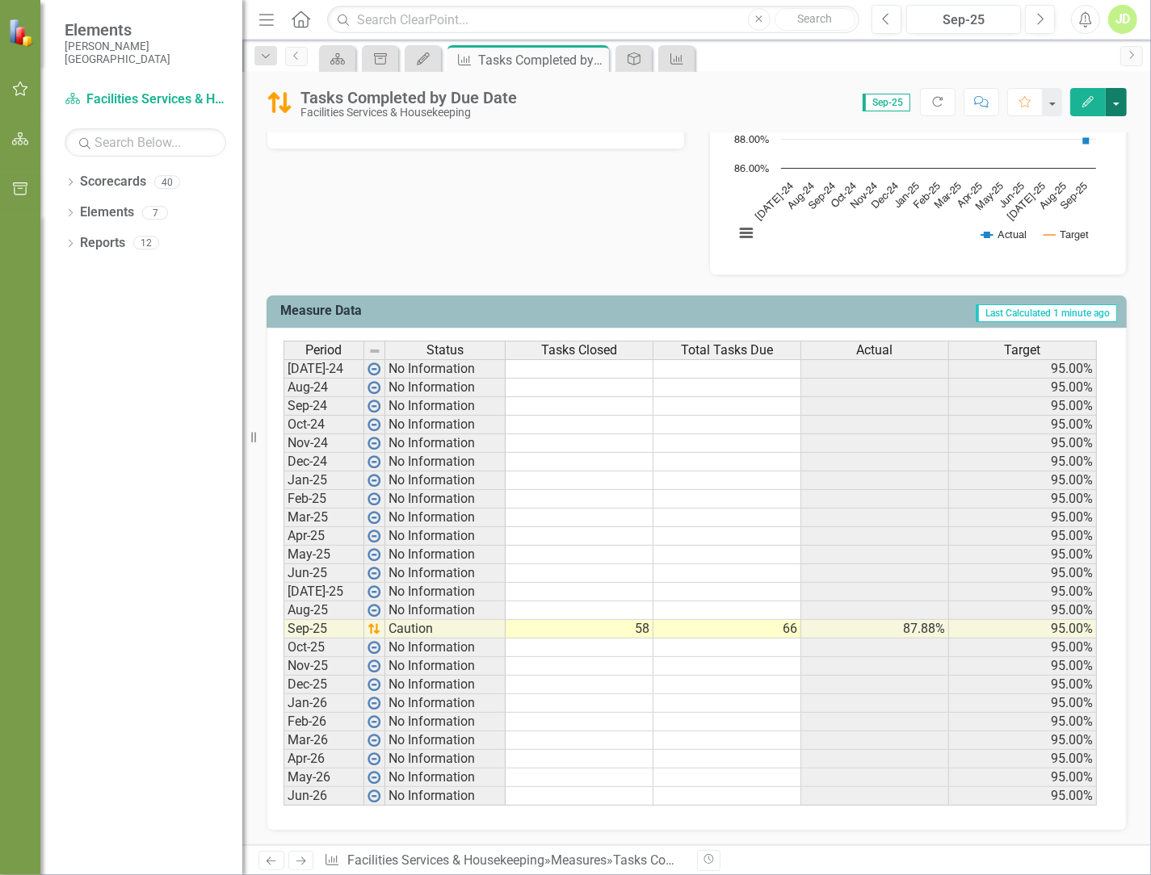
click at [605, 104] on button "button" at bounding box center [1116, 102] width 21 height 28
click at [565, 233] on div "Analysis Sep-25 Recommendations Sep-25 Tasks Completed by Due Date Chart Line c…" at bounding box center [696, 114] width 884 height 325
click at [501, 57] on div "Tasks Completed by Due Date" at bounding box center [521, 60] width 86 height 20
click at [263, 52] on icon "Dropdown" at bounding box center [265, 56] width 15 height 11
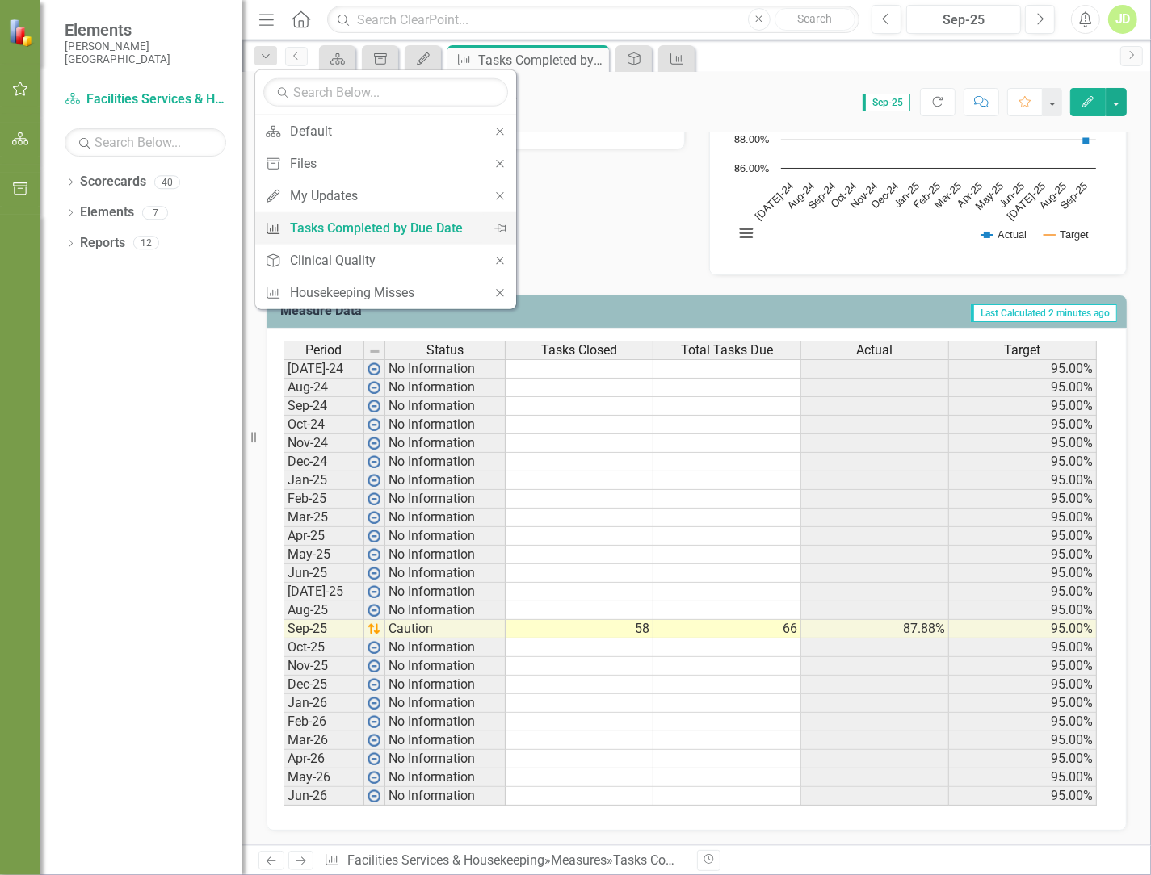
click at [334, 226] on div "Tasks Completed by Due Date" at bounding box center [383, 228] width 186 height 20
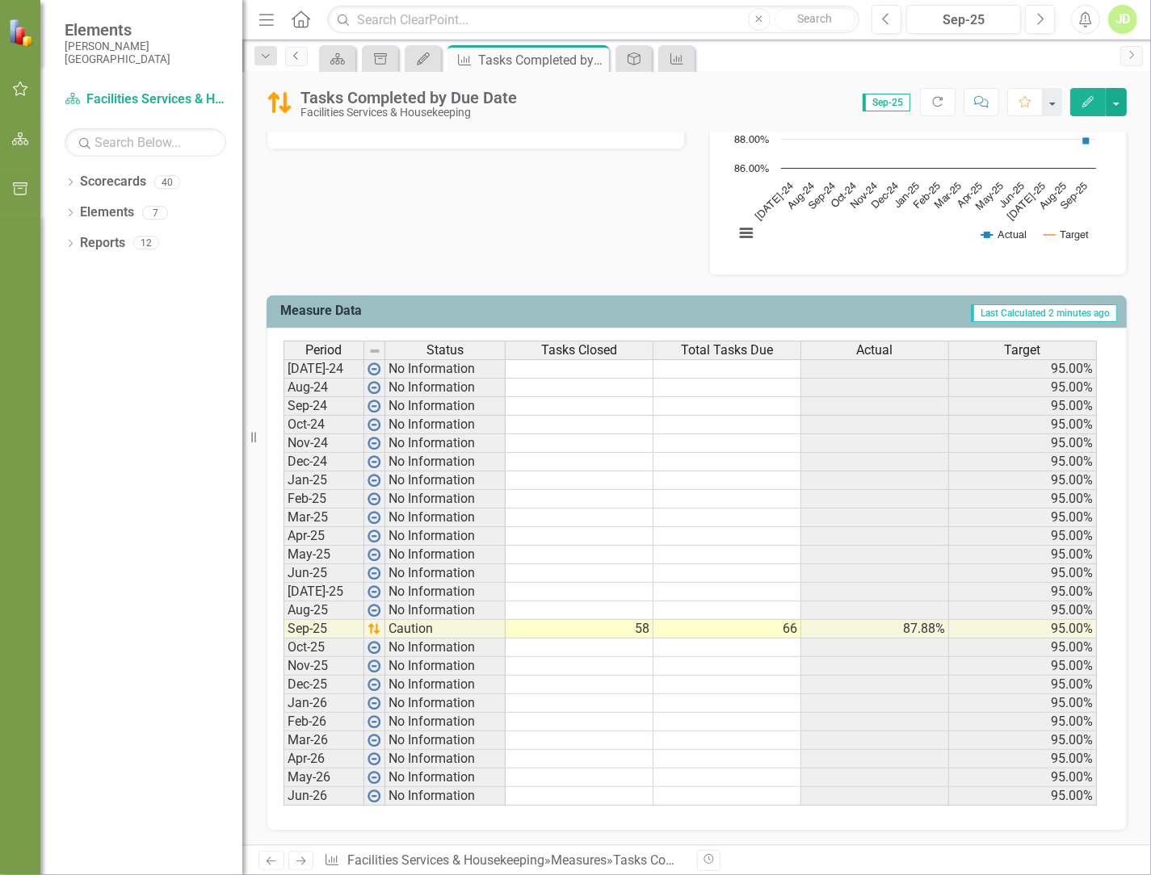
click at [293, 55] on icon "Previous" at bounding box center [296, 56] width 13 height 10
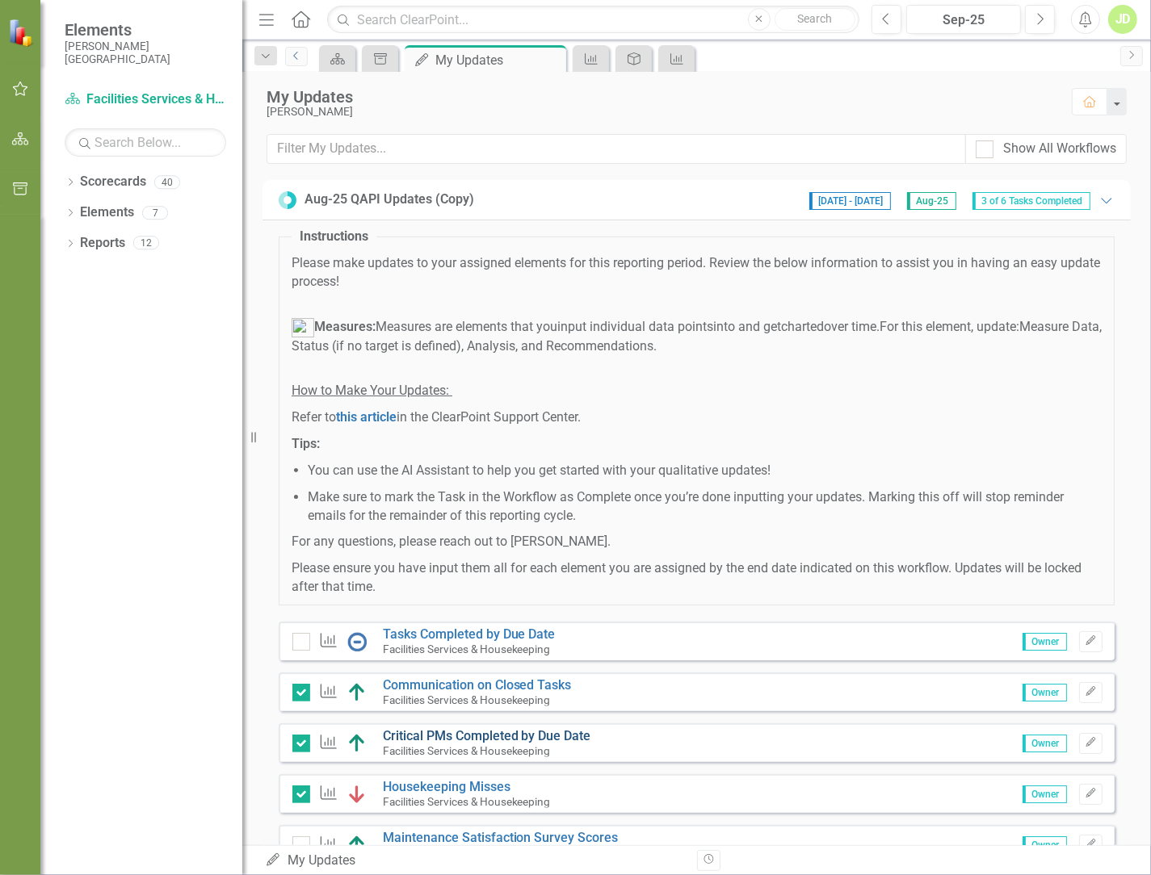
scroll to position [116, 0]
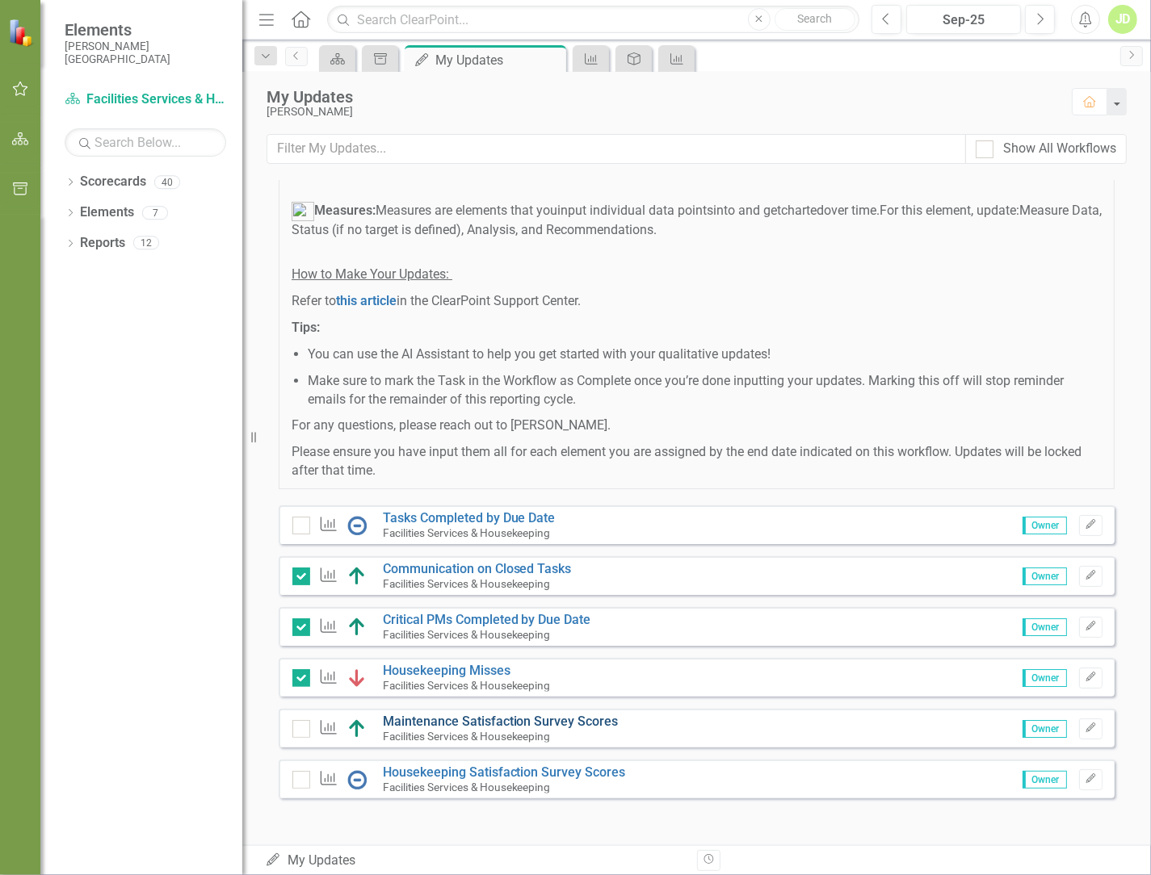
click at [422, 725] on link "Maintenance Satisfaction Survey Scores" at bounding box center [501, 721] width 236 height 15
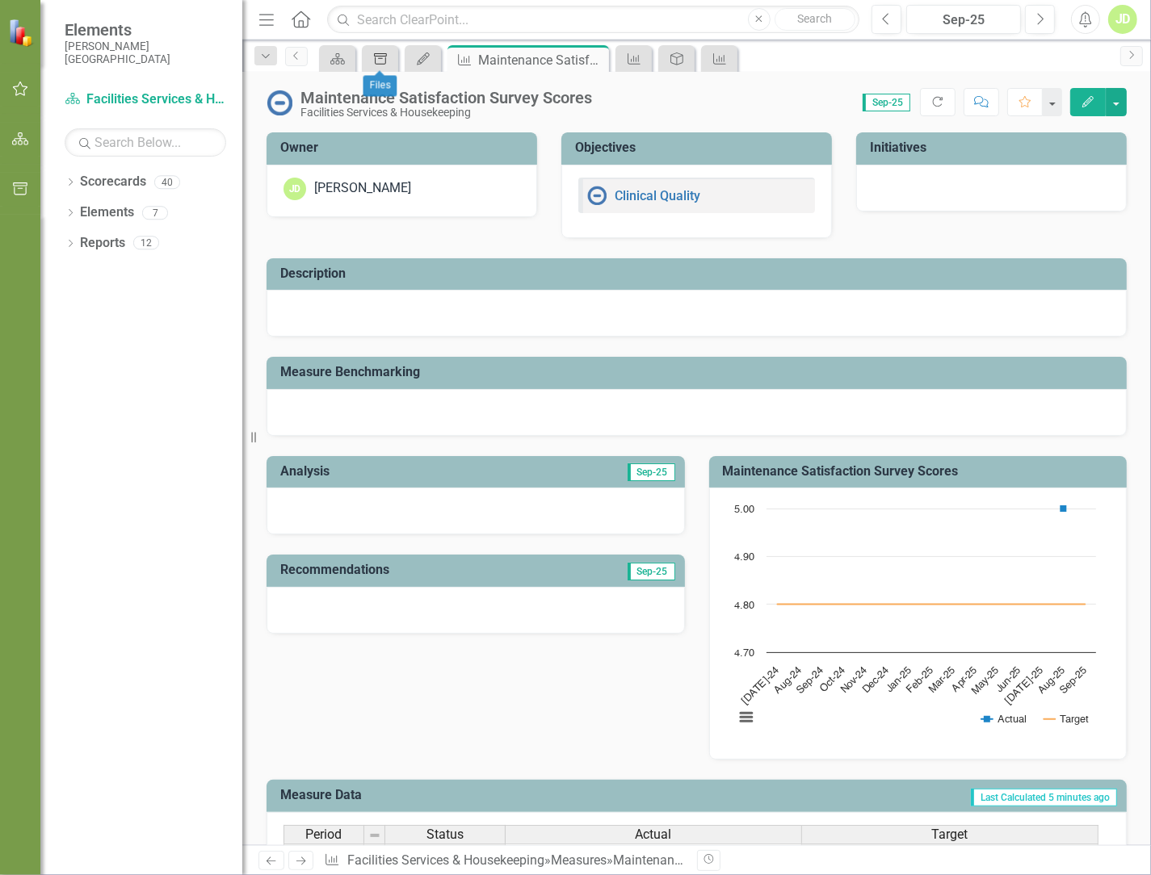
click at [374, 57] on icon "Document Library" at bounding box center [380, 58] width 16 height 13
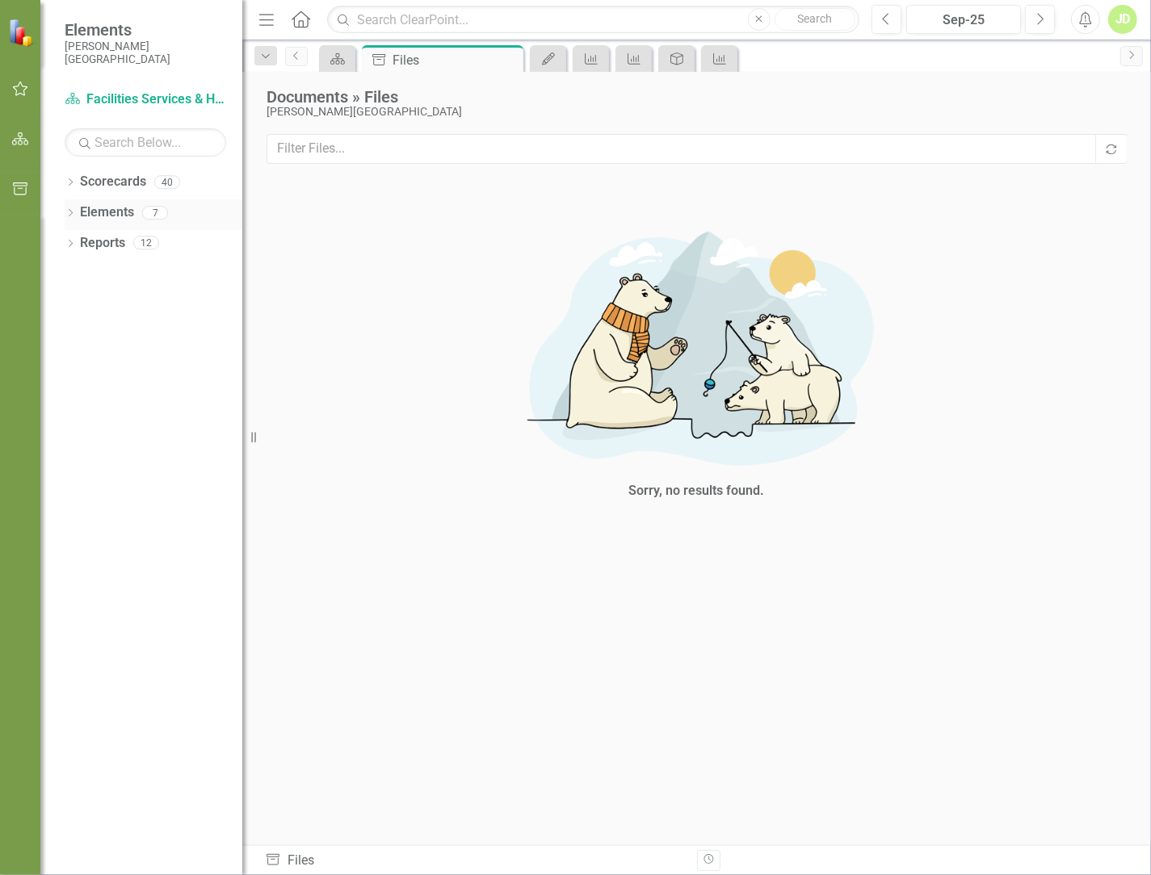
click at [99, 212] on link "Elements" at bounding box center [107, 213] width 54 height 19
click at [72, 211] on icon "Dropdown" at bounding box center [70, 214] width 11 height 9
click at [137, 277] on link "Measure Measures" at bounding box center [104, 274] width 80 height 19
click at [60, 275] on icon "Dropdown" at bounding box center [53, 275] width 11 height 9
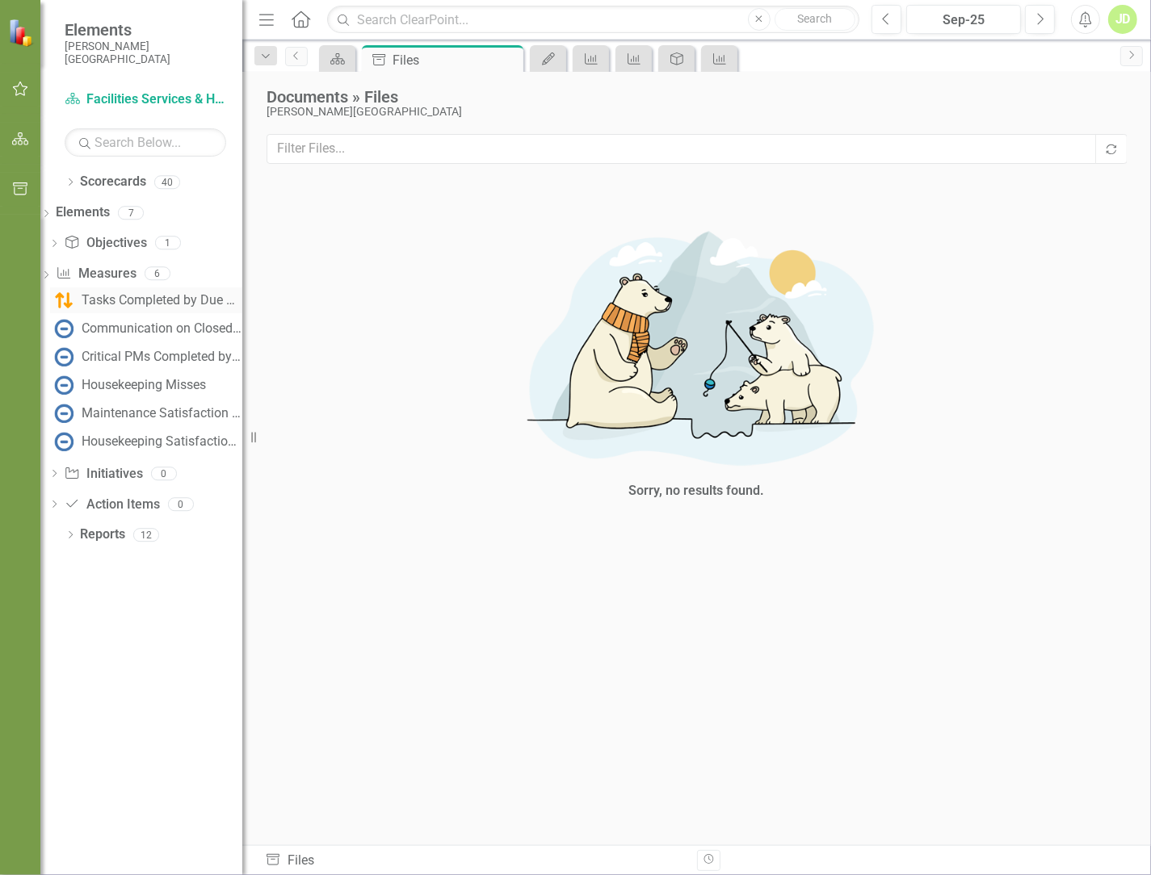
click at [120, 295] on div "Tasks Completed by Due Date" at bounding box center [162, 300] width 161 height 15
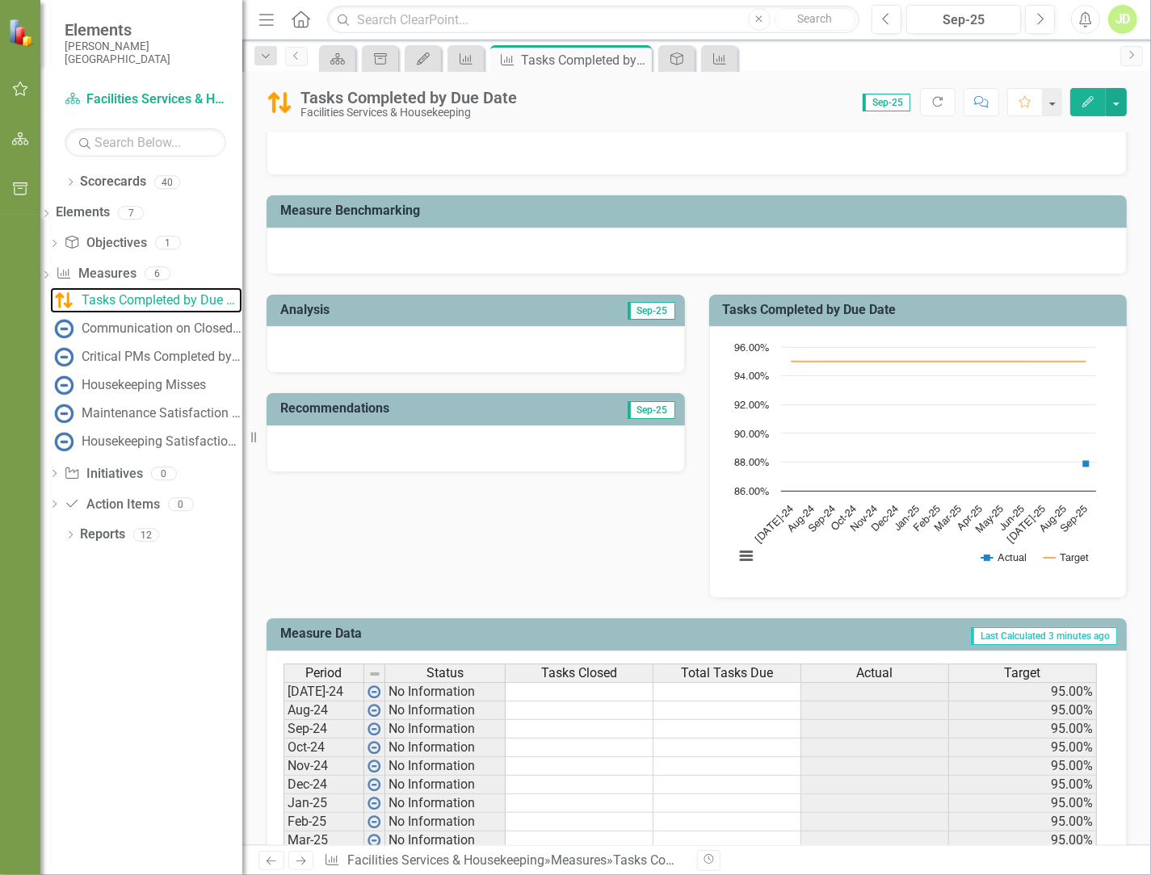
scroll to position [161, 0]
click at [157, 326] on div "Communication on Closed Tasks" at bounding box center [162, 328] width 161 height 15
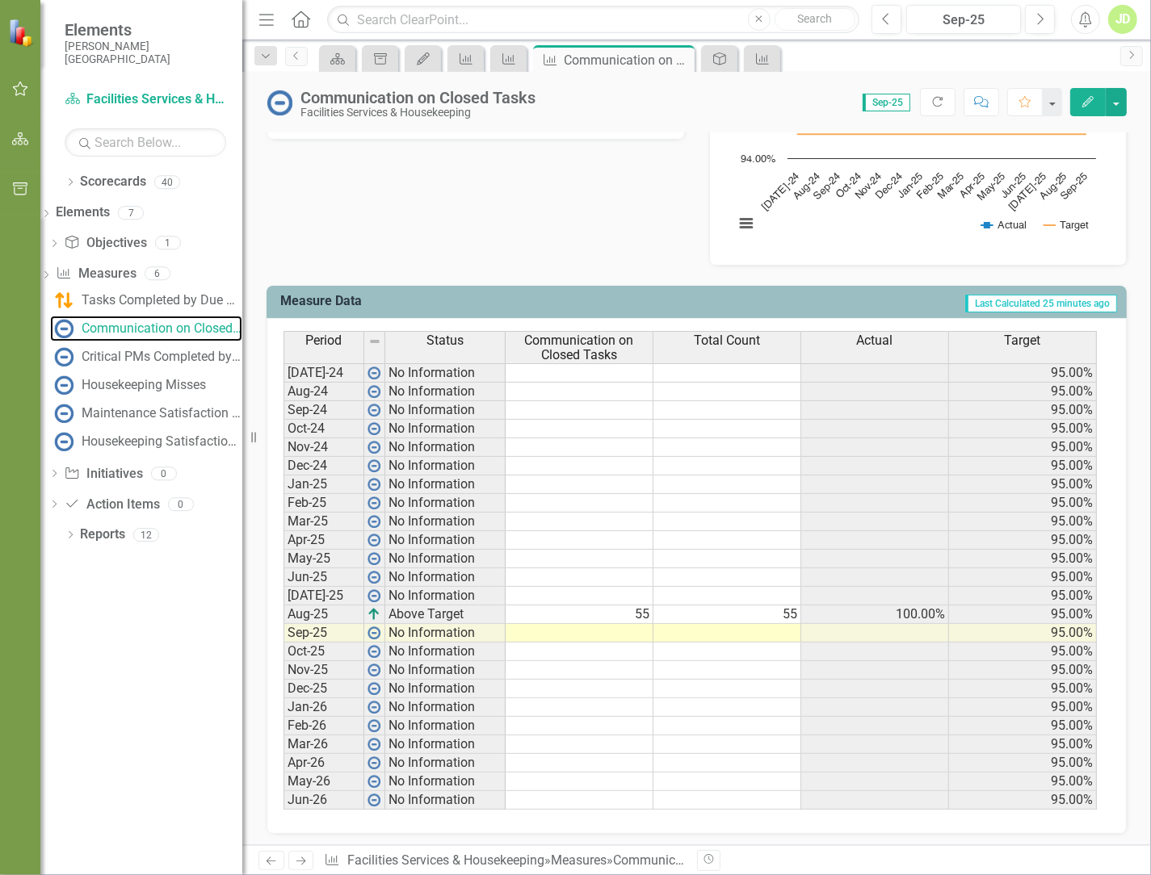
scroll to position [497, 0]
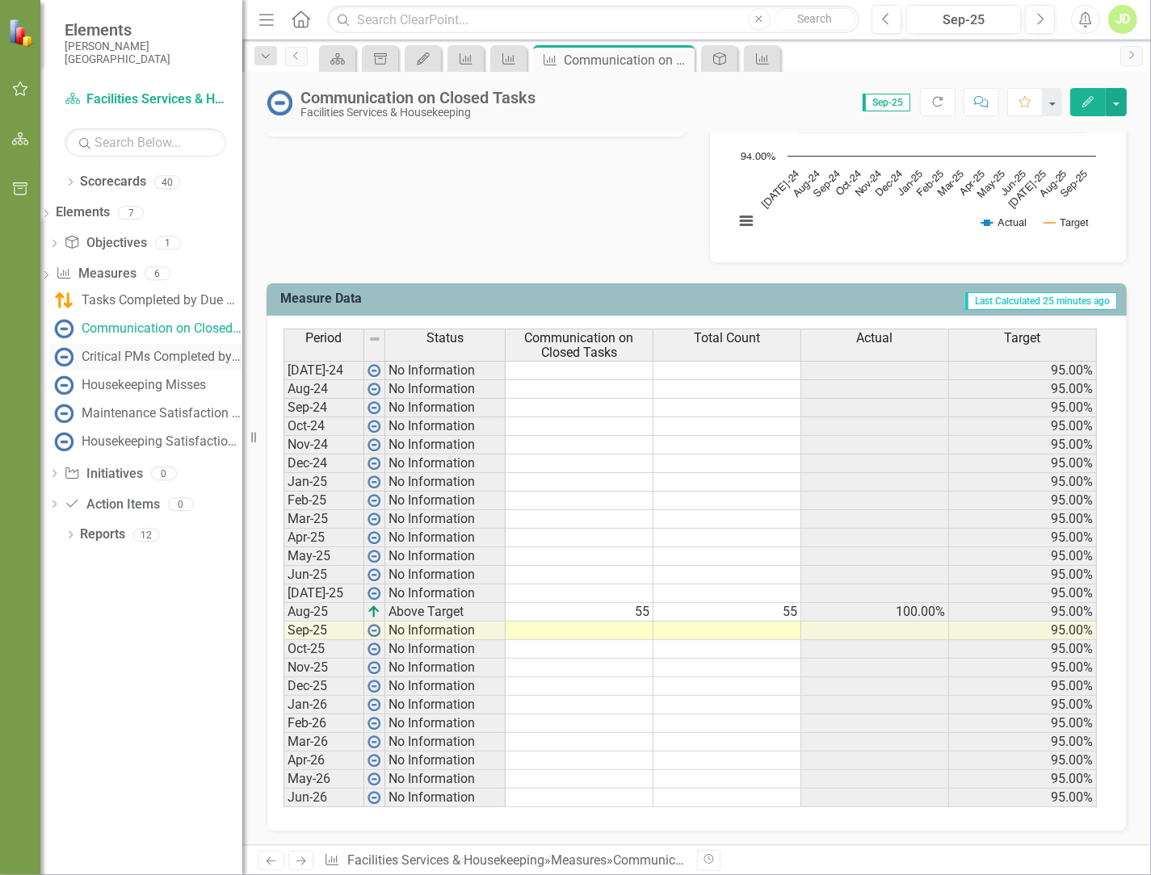
click at [149, 355] on div "Critical PMs Completed by Due Date" at bounding box center [162, 357] width 161 height 15
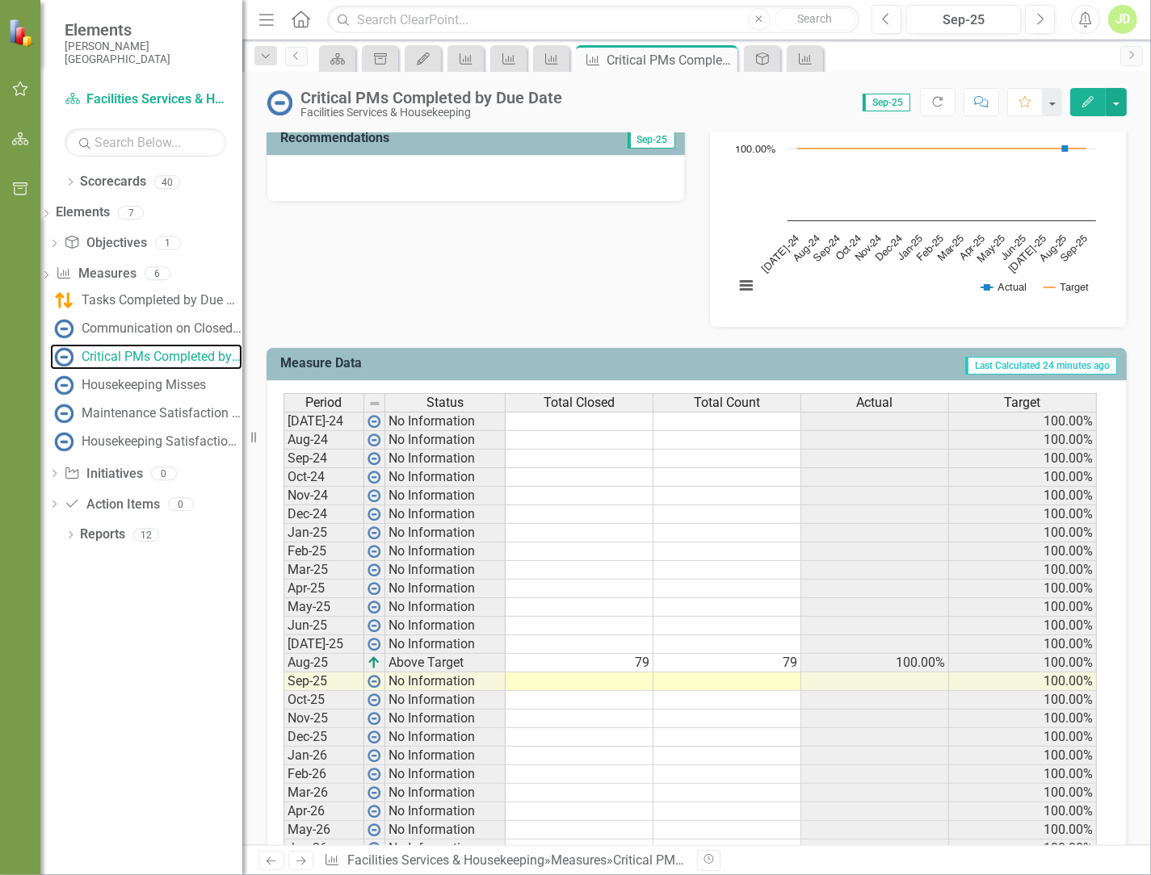
scroll to position [485, 0]
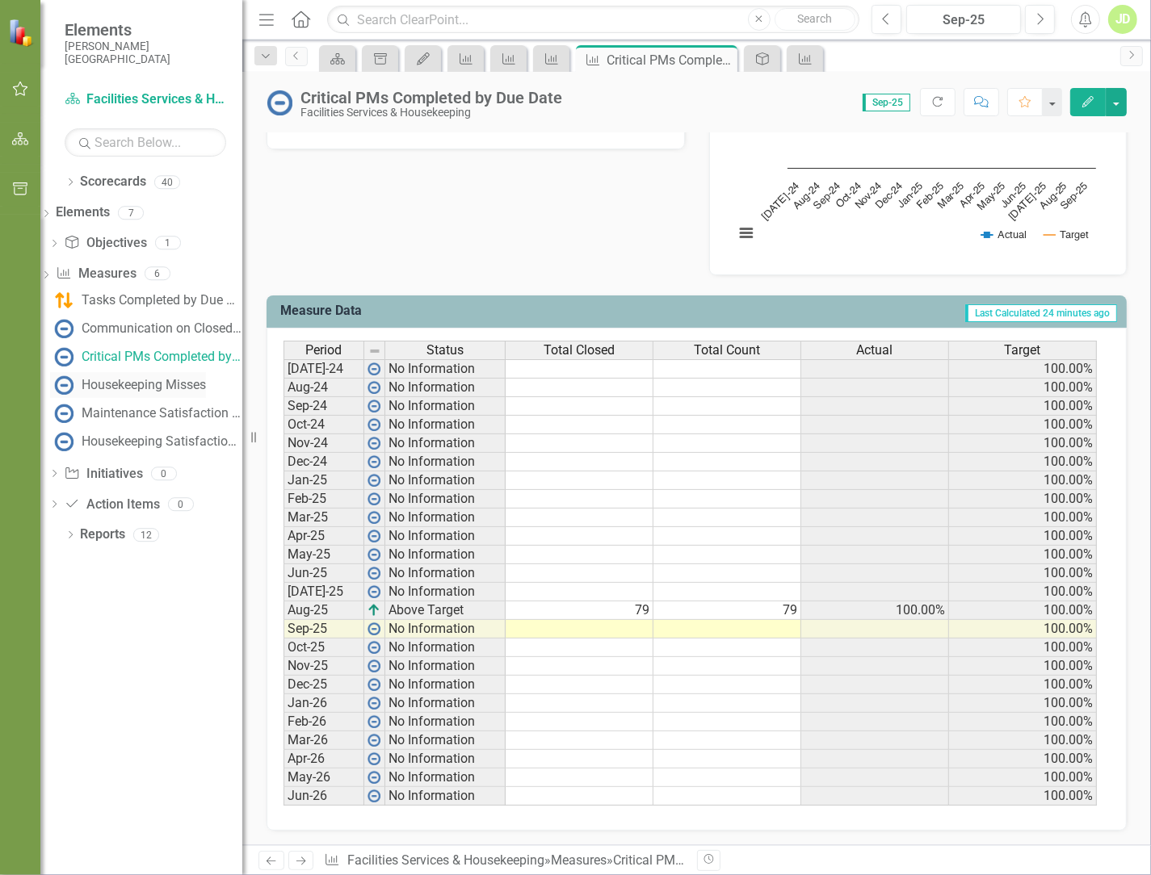
click at [183, 384] on div "Housekeeping Misses" at bounding box center [144, 385] width 124 height 15
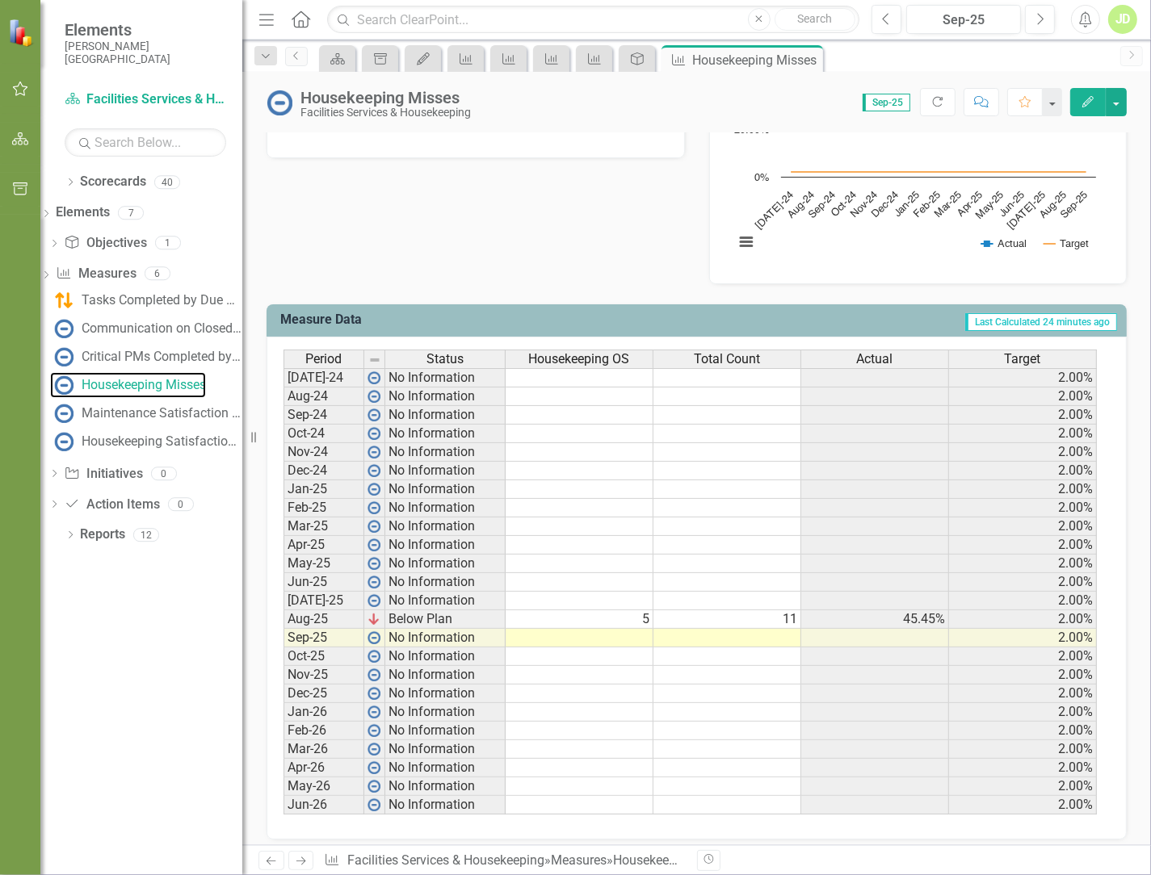
scroll to position [485, 0]
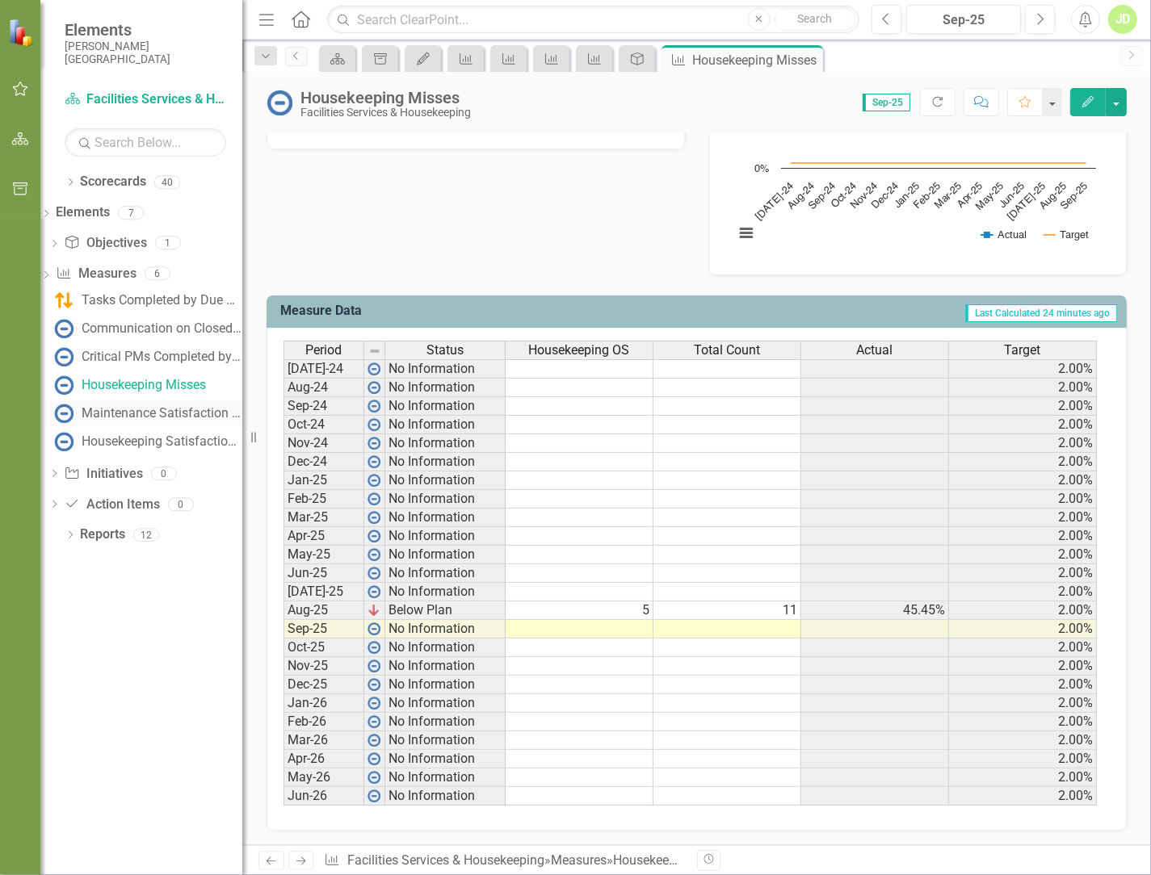
click at [208, 414] on div "Maintenance Satisfaction Survey Scores" at bounding box center [162, 413] width 161 height 15
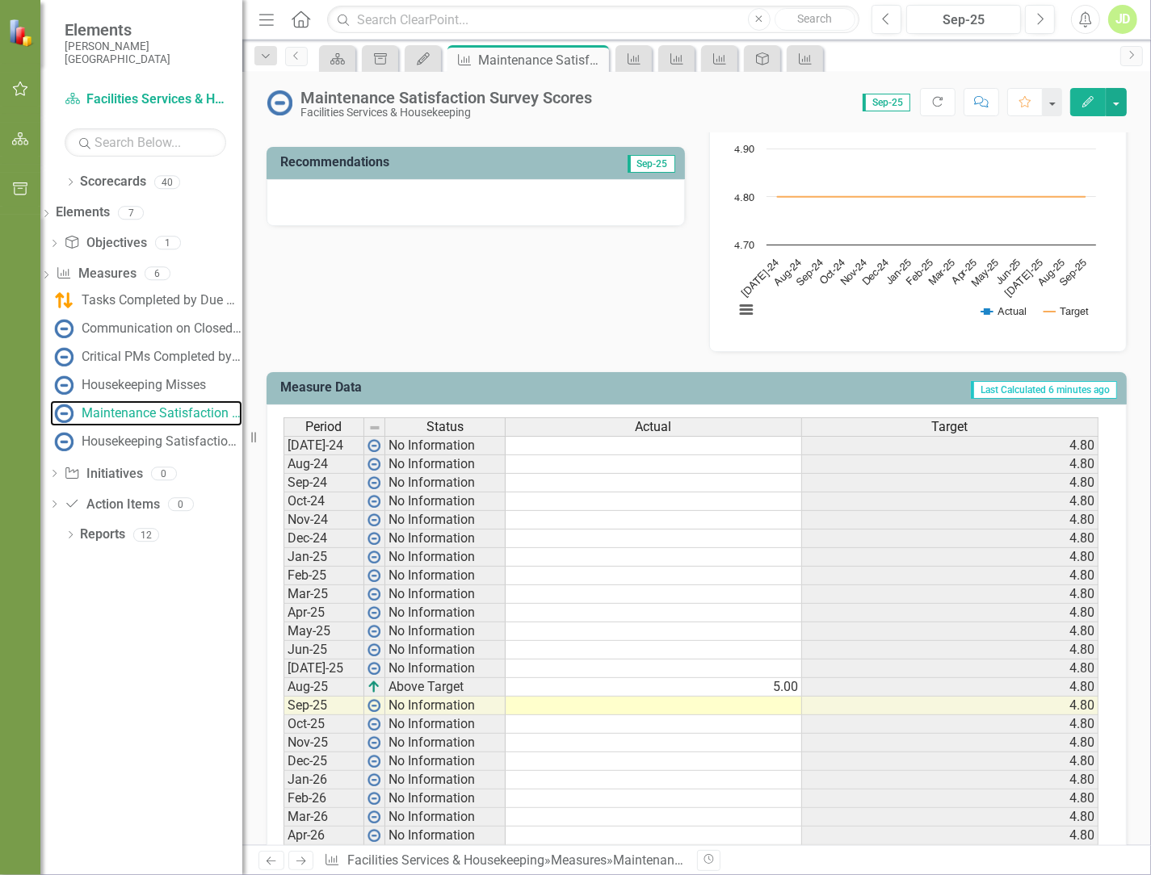
scroll to position [485, 0]
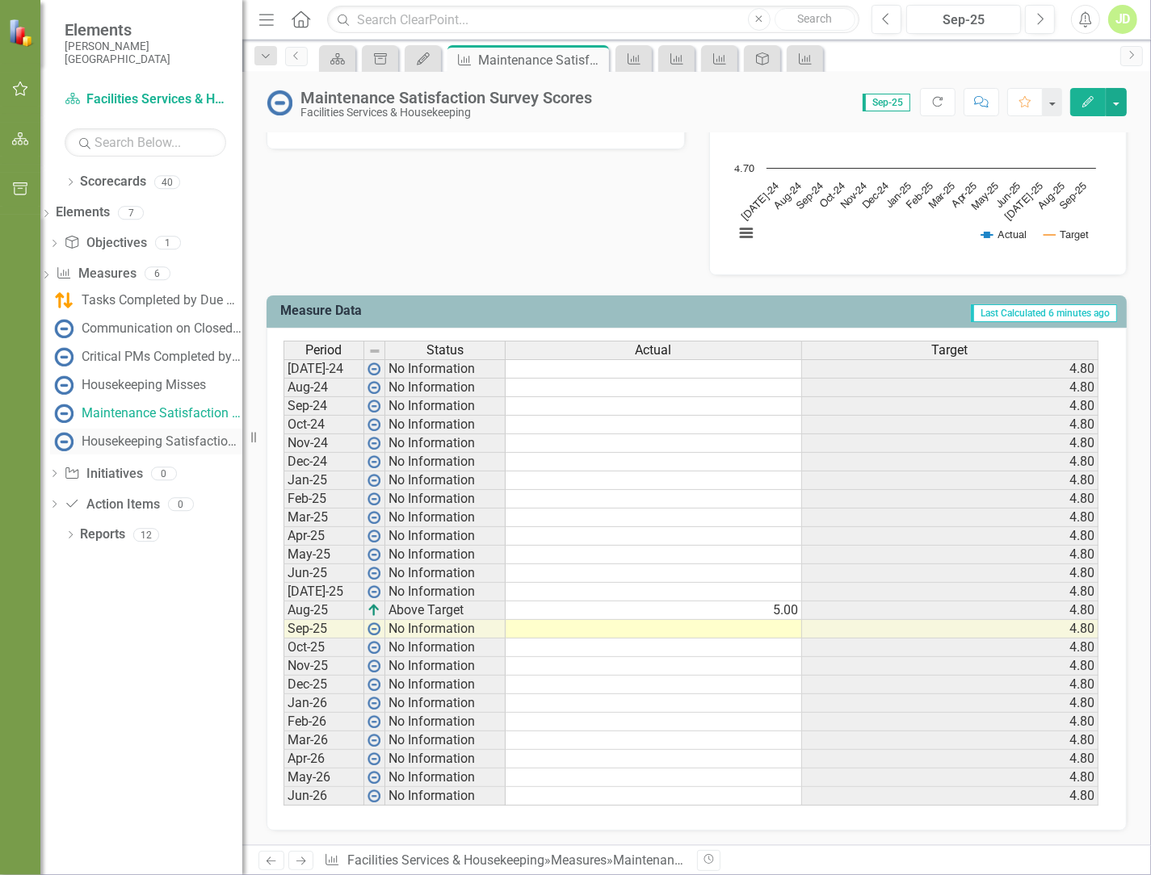
click at [194, 440] on div "Housekeeping Satisfaction Survey Scores" at bounding box center [162, 442] width 161 height 15
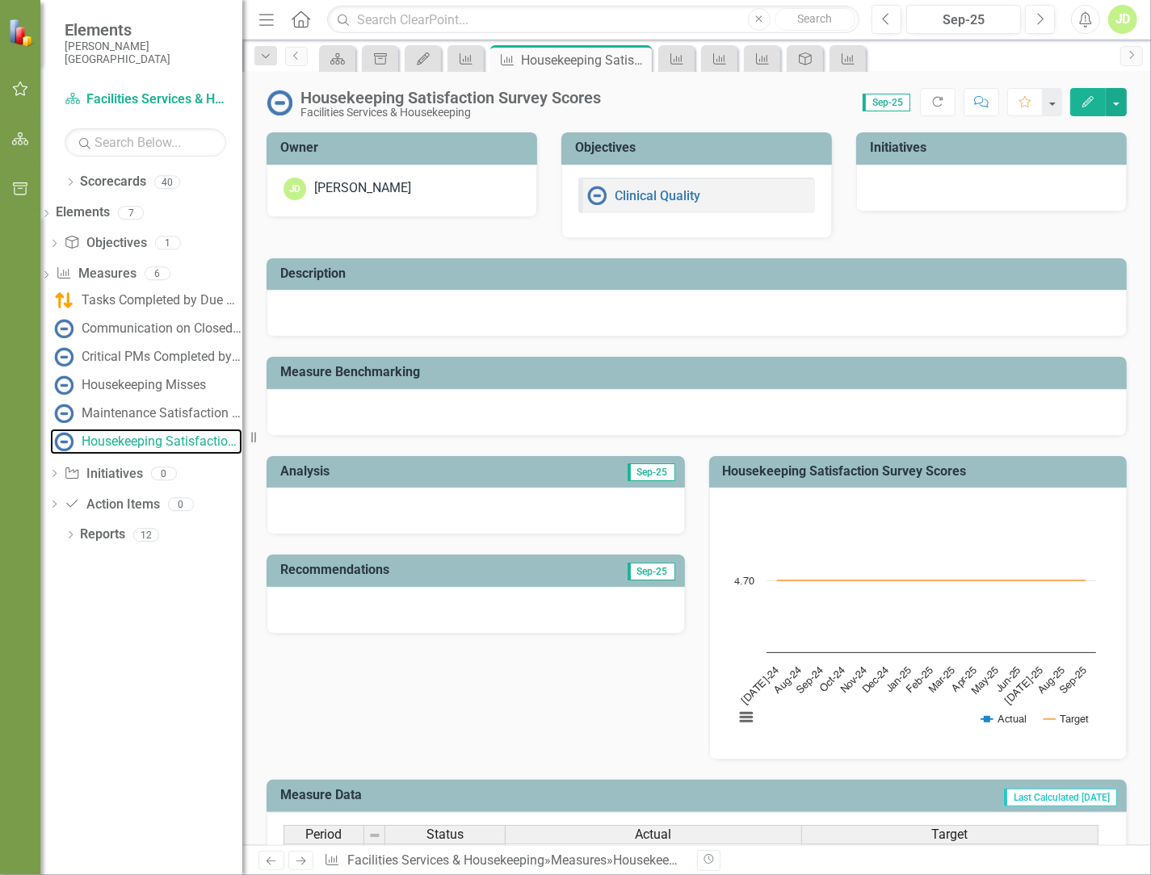
scroll to position [485, 0]
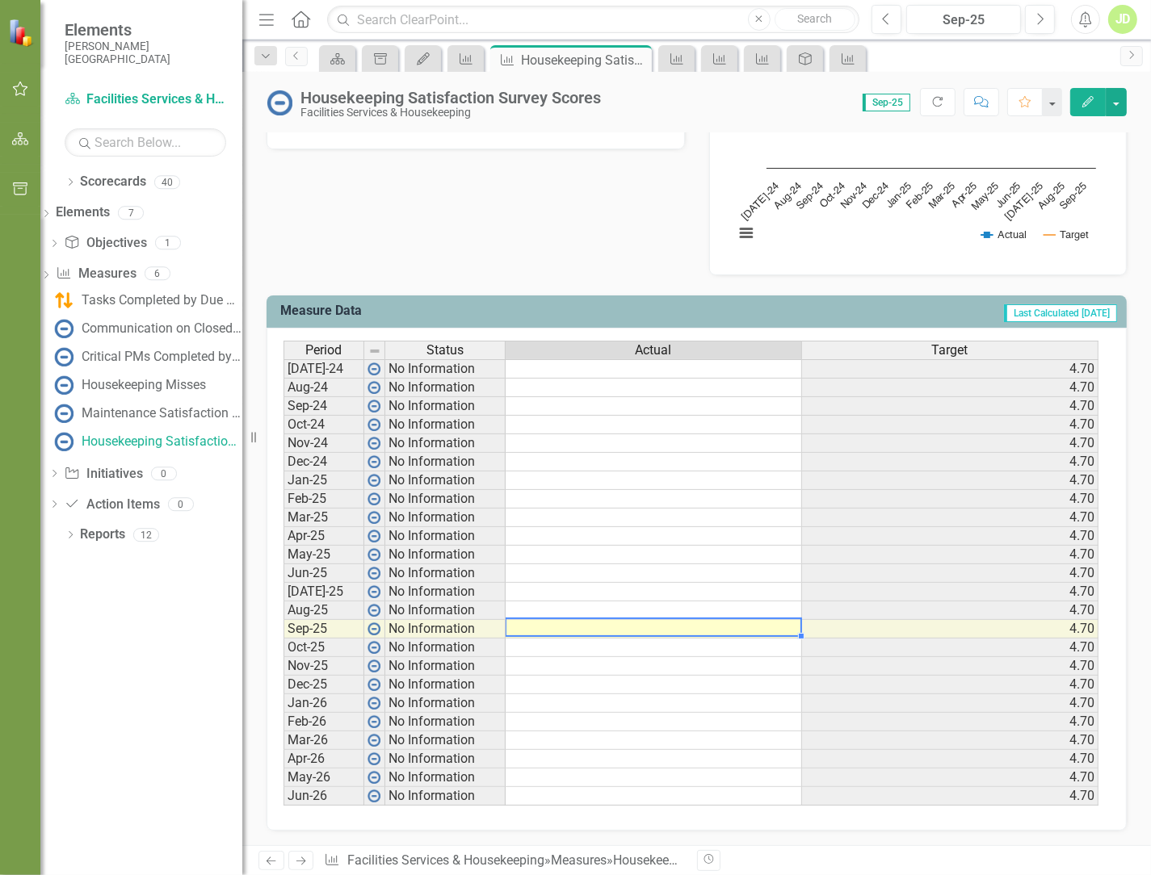
click at [605, 632] on td at bounding box center [654, 629] width 296 height 19
click at [605, 626] on td at bounding box center [654, 629] width 296 height 19
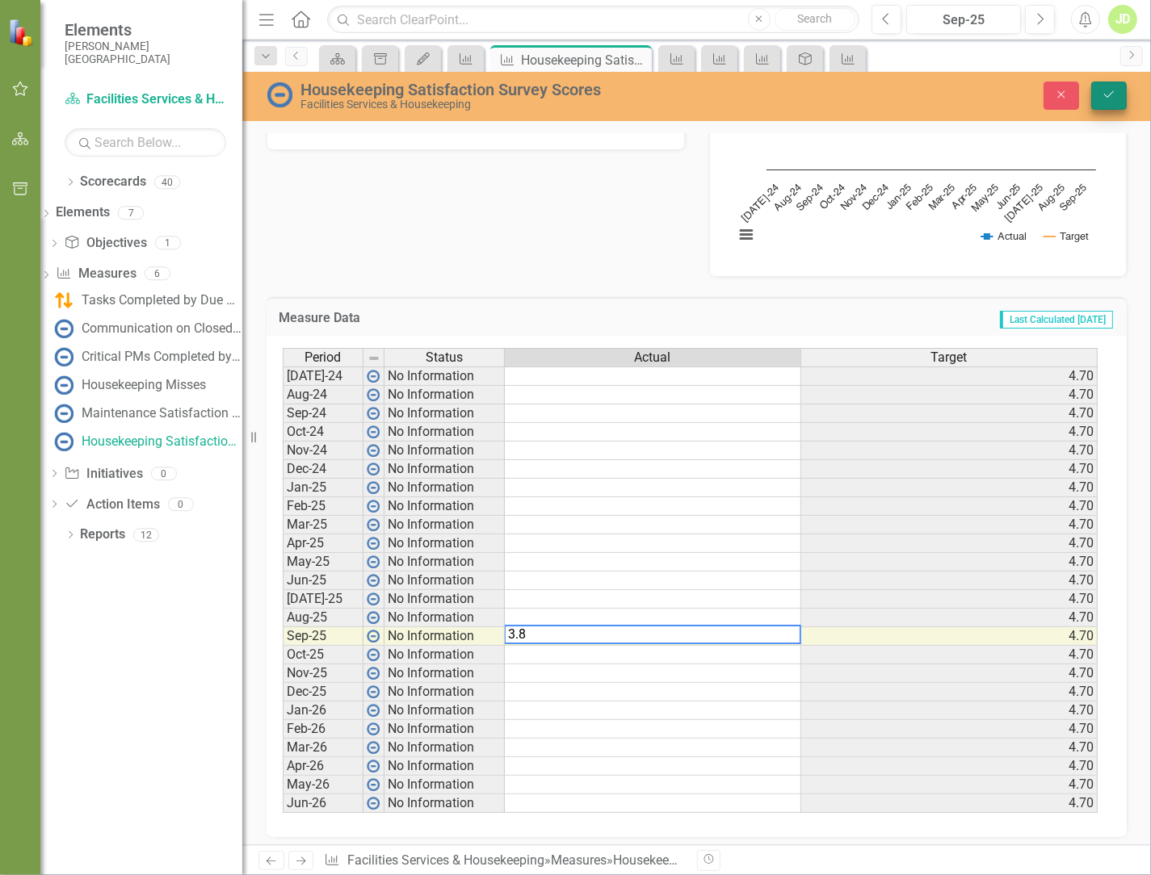
type textarea "3.8"
click at [605, 91] on icon "Save" at bounding box center [1109, 94] width 15 height 11
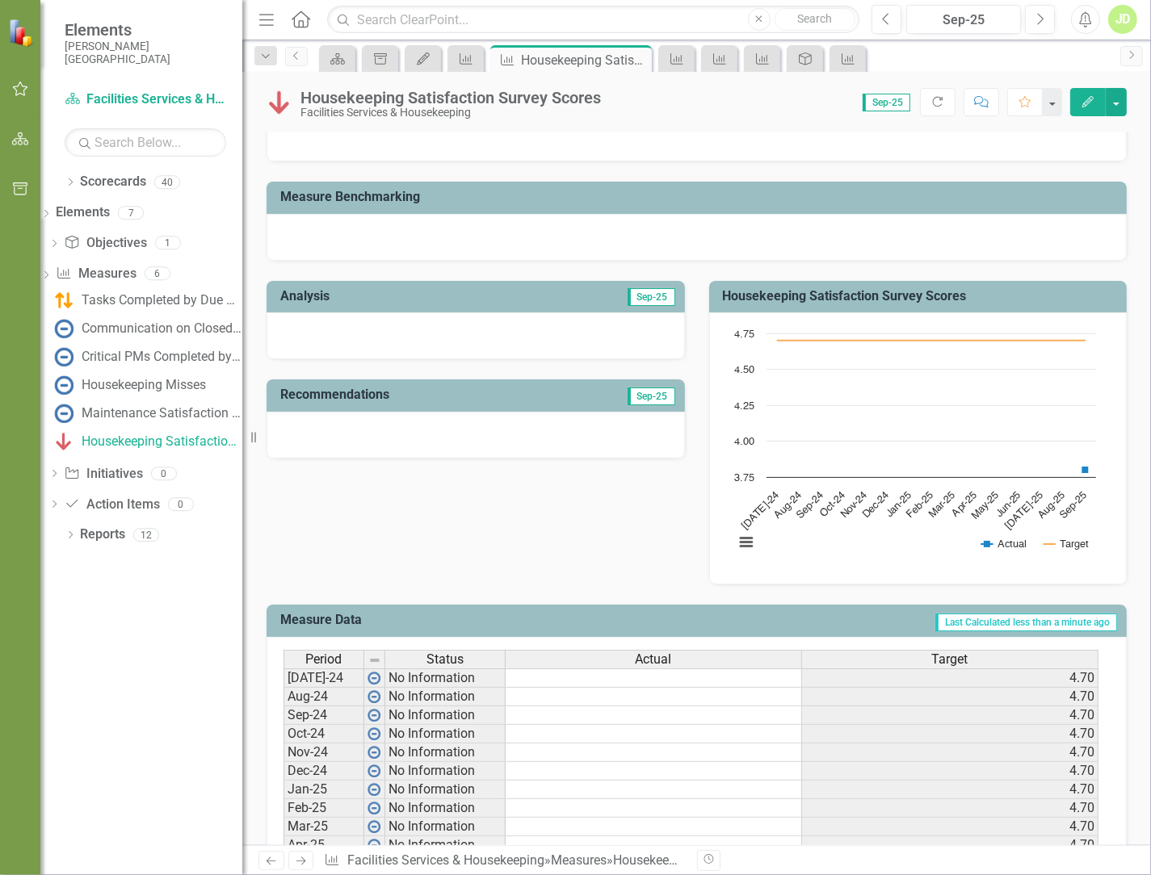
scroll to position [0, 0]
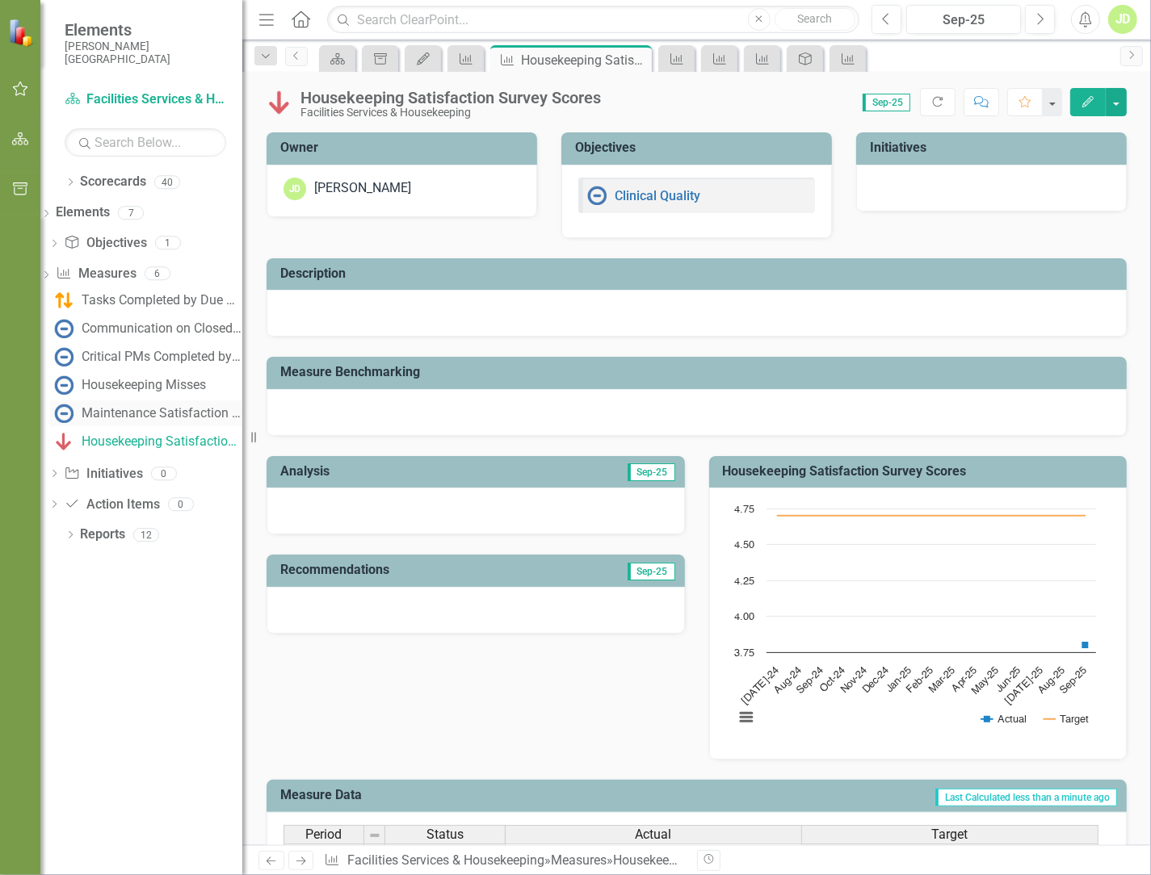
click at [157, 413] on div "Maintenance Satisfaction Survey Scores" at bounding box center [162, 413] width 161 height 15
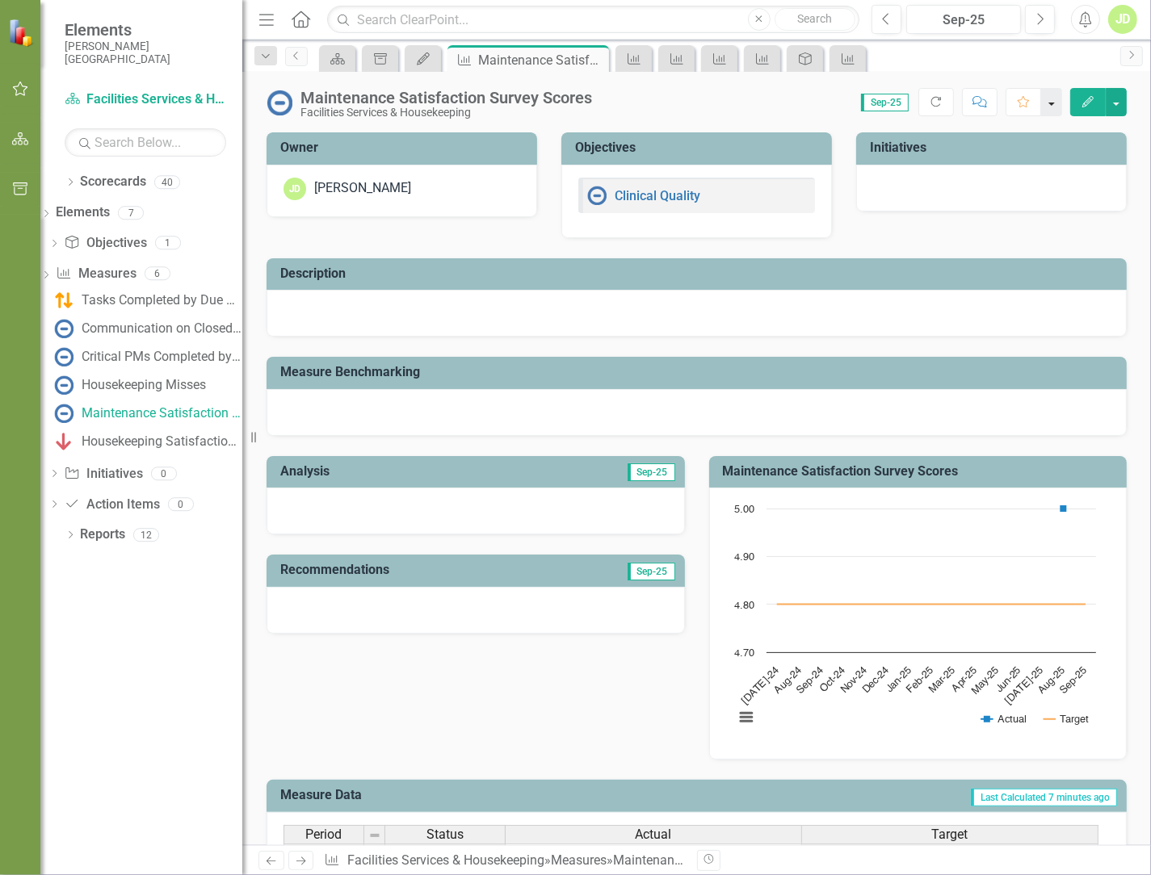
click at [605, 107] on button "button" at bounding box center [1051, 102] width 21 height 28
click at [605, 103] on button "button" at bounding box center [1116, 102] width 21 height 28
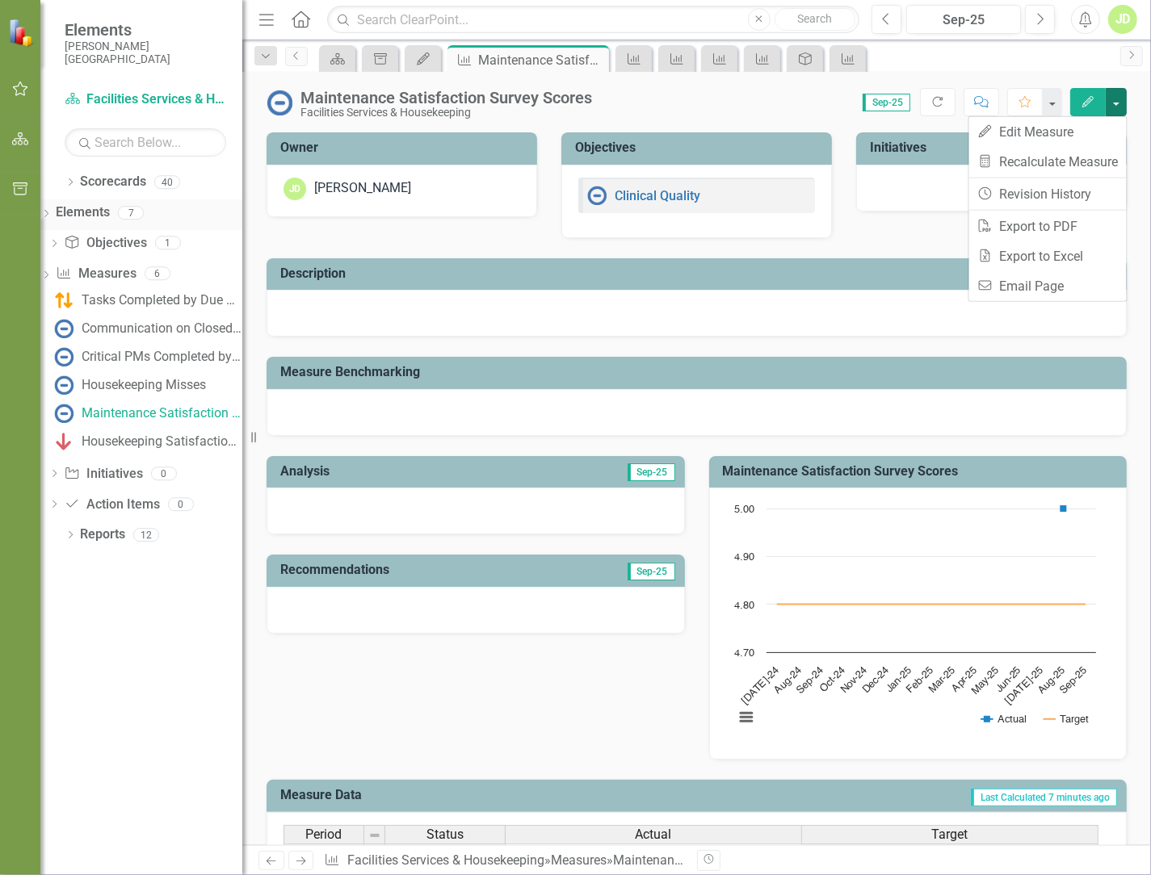
click at [110, 215] on link "Elements" at bounding box center [83, 213] width 54 height 19
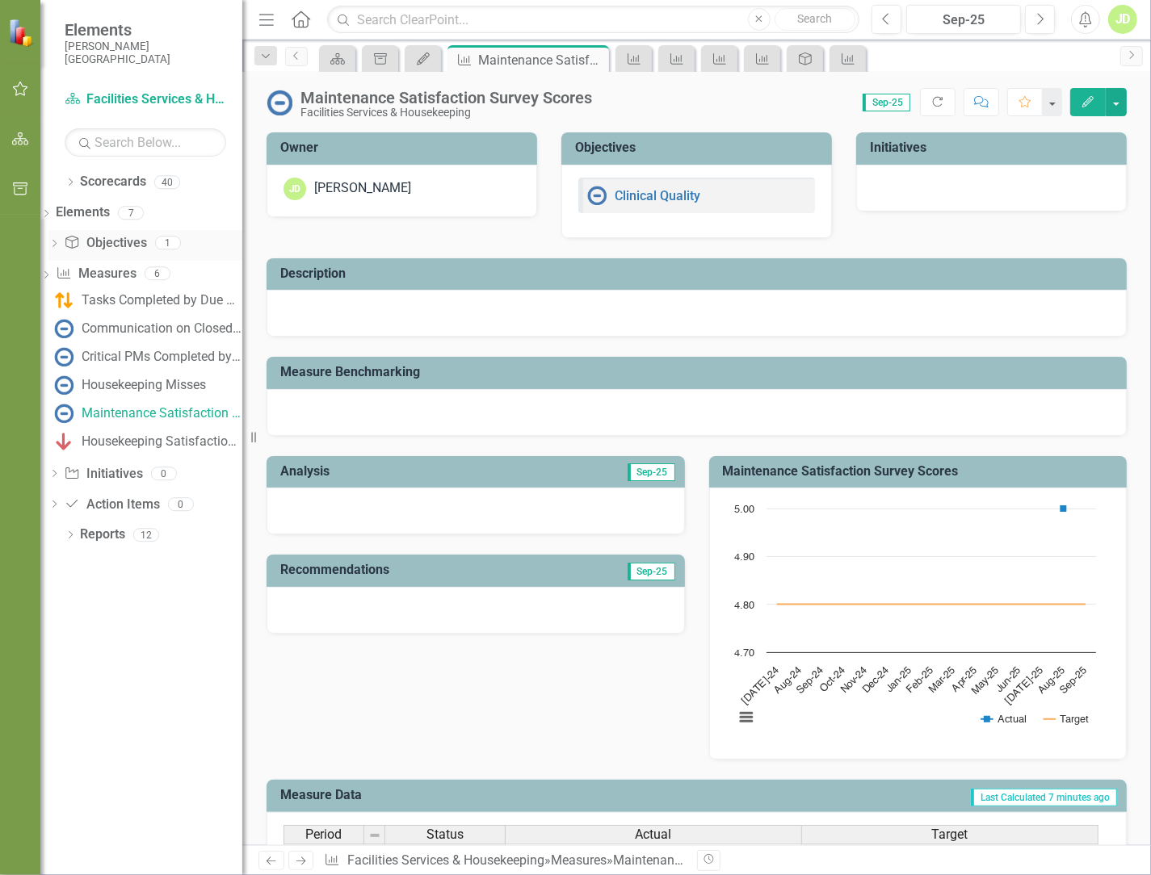
click at [60, 248] on icon "Dropdown" at bounding box center [53, 245] width 11 height 9
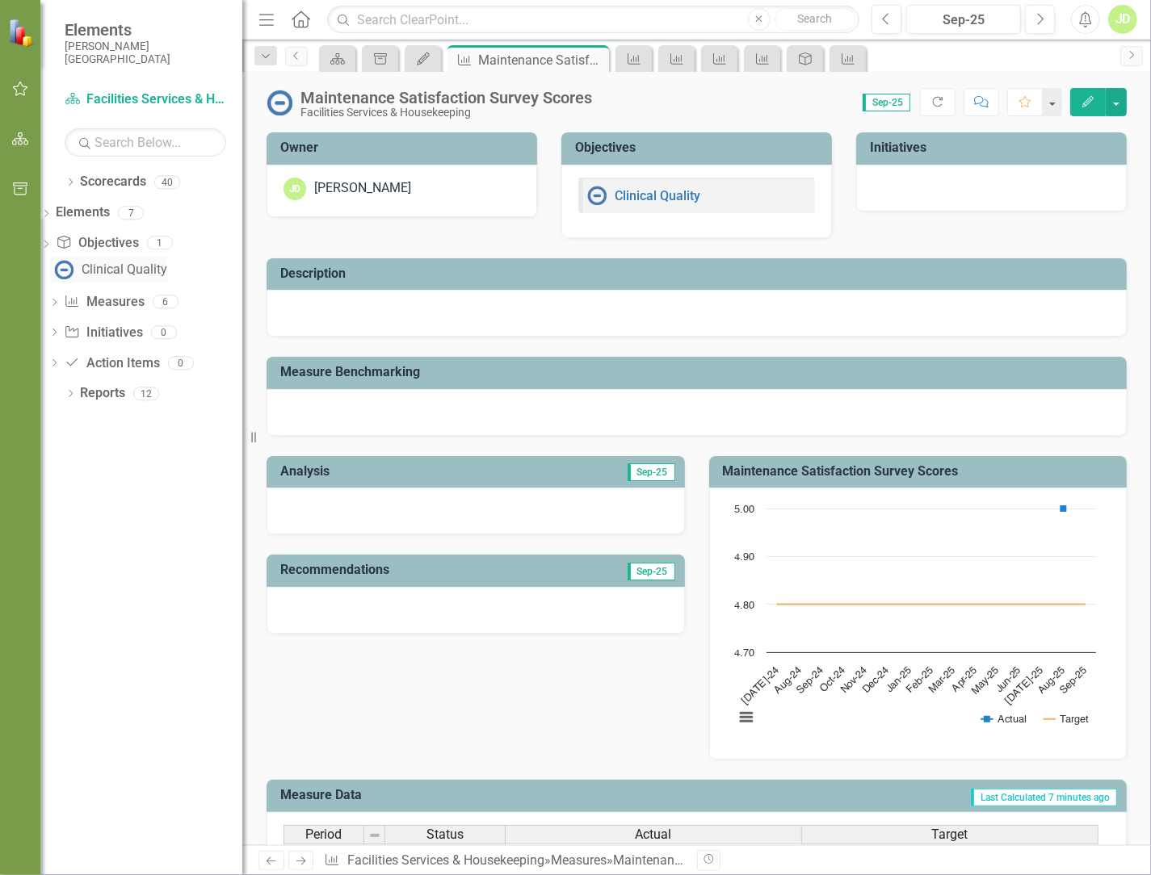
click at [115, 268] on div "Clinical Quality" at bounding box center [125, 269] width 86 height 15
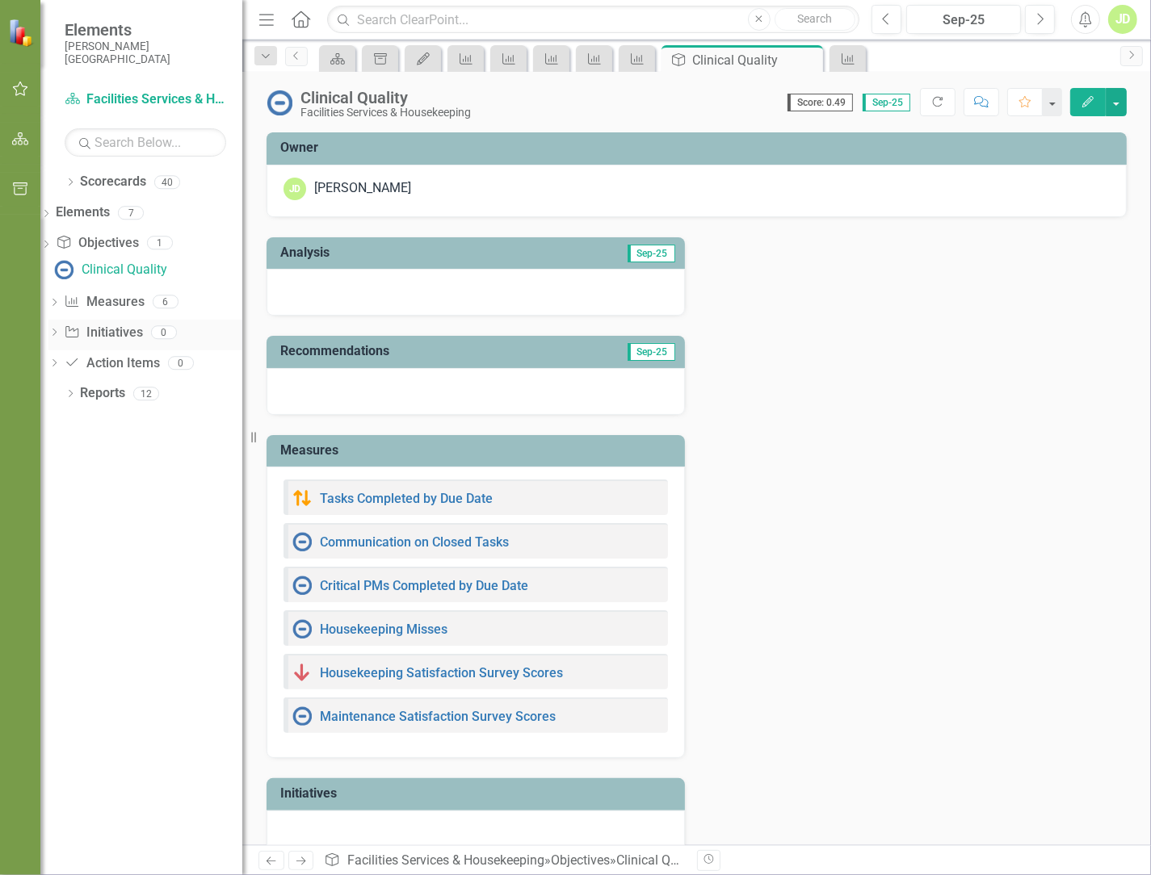
click at [125, 337] on link "Initiative Initiatives" at bounding box center [103, 333] width 78 height 19
click at [60, 333] on icon "Dropdown" at bounding box center [53, 334] width 11 height 9
click at [68, 363] on icon "Dropdown" at bounding box center [70, 367] width 11 height 9
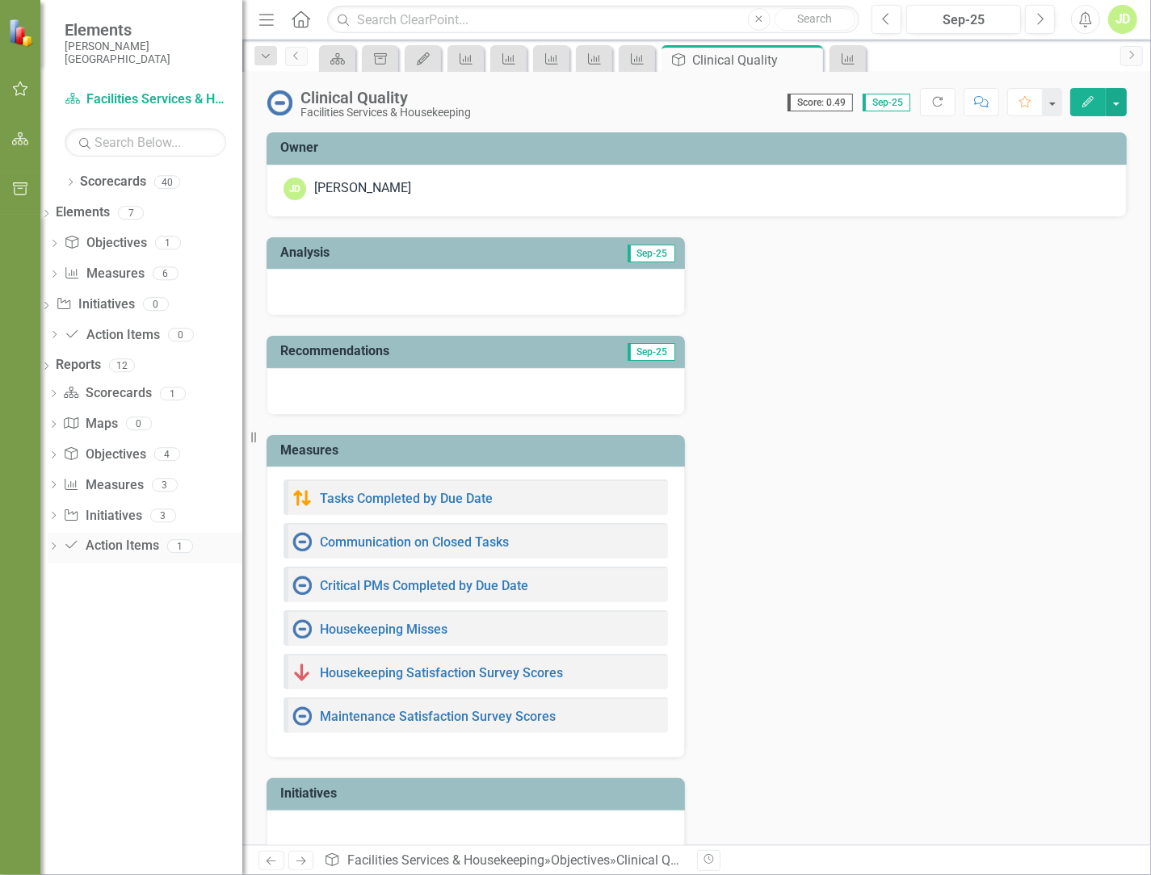
click at [132, 545] on link "Action Item Action Items" at bounding box center [110, 546] width 95 height 19
click at [59, 546] on icon "Dropdown" at bounding box center [53, 548] width 11 height 9
click at [109, 573] on div "Action Items" at bounding box center [148, 574] width 188 height 15
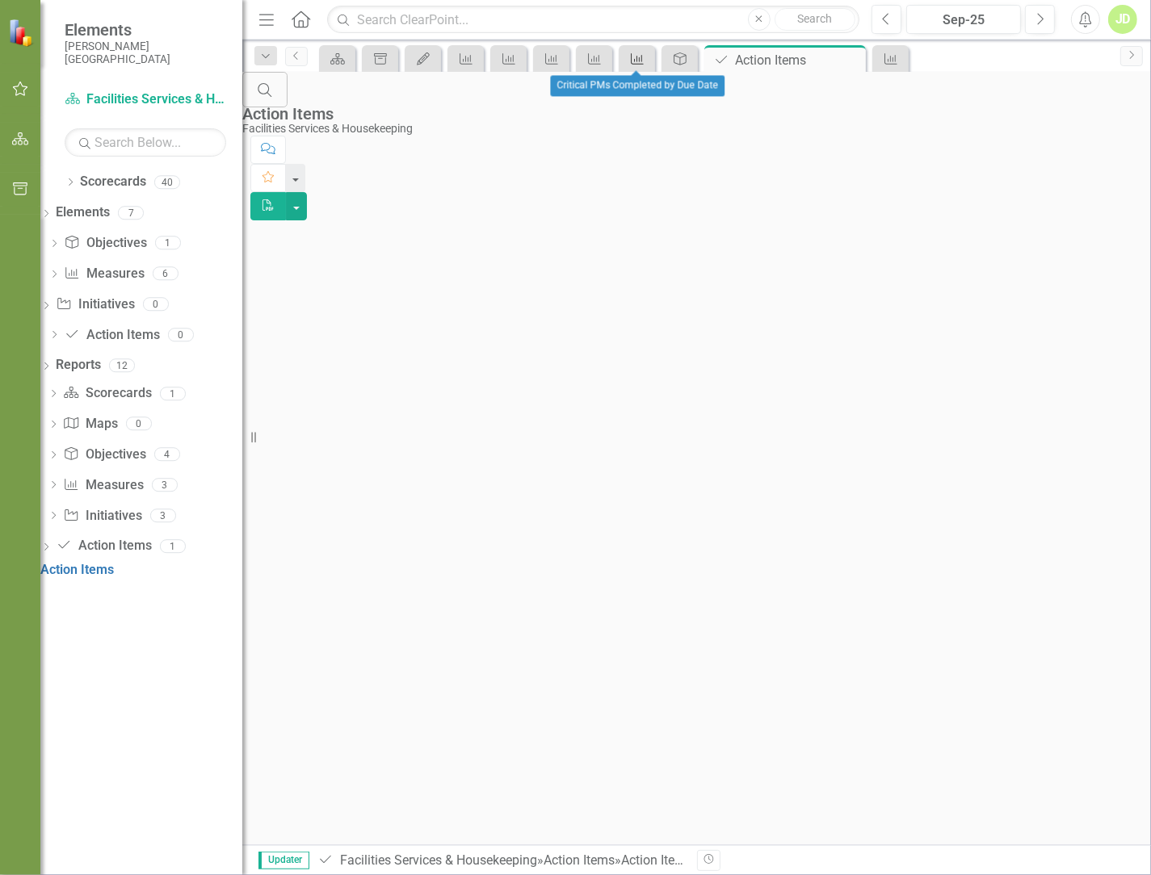
click at [605, 66] on div "Measure" at bounding box center [634, 58] width 23 height 20
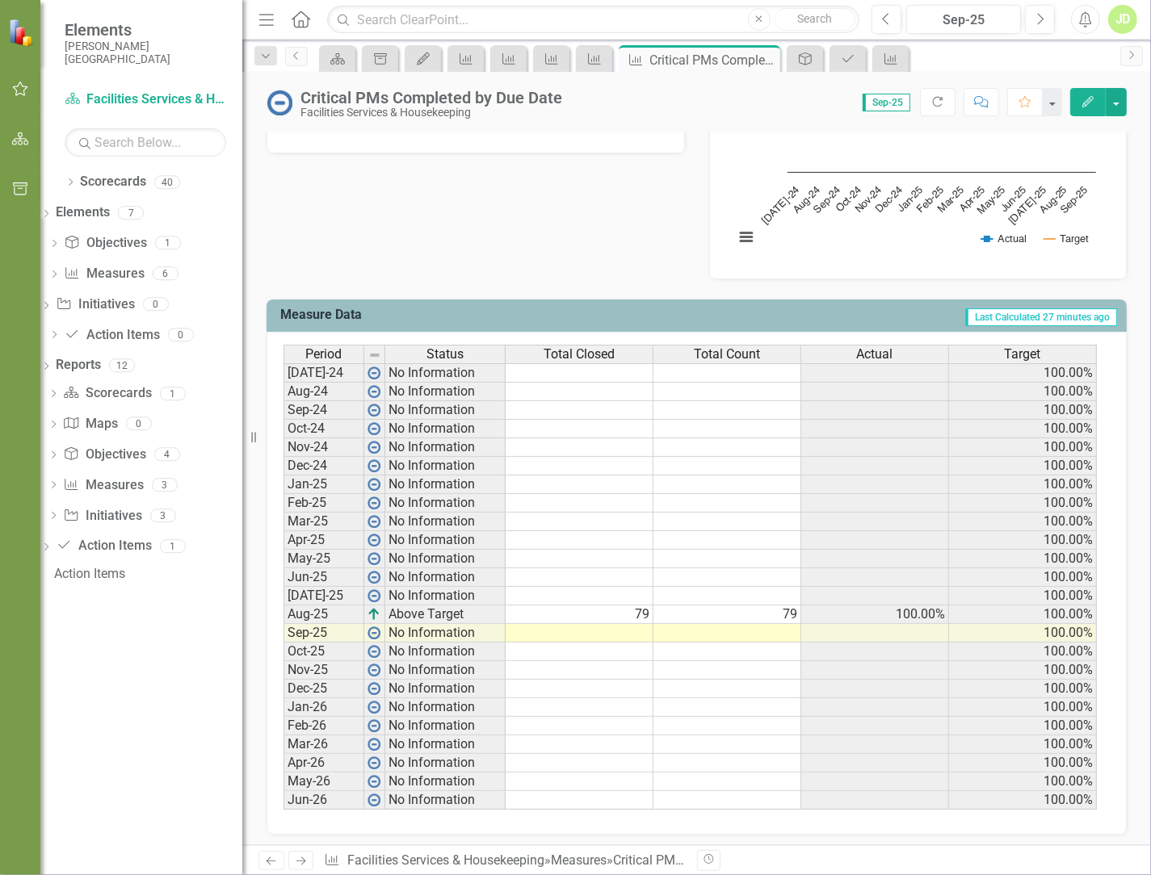
scroll to position [485, 0]
